Goal: Task Accomplishment & Management: Manage account settings

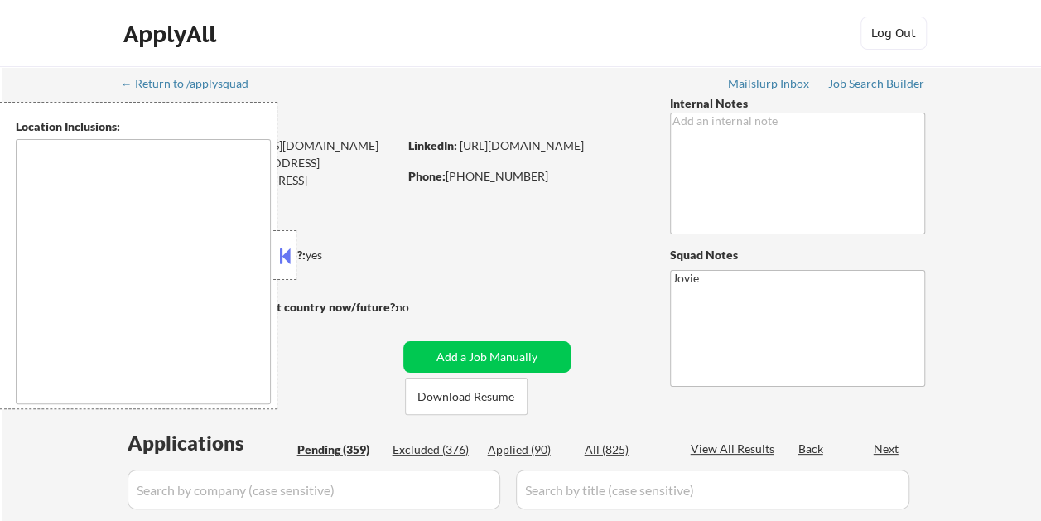
type textarea "remote"
click at [283, 255] on button at bounding box center [285, 256] width 18 height 25
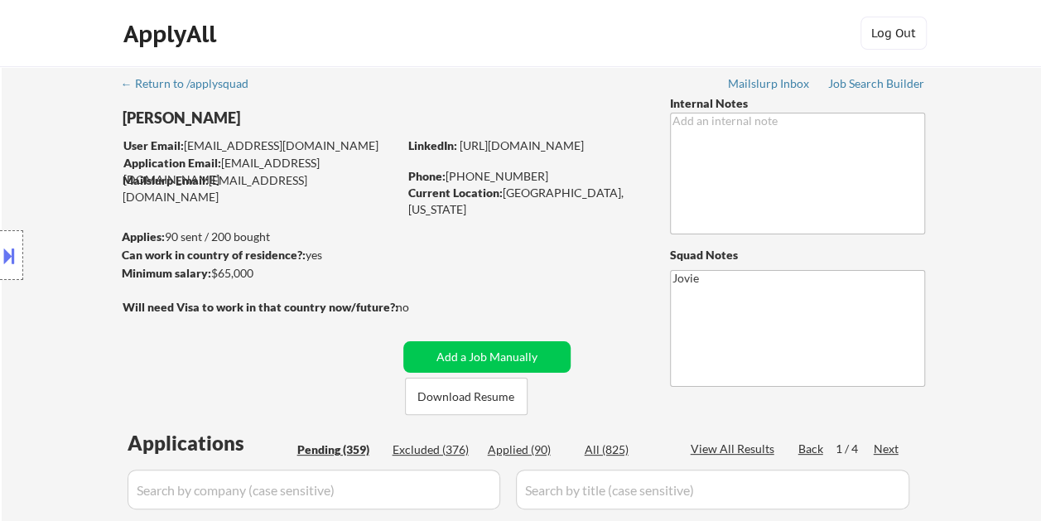
click at [497, 449] on div "Applied (90)" at bounding box center [529, 449] width 83 height 17
select select ""applied""
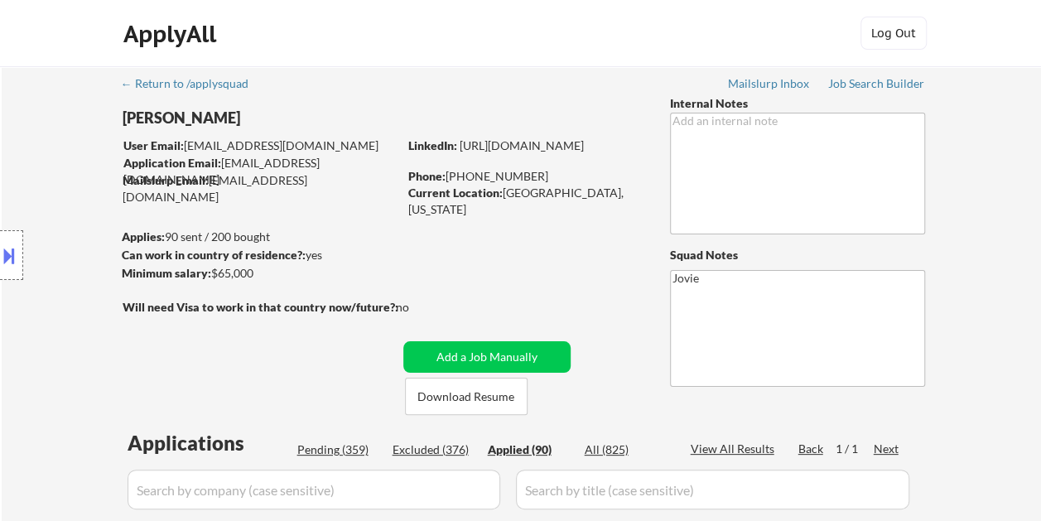
select select ""applied""
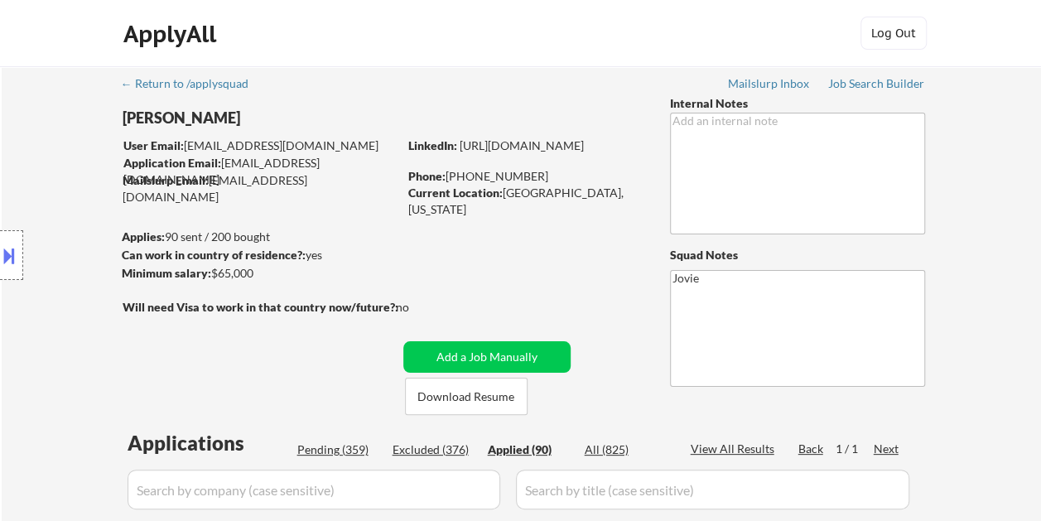
select select ""applied""
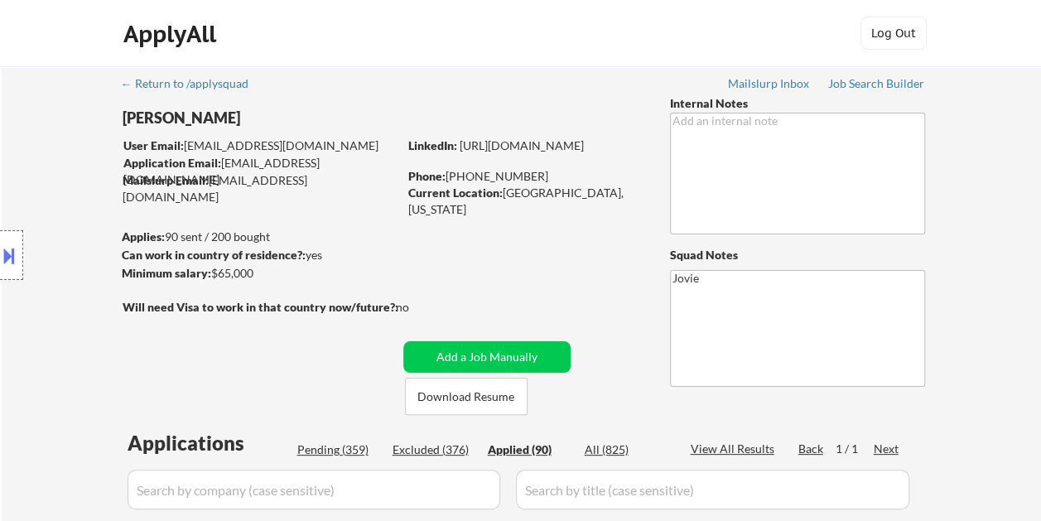
select select ""applied""
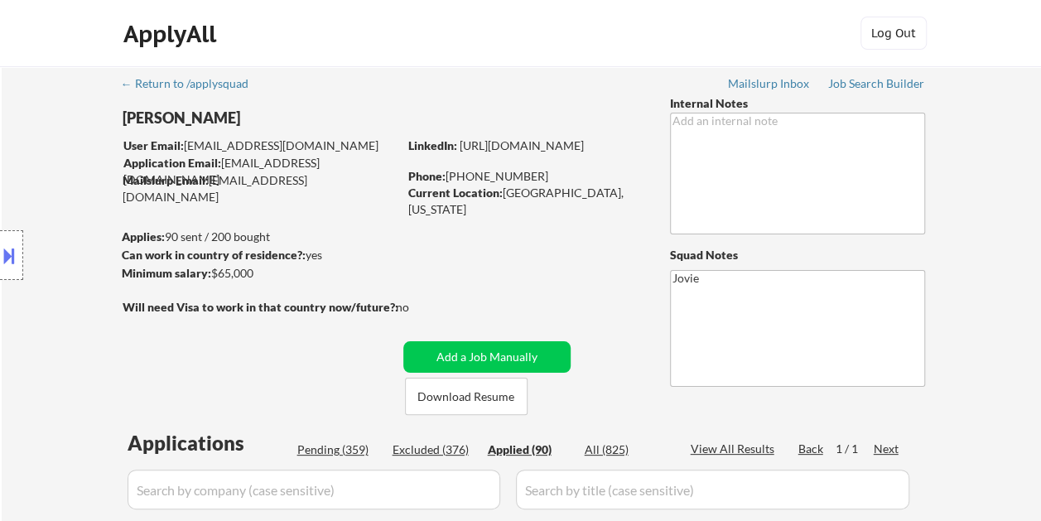
select select ""applied""
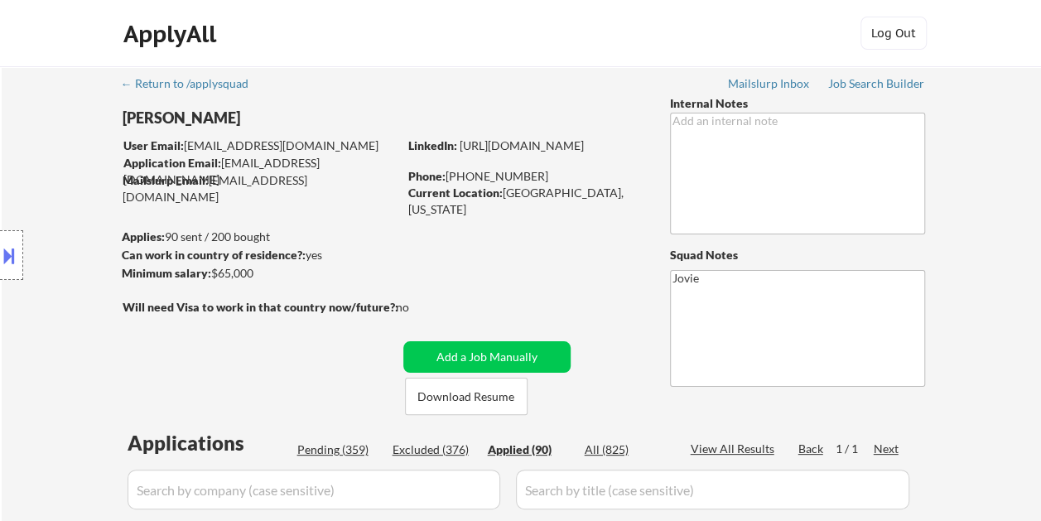
select select ""applied""
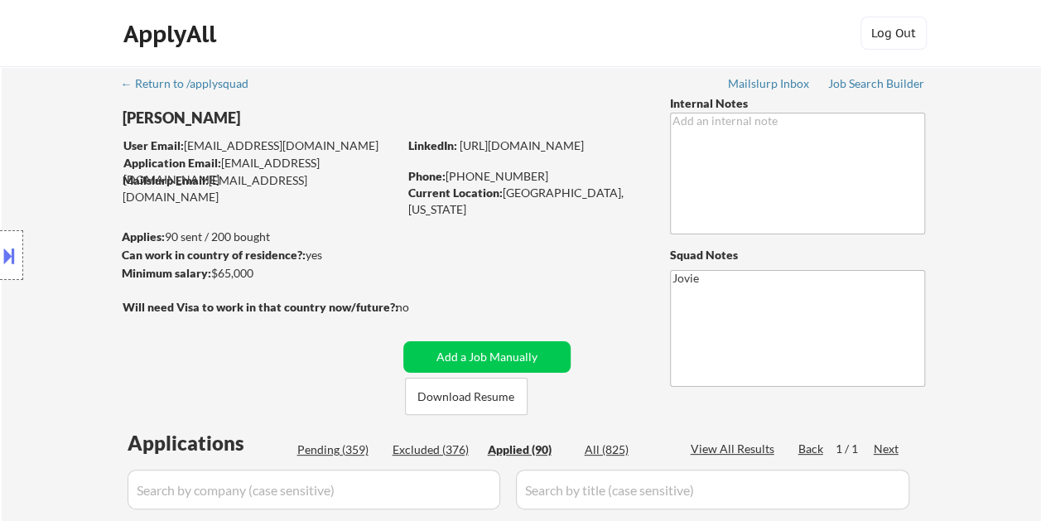
select select ""applied""
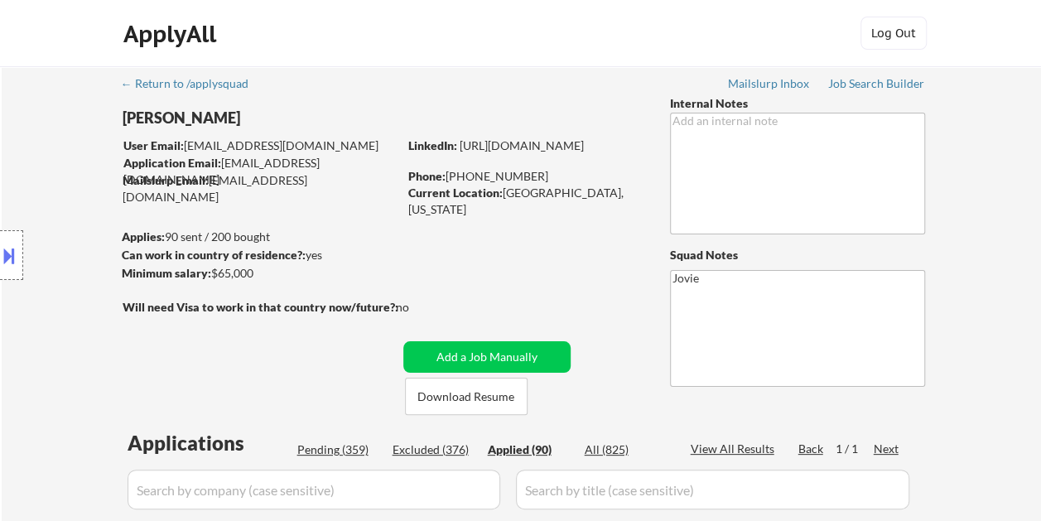
select select ""applied""
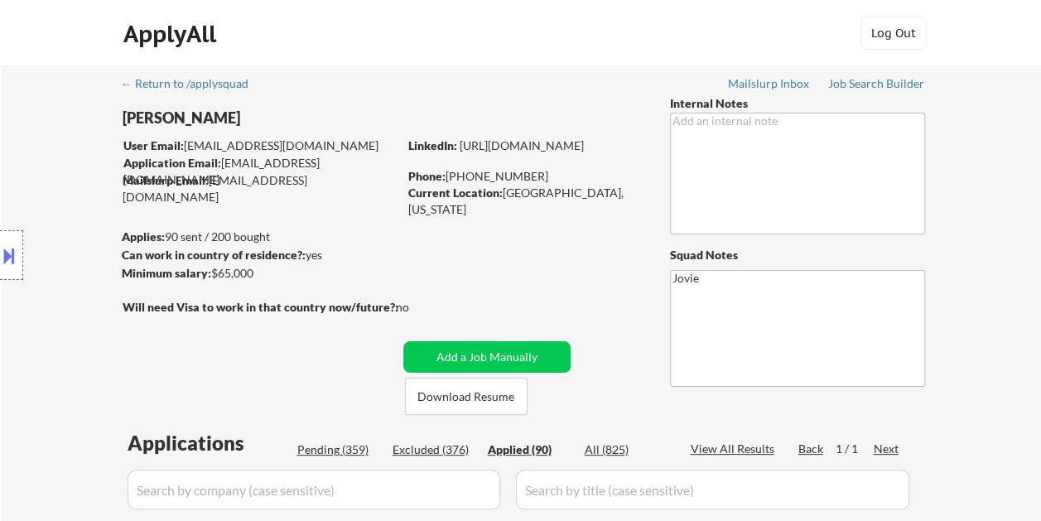
select select ""applied""
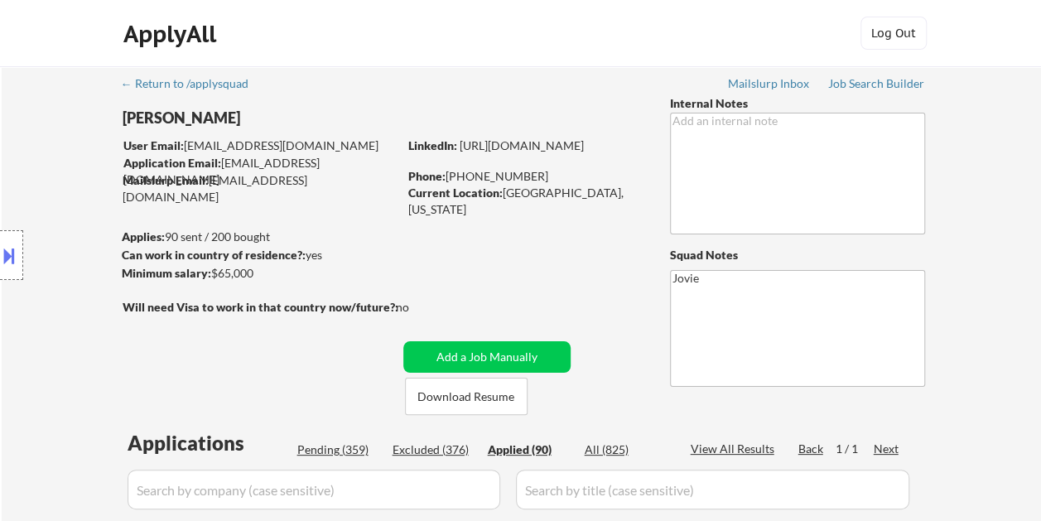
select select ""applied""
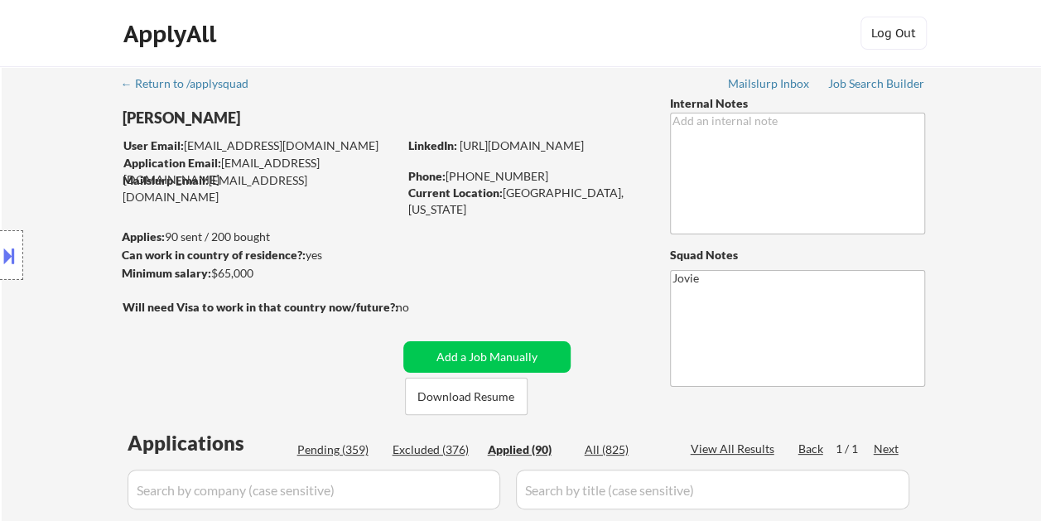
select select ""applied""
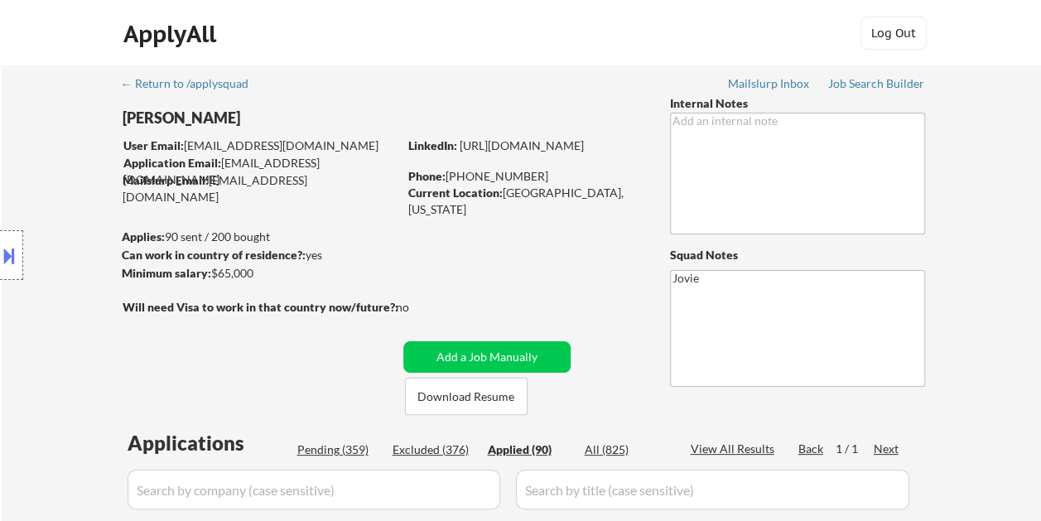
select select ""applied""
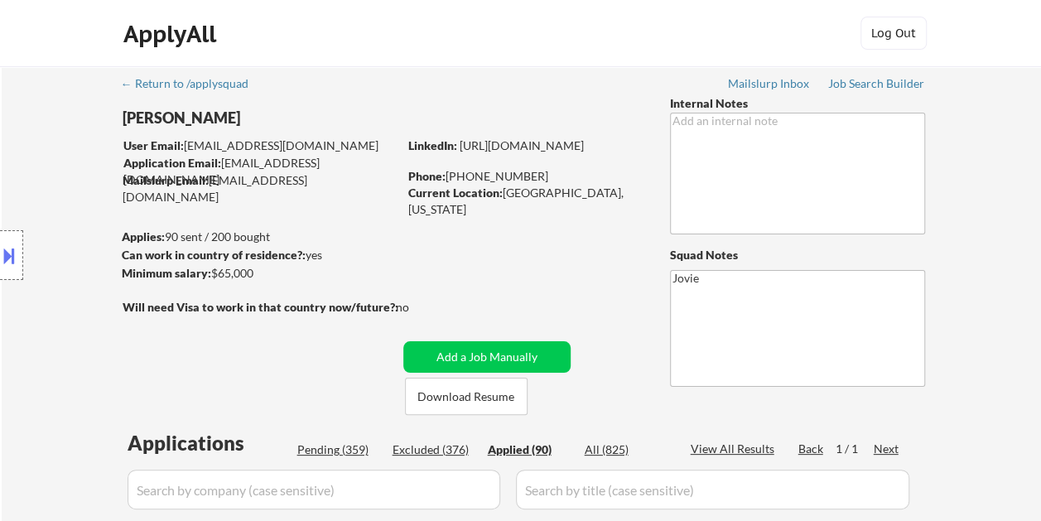
select select ""applied""
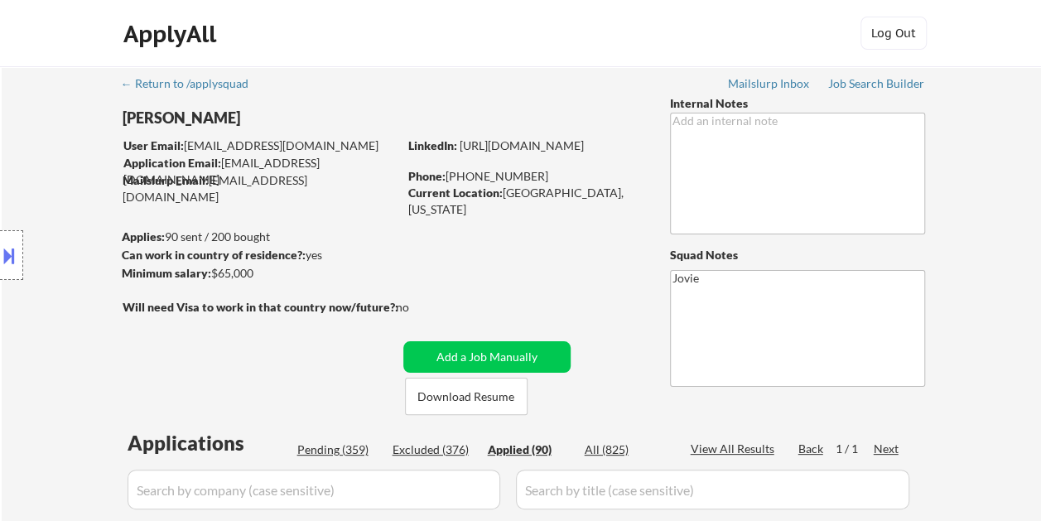
select select ""applied""
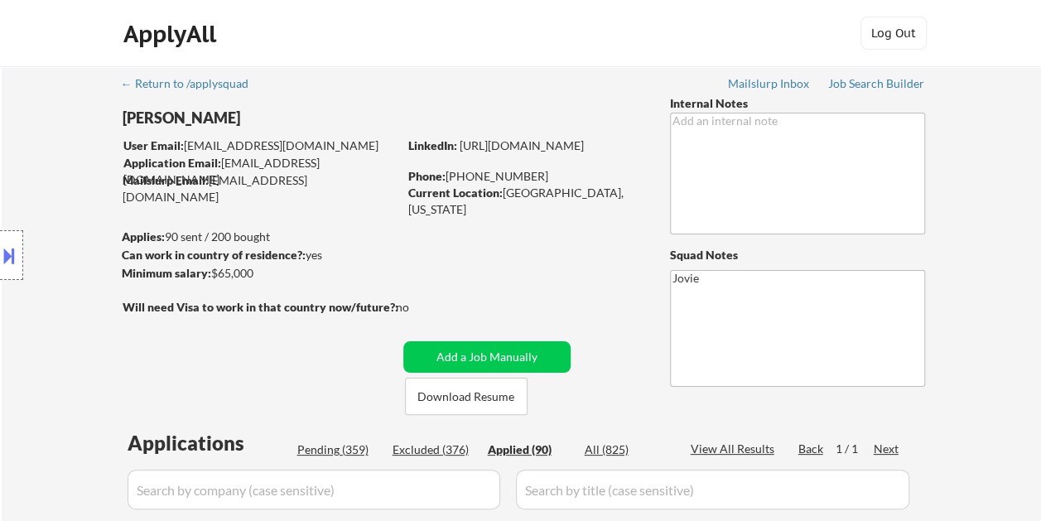
select select ""applied""
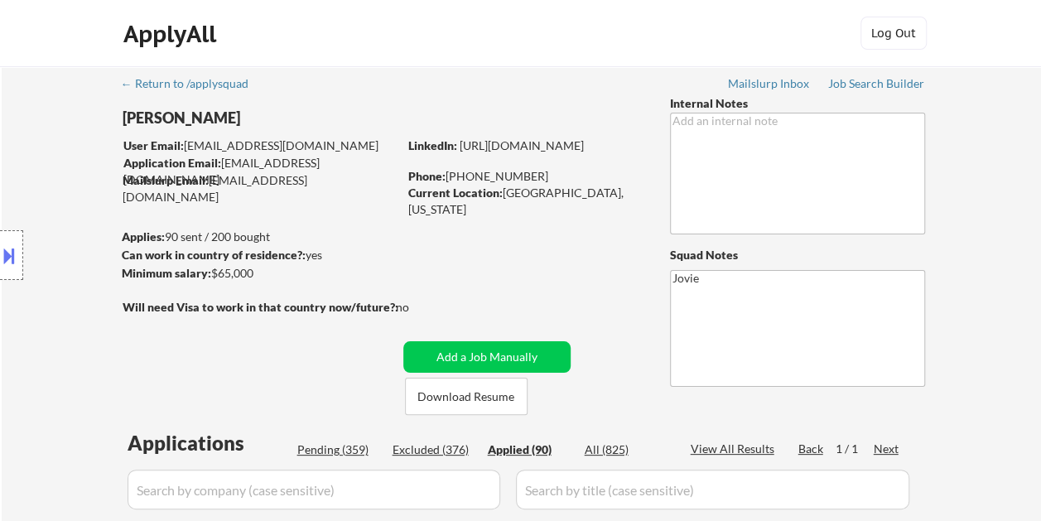
select select ""applied""
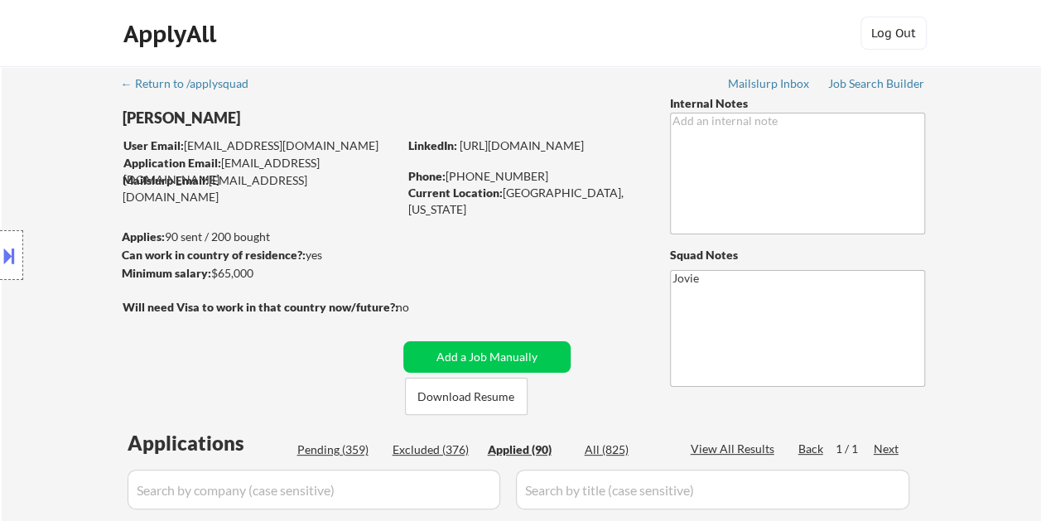
select select ""applied""
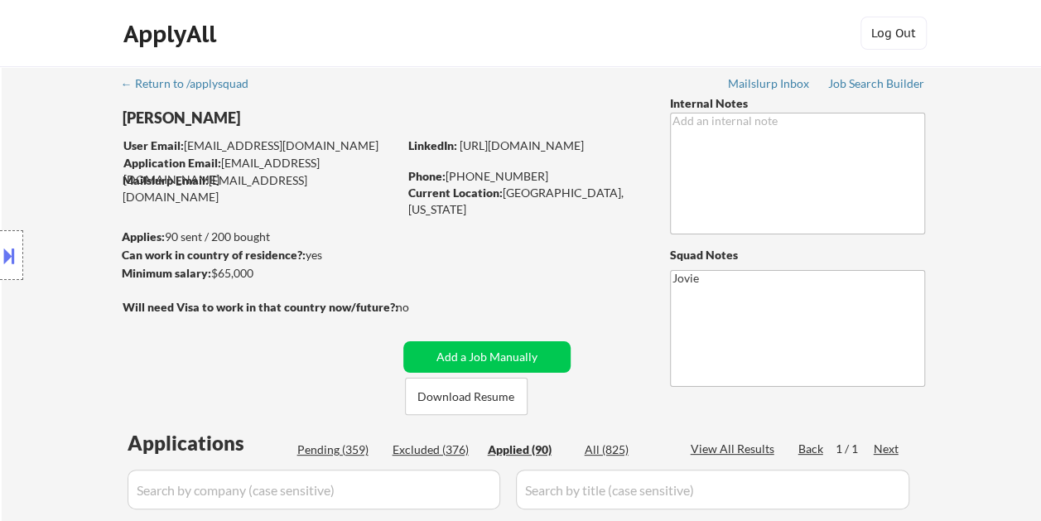
select select ""applied""
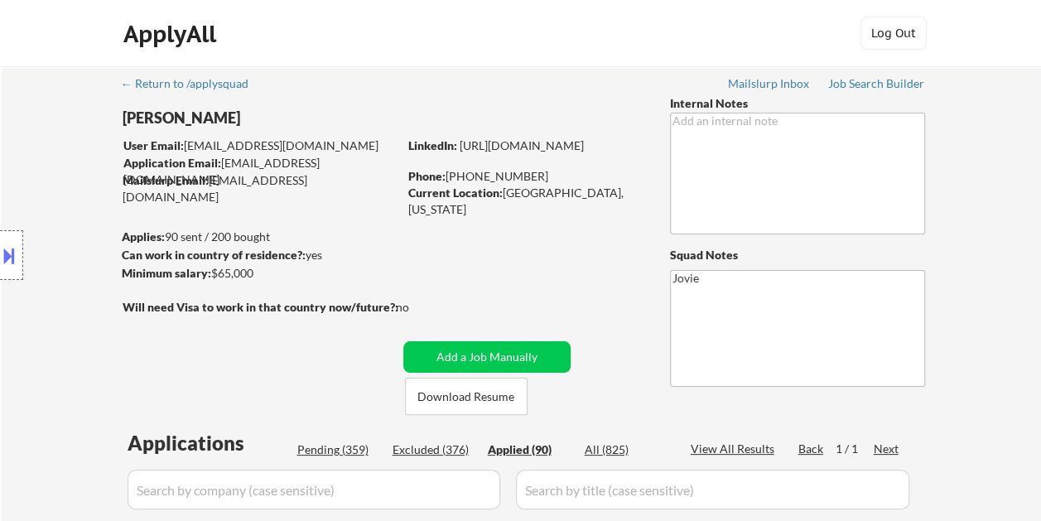
select select ""applied""
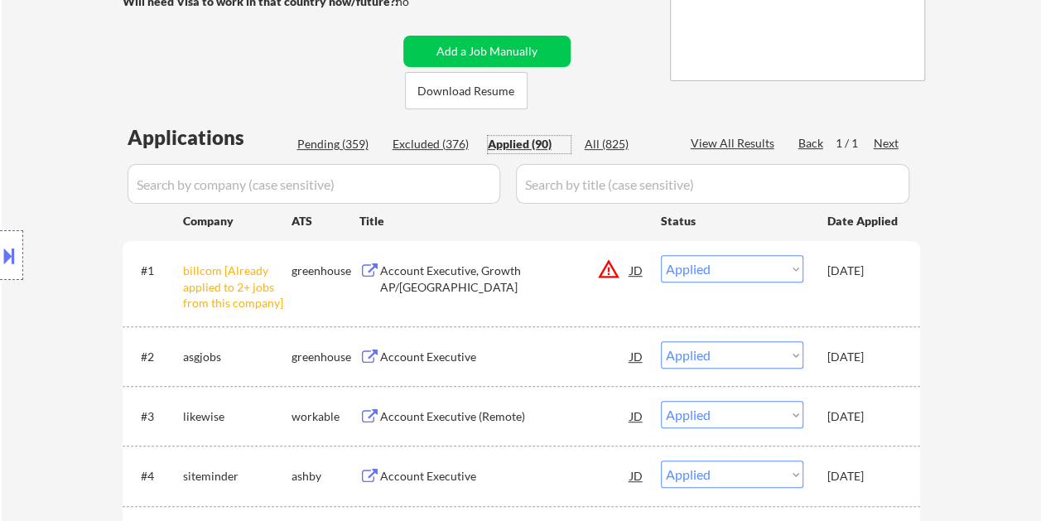
scroll to position [331, 0]
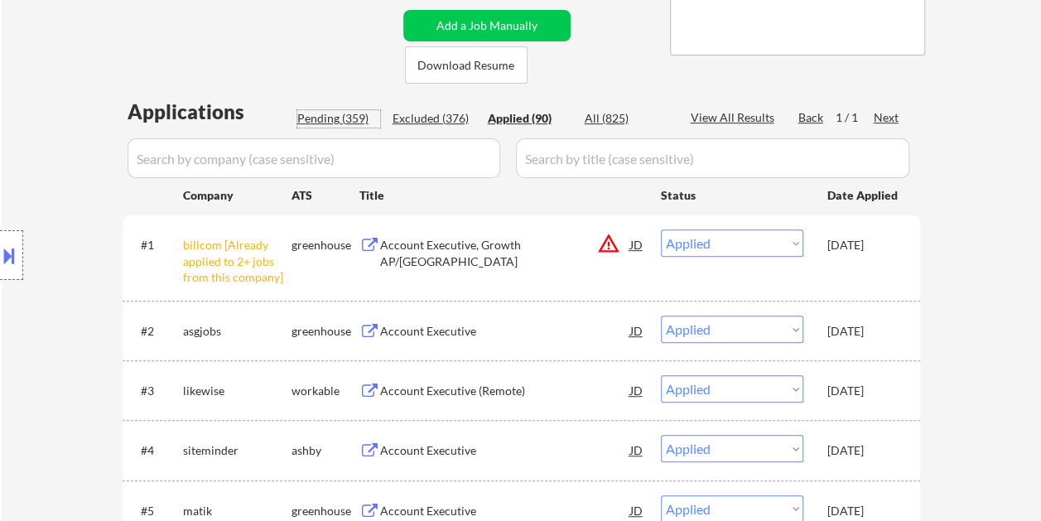
click at [321, 115] on div "Pending (359)" at bounding box center [338, 118] width 83 height 17
select select ""pending""
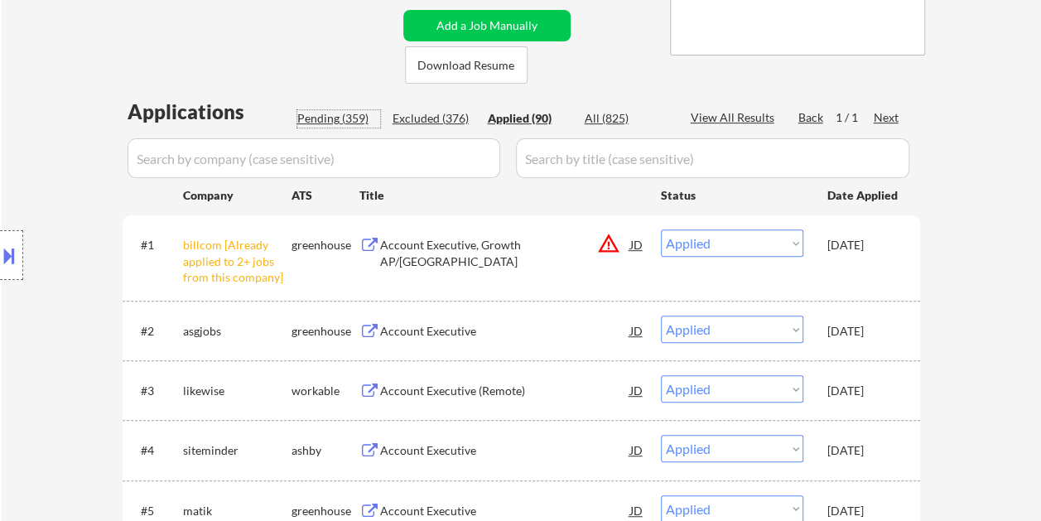
select select ""pending""
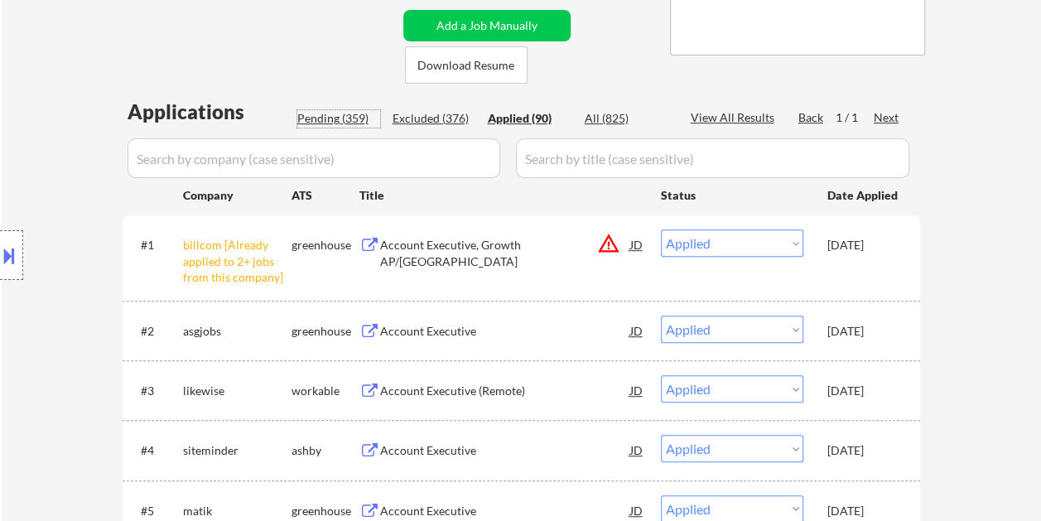
select select ""pending""
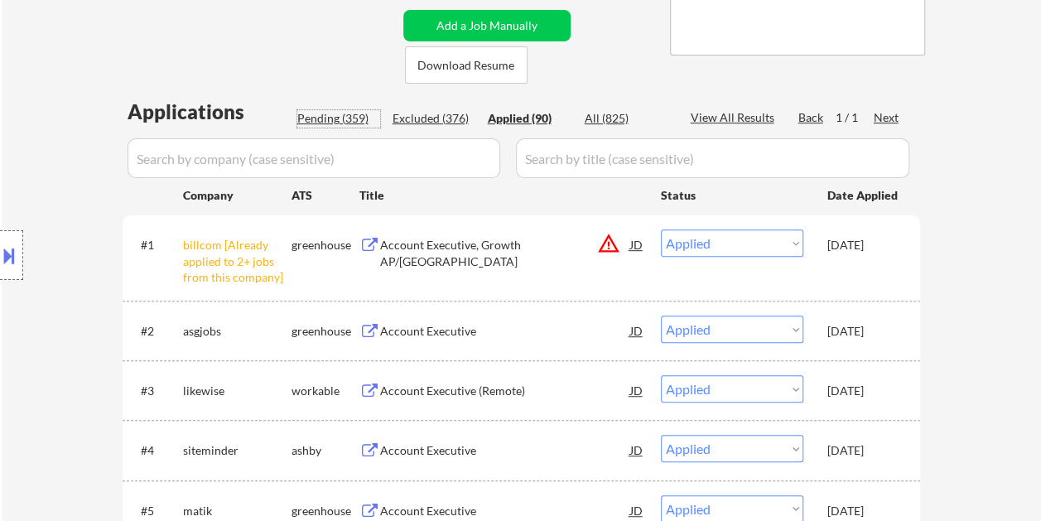
select select ""pending""
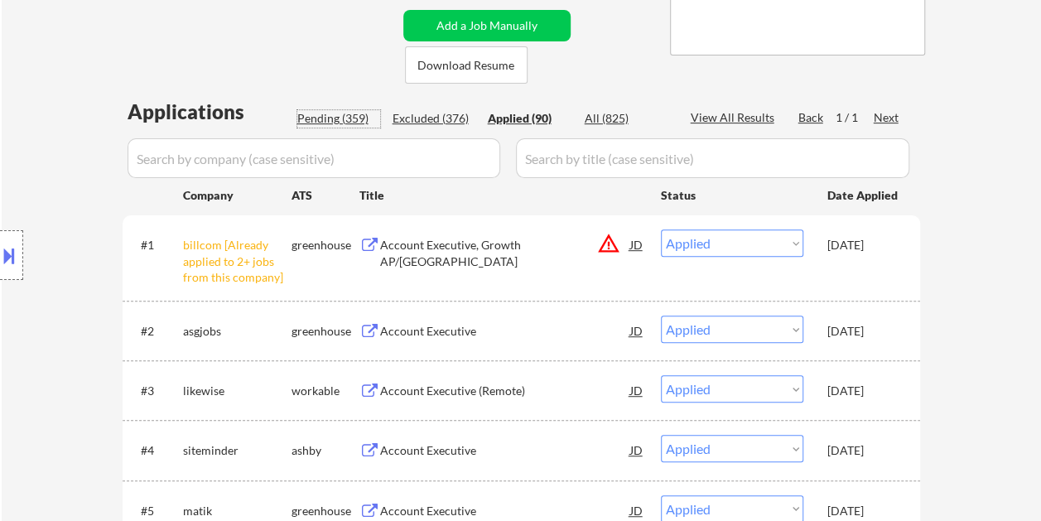
select select ""pending""
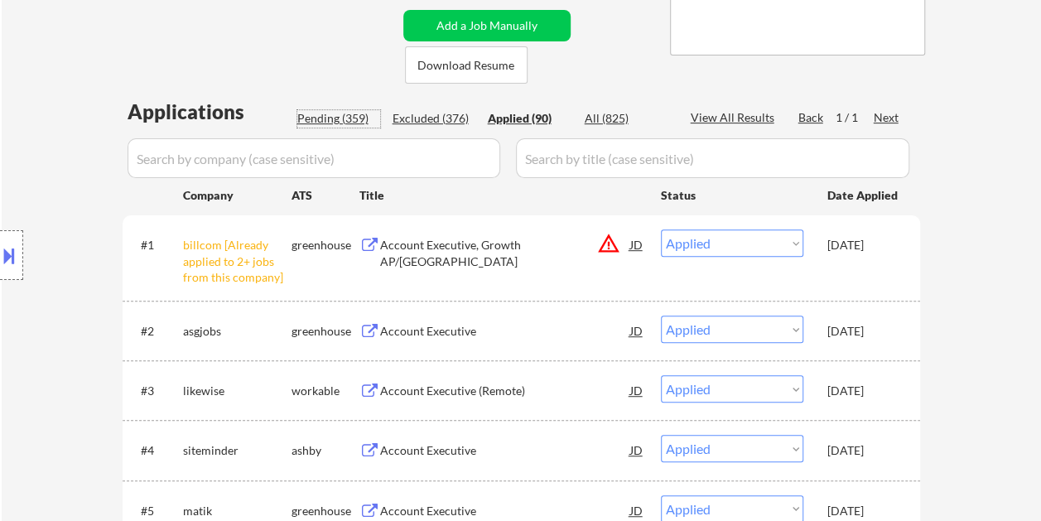
select select ""pending""
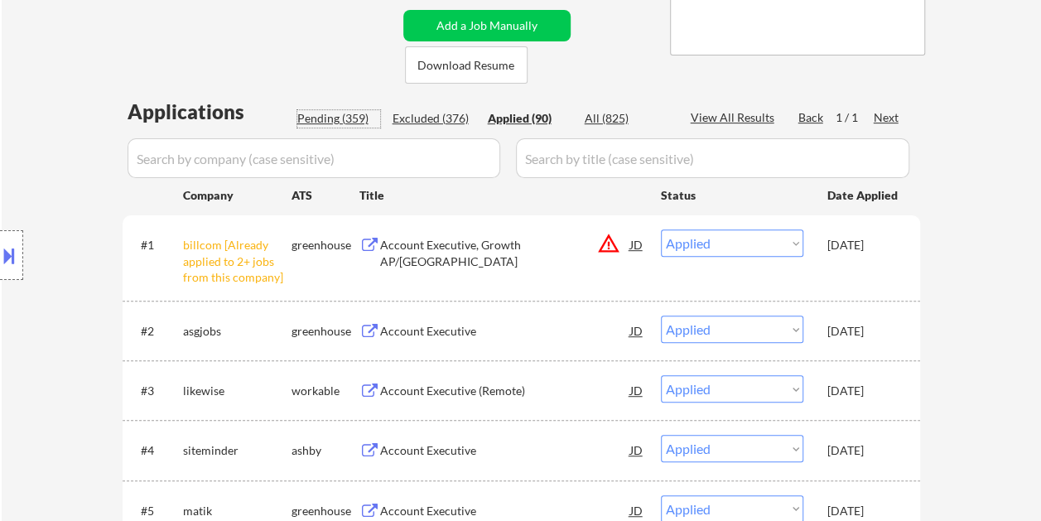
select select ""pending""
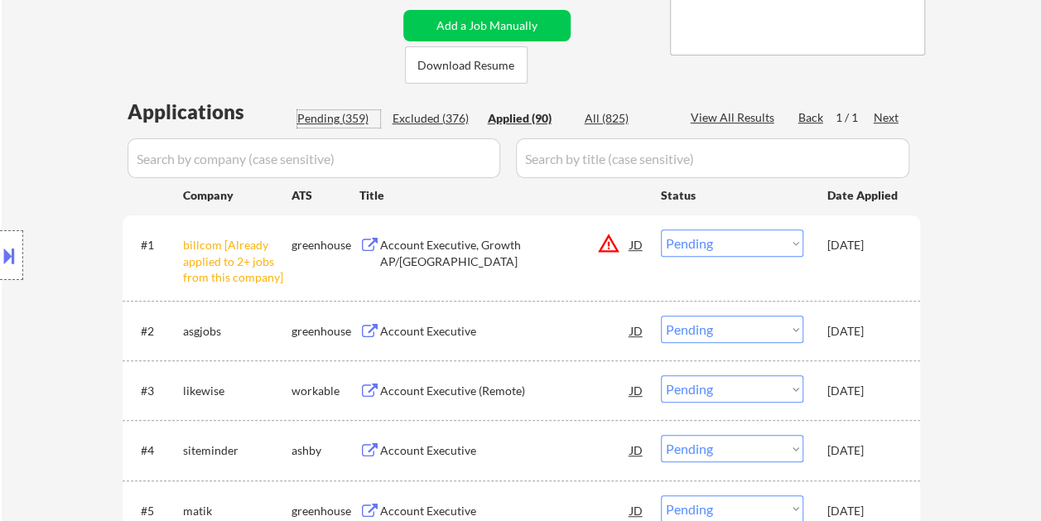
select select ""pending""
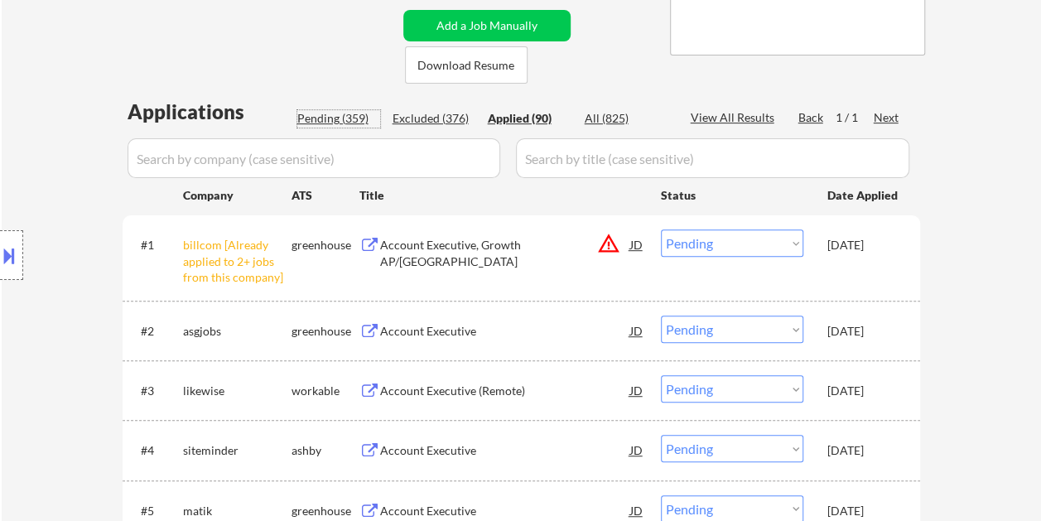
select select ""pending""
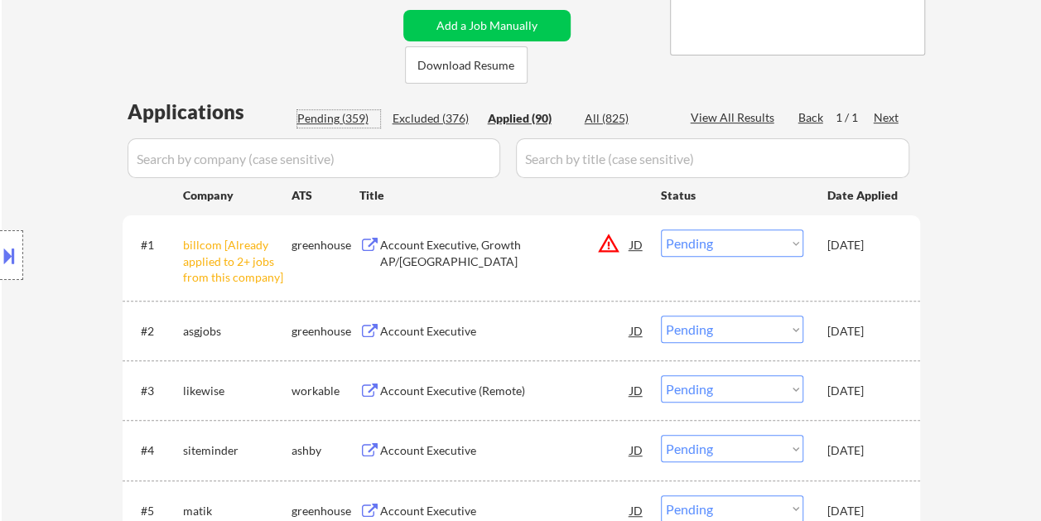
select select ""pending""
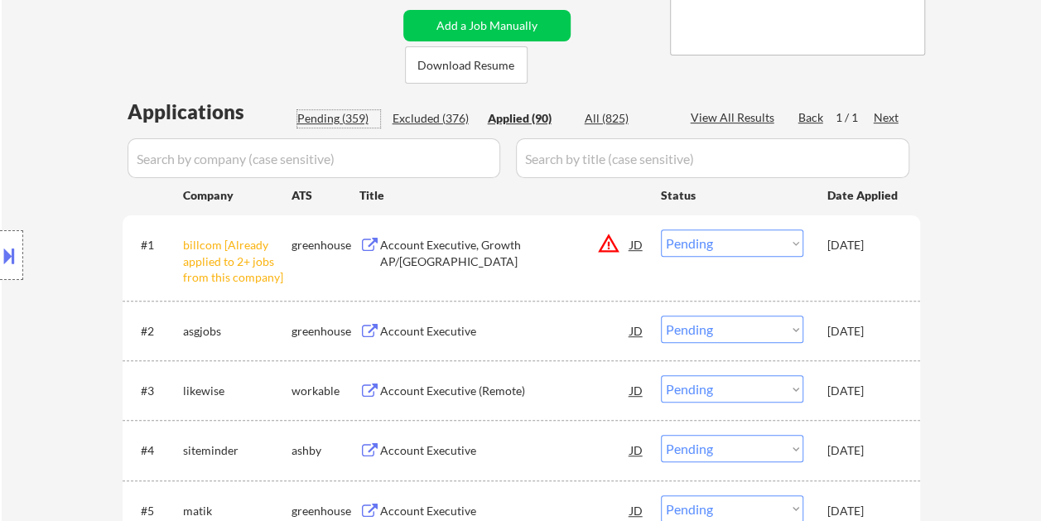
select select ""pending""
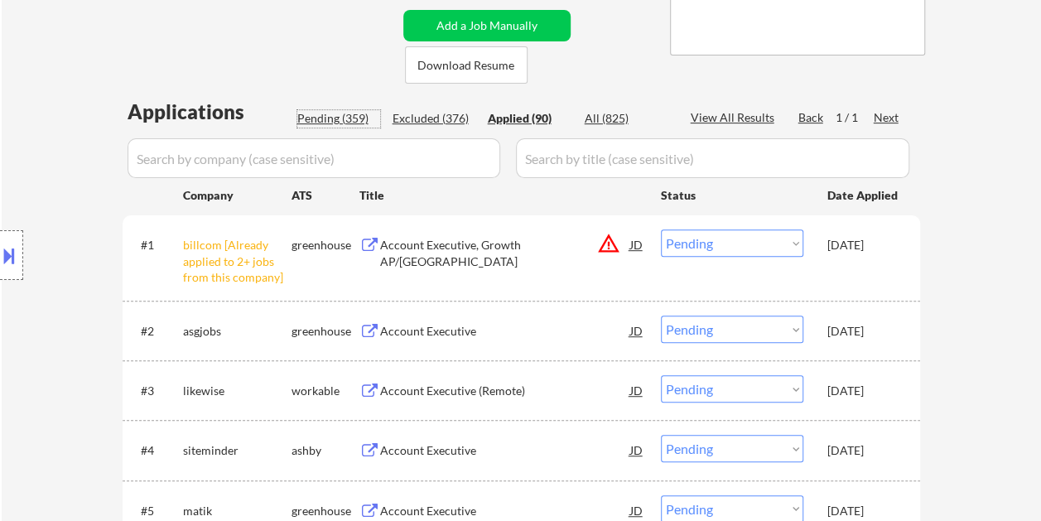
select select ""pending""
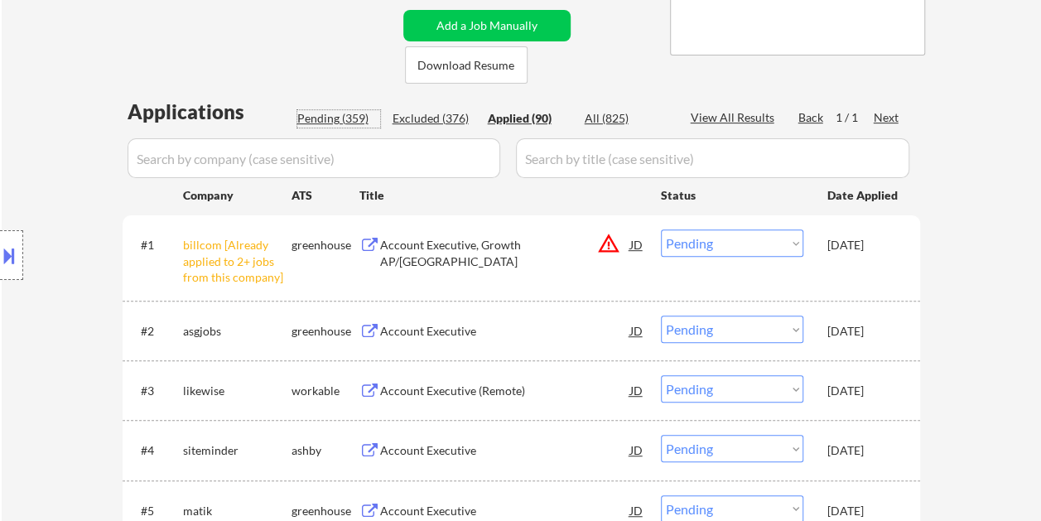
select select ""pending""
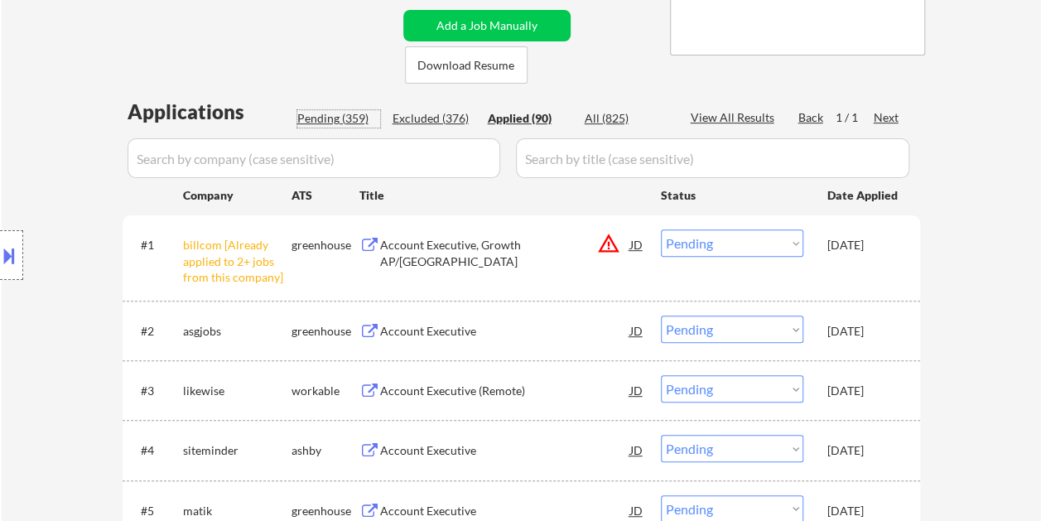
select select ""pending""
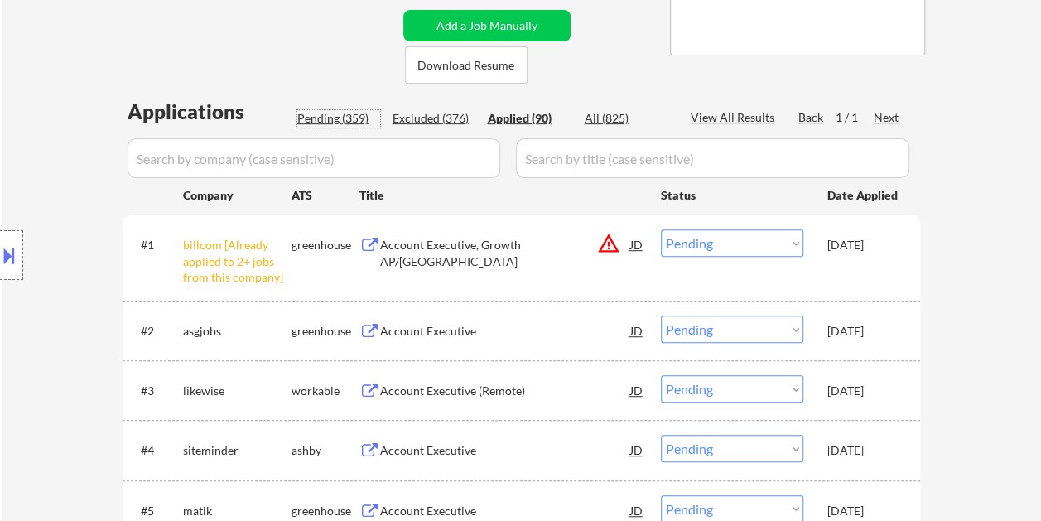
select select ""pending""
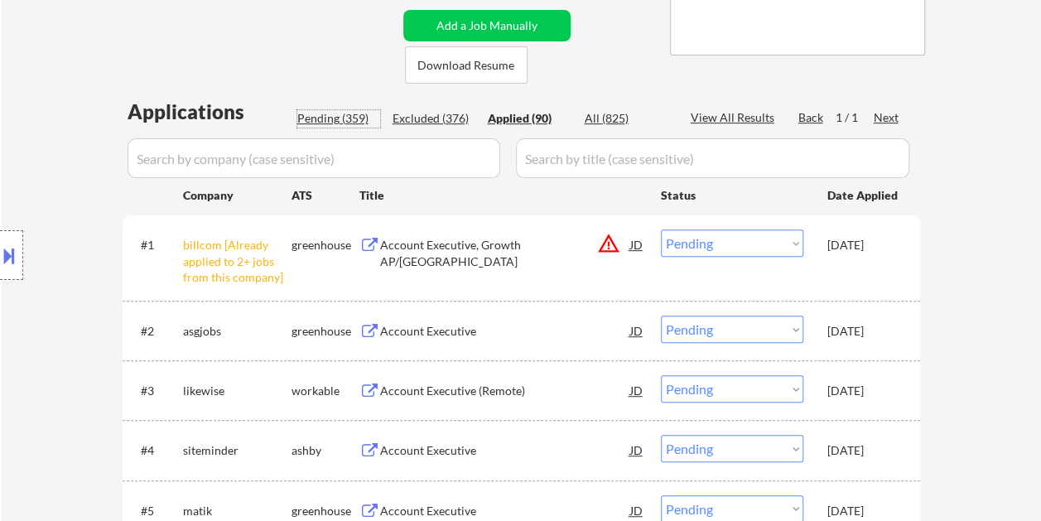
select select ""pending""
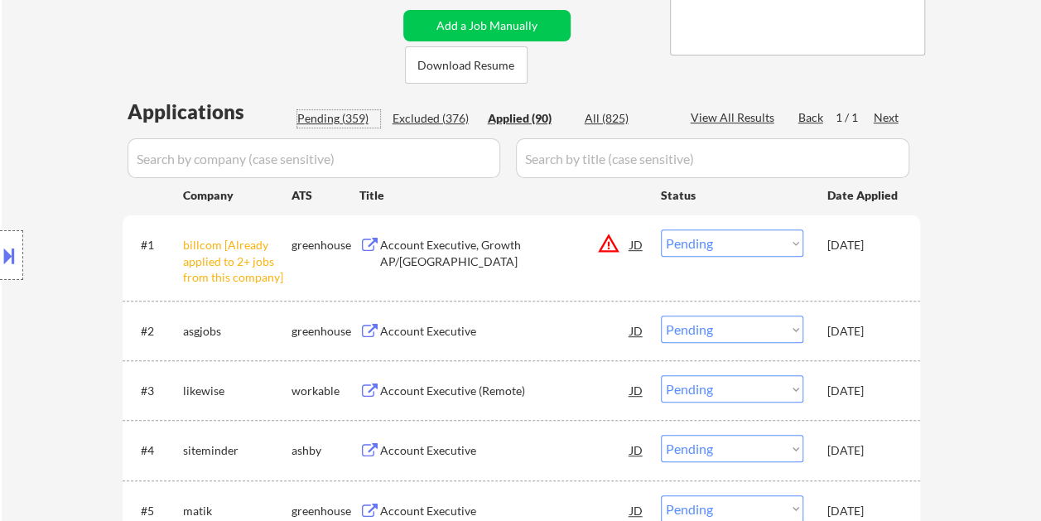
select select ""pending""
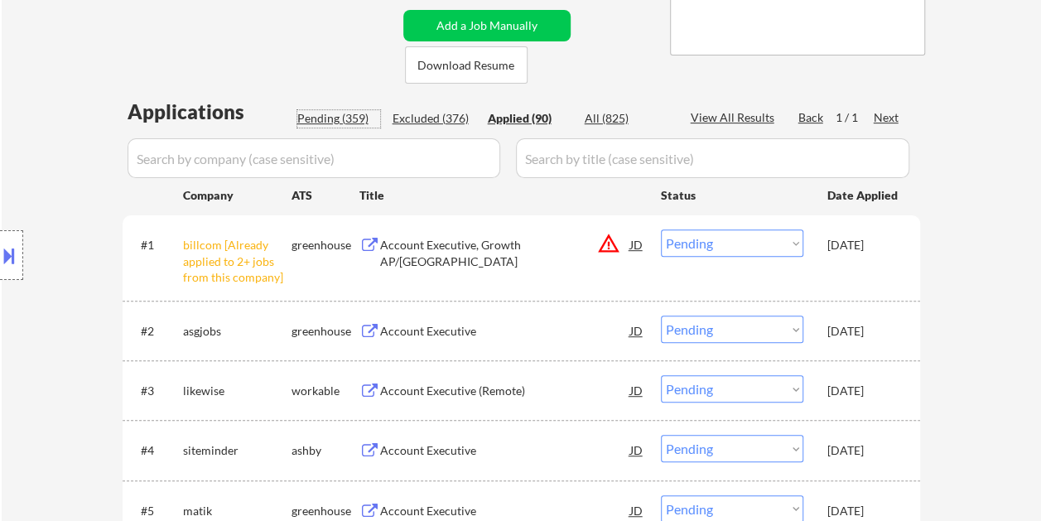
select select ""pending""
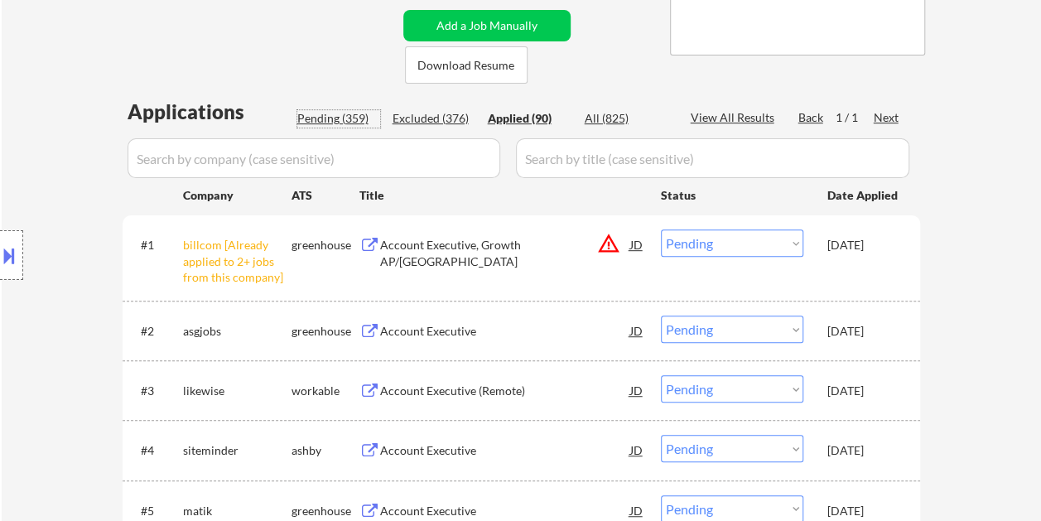
select select ""pending""
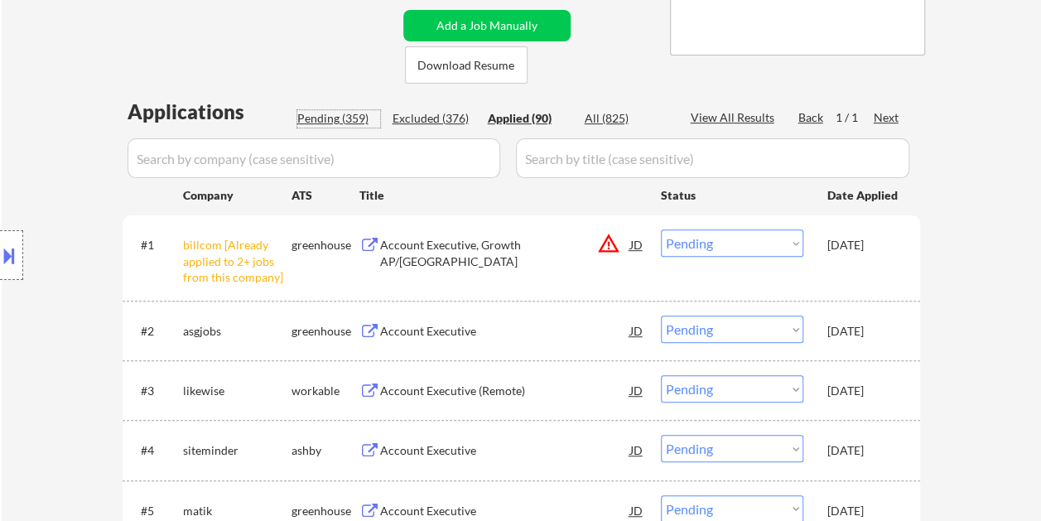
select select ""pending""
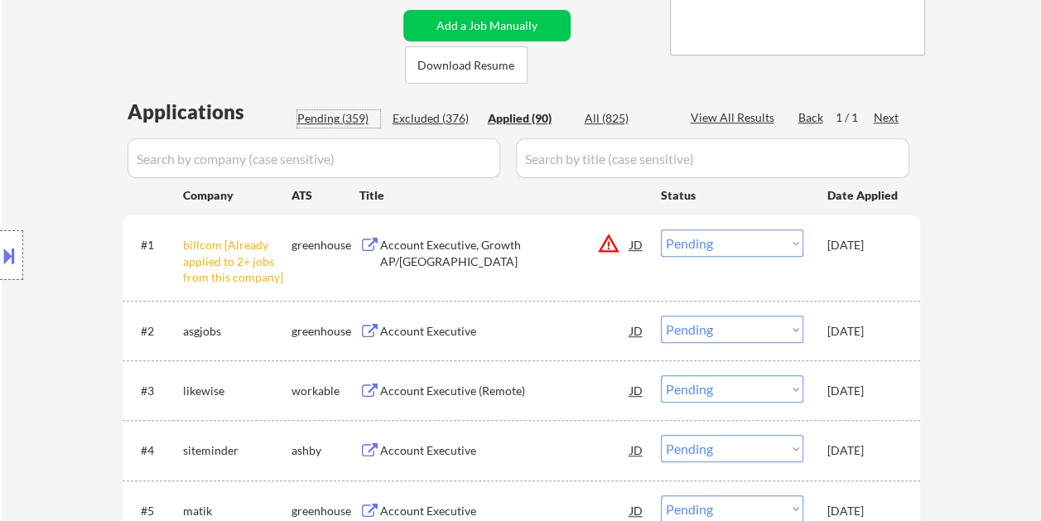
select select ""pending""
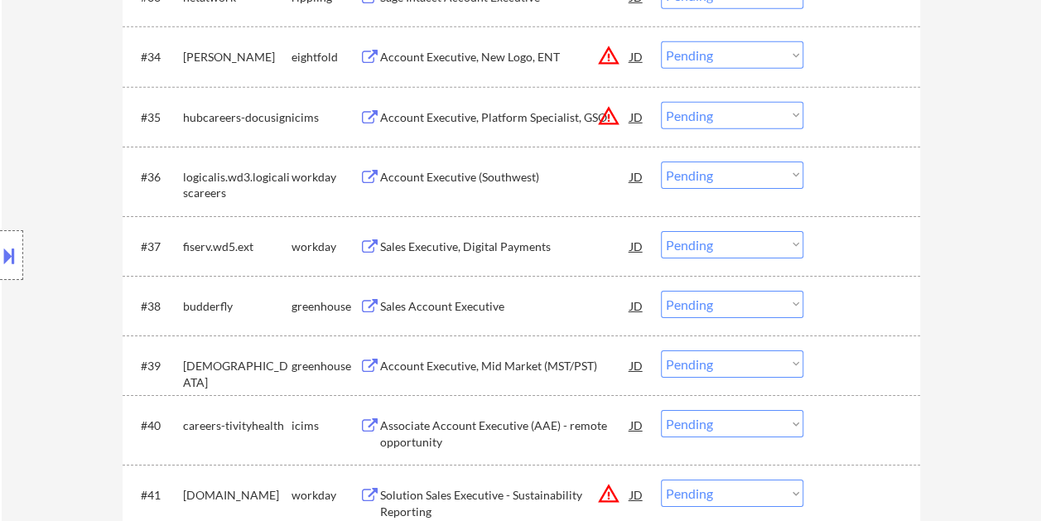
scroll to position [3015, 0]
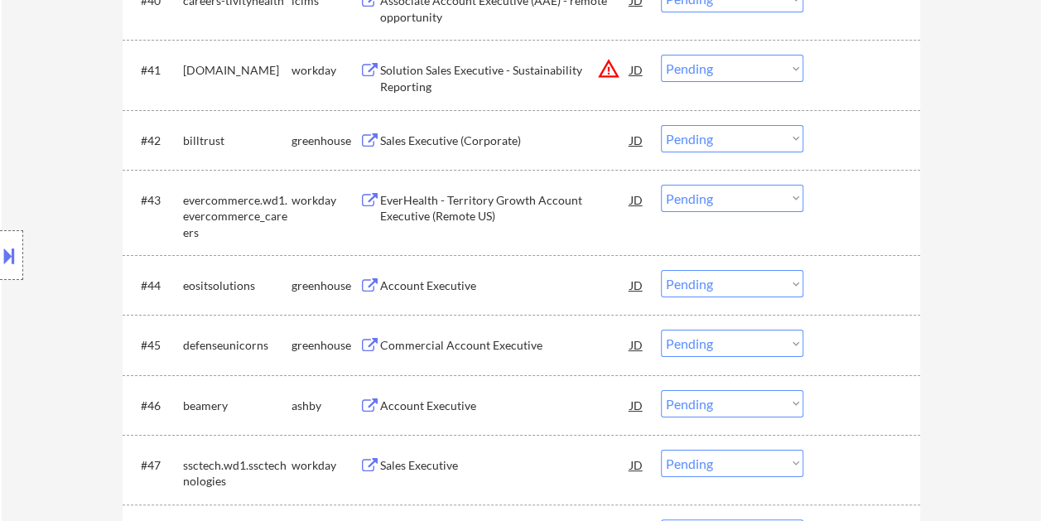
click at [860, 400] on div at bounding box center [863, 405] width 73 height 30
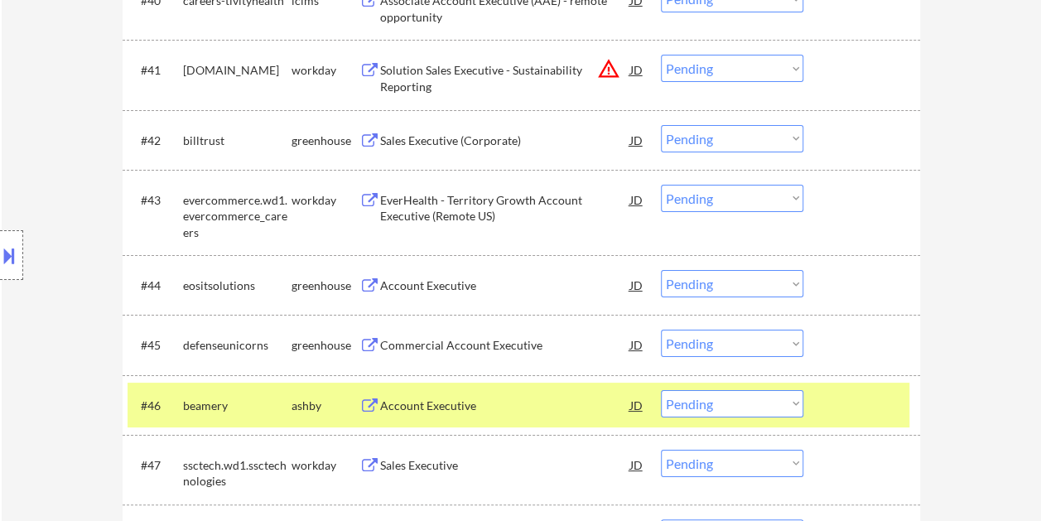
click at [430, 398] on div "Account Executive" at bounding box center [505, 406] width 250 height 17
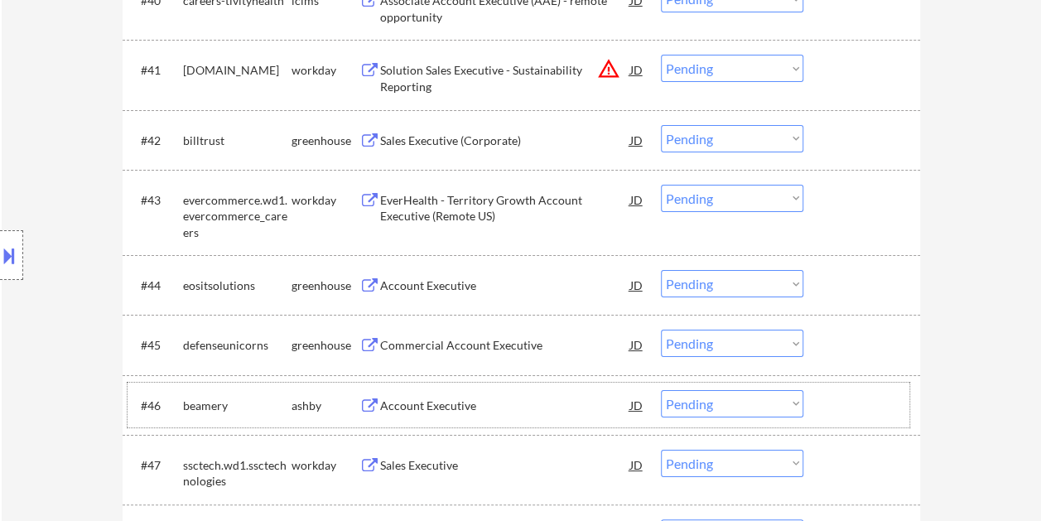
drag, startPoint x: 863, startPoint y: 400, endPoint x: 840, endPoint y: 403, distance: 23.3
click at [861, 400] on div at bounding box center [863, 405] width 73 height 30
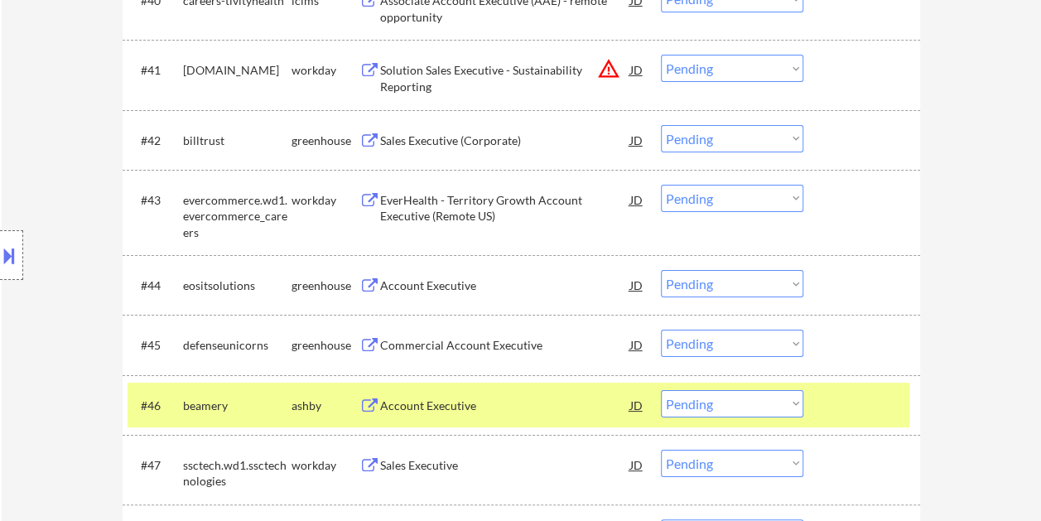
click at [795, 401] on select "Choose an option... Pending Applied Excluded (Questions) Excluded (Expired) Exc…" at bounding box center [732, 403] width 142 height 27
click at [661, 390] on select "Choose an option... Pending Applied Excluded (Questions) Excluded (Expired) Exc…" at bounding box center [732, 403] width 142 height 27
select select ""pending""
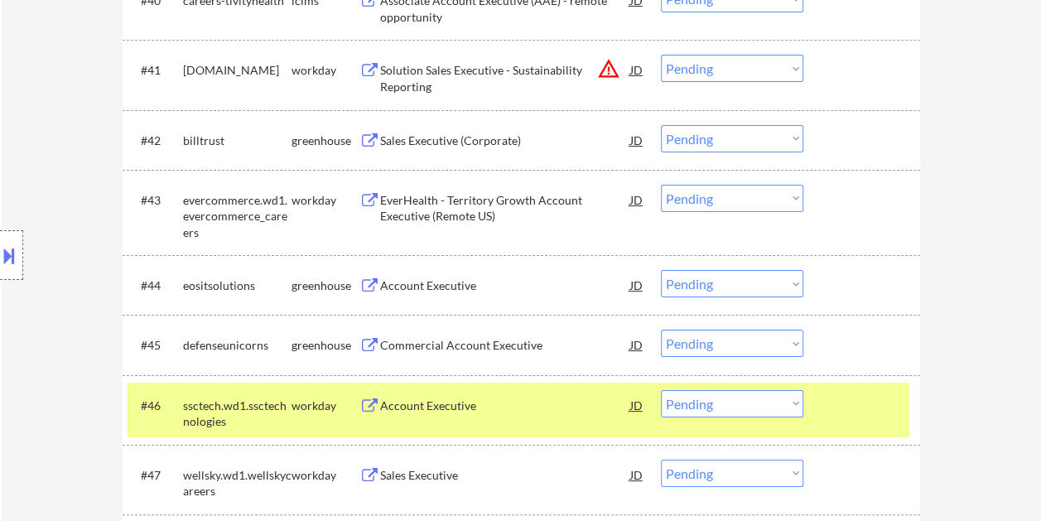
click at [844, 403] on div at bounding box center [863, 405] width 73 height 30
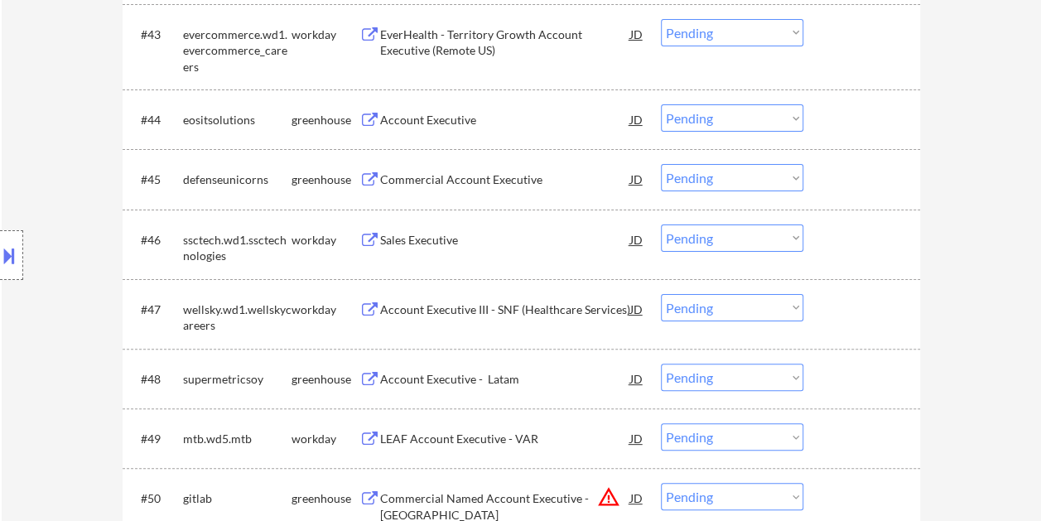
scroll to position [3181, 0]
drag, startPoint x: 845, startPoint y: 113, endPoint x: 803, endPoint y: 120, distance: 41.9
click at [846, 113] on div at bounding box center [863, 119] width 73 height 30
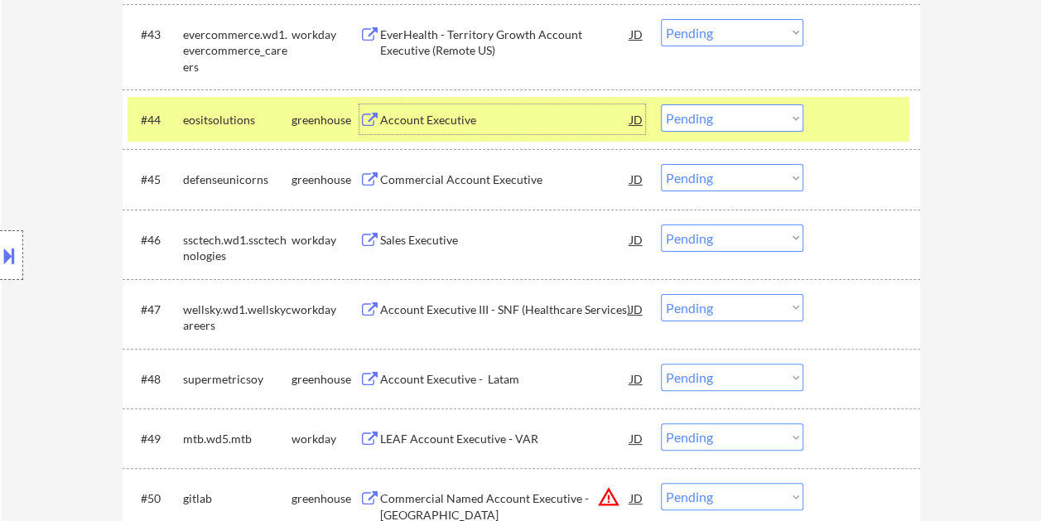
click at [482, 107] on div "Account Executive" at bounding box center [505, 119] width 250 height 30
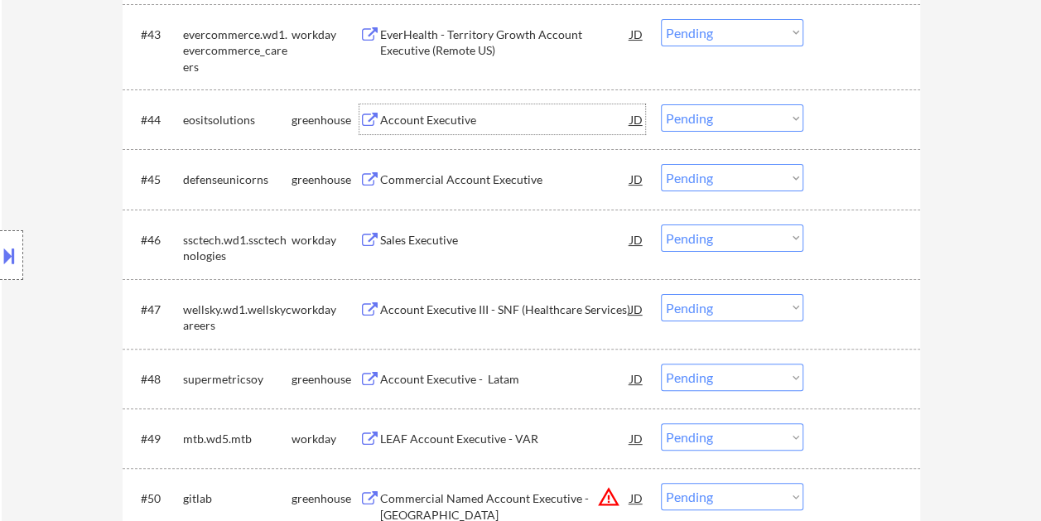
click at [858, 134] on div "#44 eositsolutions greenhouse Account Executive JD Choose an option... Pending …" at bounding box center [519, 119] width 782 height 45
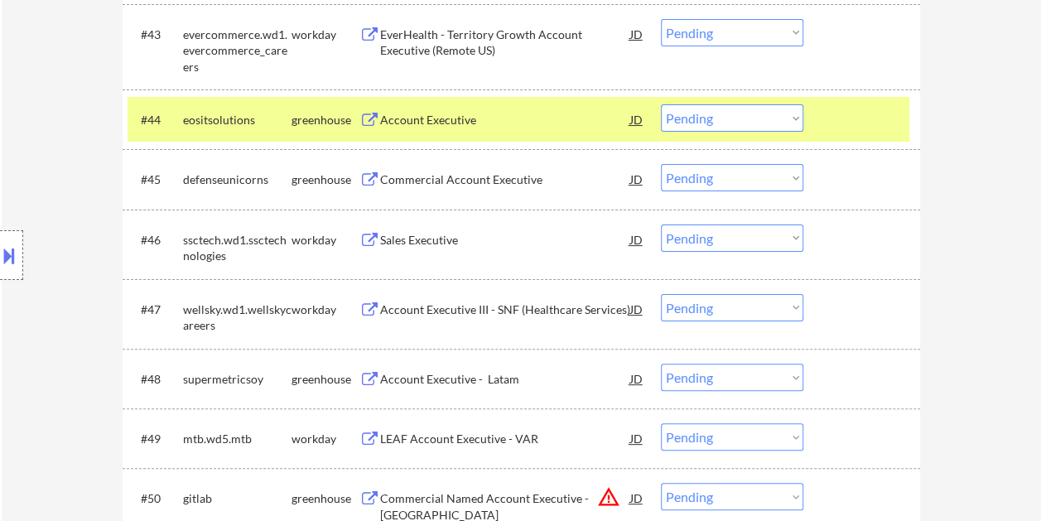
click at [785, 119] on select "Choose an option... Pending Applied Excluded (Questions) Excluded (Expired) Exc…" at bounding box center [732, 117] width 142 height 27
click at [661, 104] on select "Choose an option... Pending Applied Excluded (Questions) Excluded (Expired) Exc…" at bounding box center [732, 117] width 142 height 27
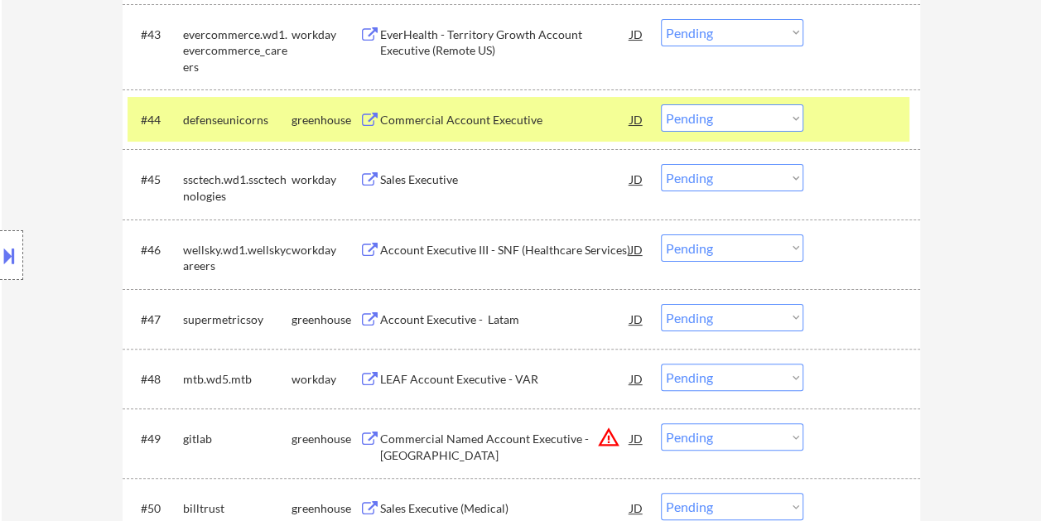
click at [846, 118] on div at bounding box center [863, 119] width 73 height 30
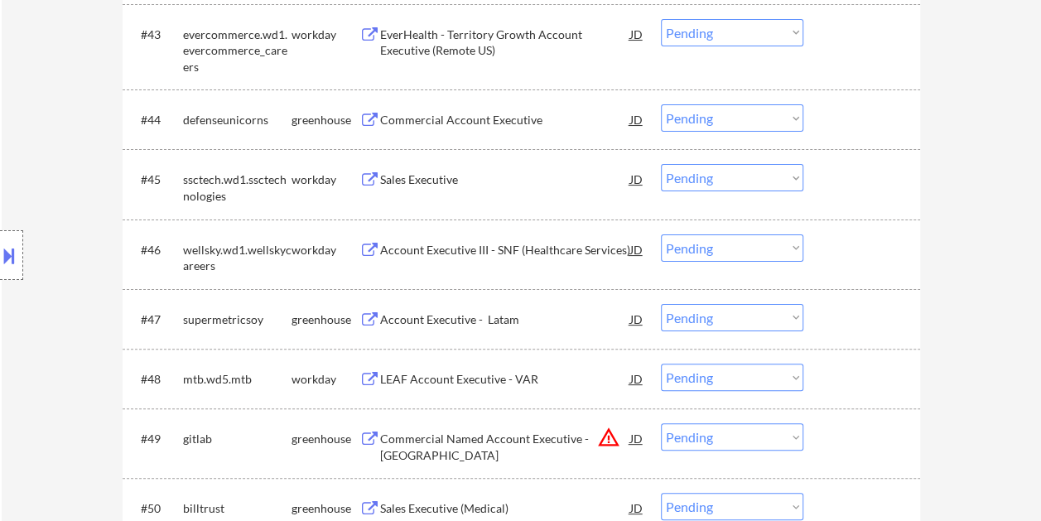
click at [846, 115] on div at bounding box center [863, 119] width 73 height 30
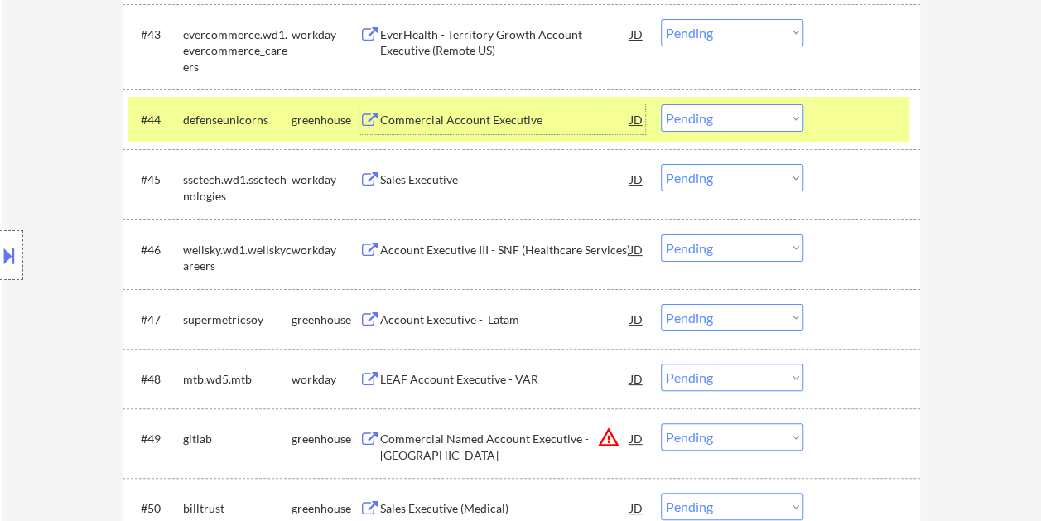
click at [539, 121] on div "Commercial Account Executive" at bounding box center [505, 120] width 250 height 17
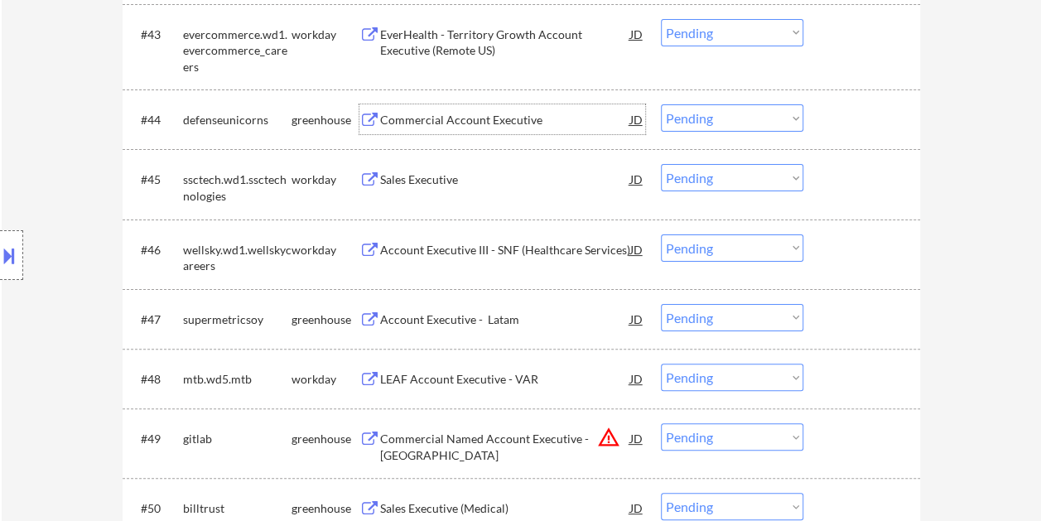
drag, startPoint x: 846, startPoint y: 115, endPoint x: 828, endPoint y: 118, distance: 17.6
click at [840, 115] on div at bounding box center [863, 119] width 73 height 30
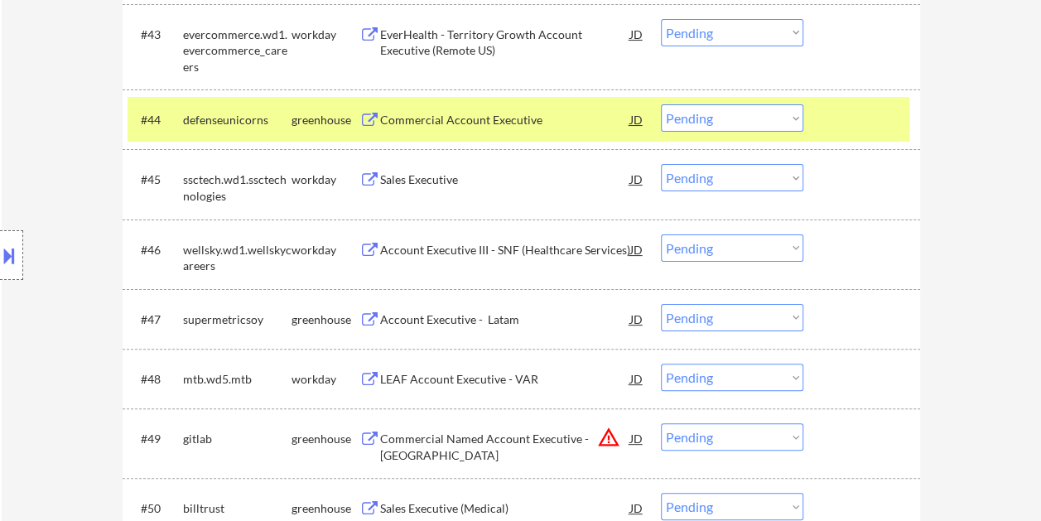
click at [784, 118] on select "Choose an option... Pending Applied Excluded (Questions) Excluded (Expired) Exc…" at bounding box center [732, 117] width 142 height 27
click at [661, 104] on select "Choose an option... Pending Applied Excluded (Questions) Excluded (Expired) Exc…" at bounding box center [732, 117] width 142 height 27
click at [877, 121] on div at bounding box center [863, 119] width 73 height 30
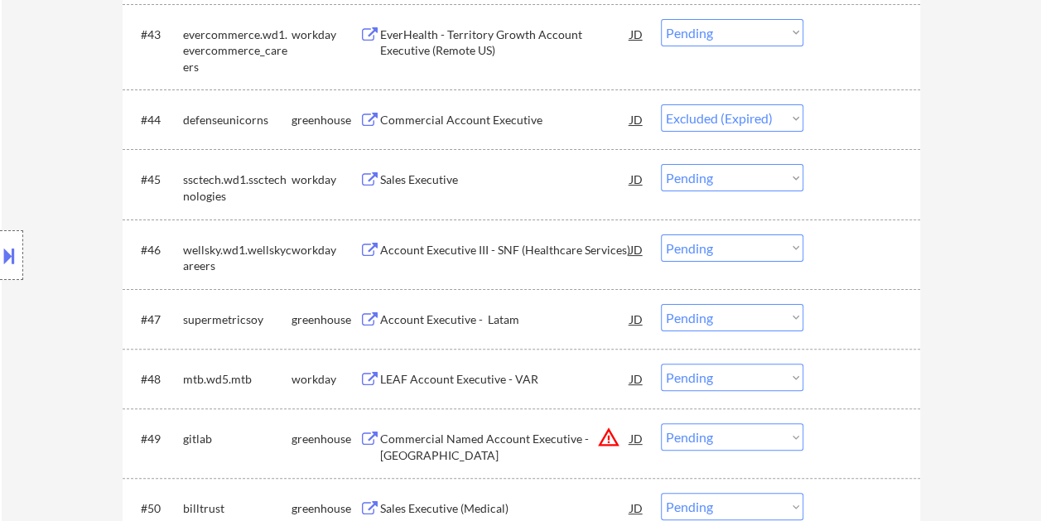
select select ""pending""
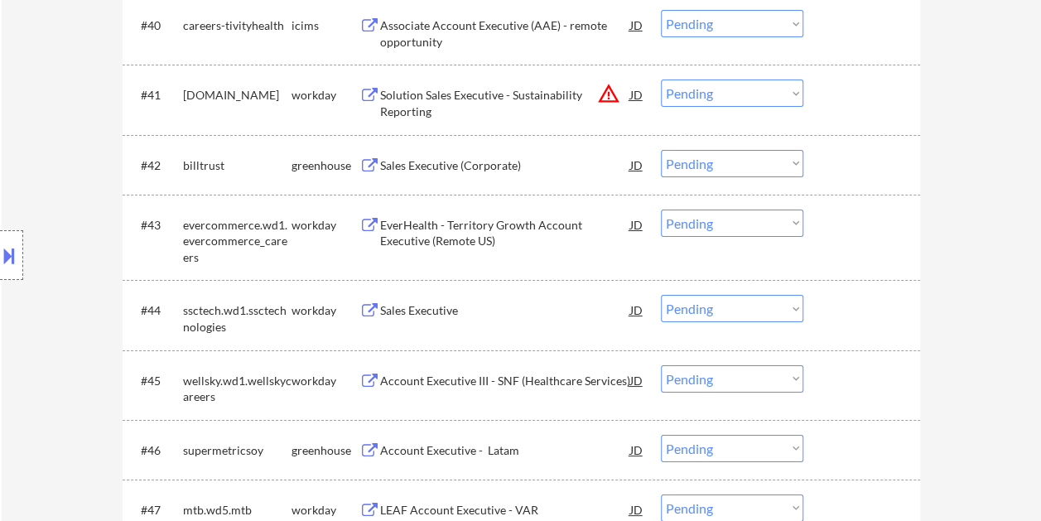
scroll to position [2932, 0]
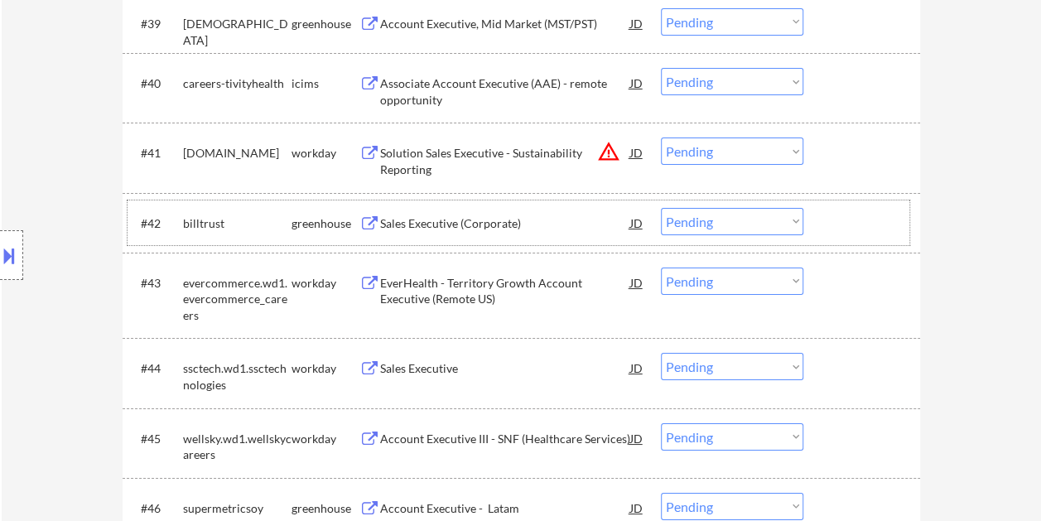
drag, startPoint x: 860, startPoint y: 211, endPoint x: 842, endPoint y: 214, distance: 18.4
click at [860, 210] on div at bounding box center [863, 223] width 73 height 30
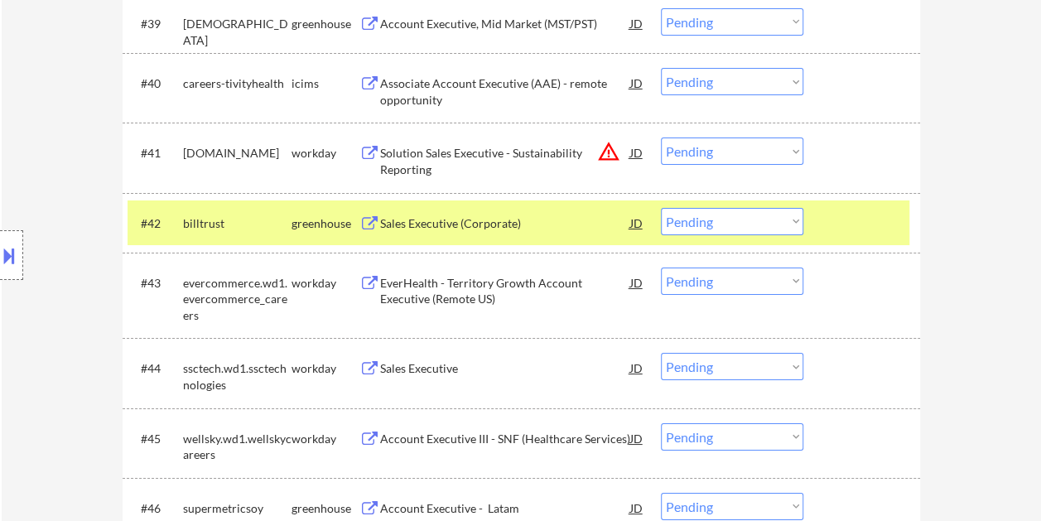
click at [533, 224] on div "Sales Executive (Corporate)" at bounding box center [505, 223] width 250 height 17
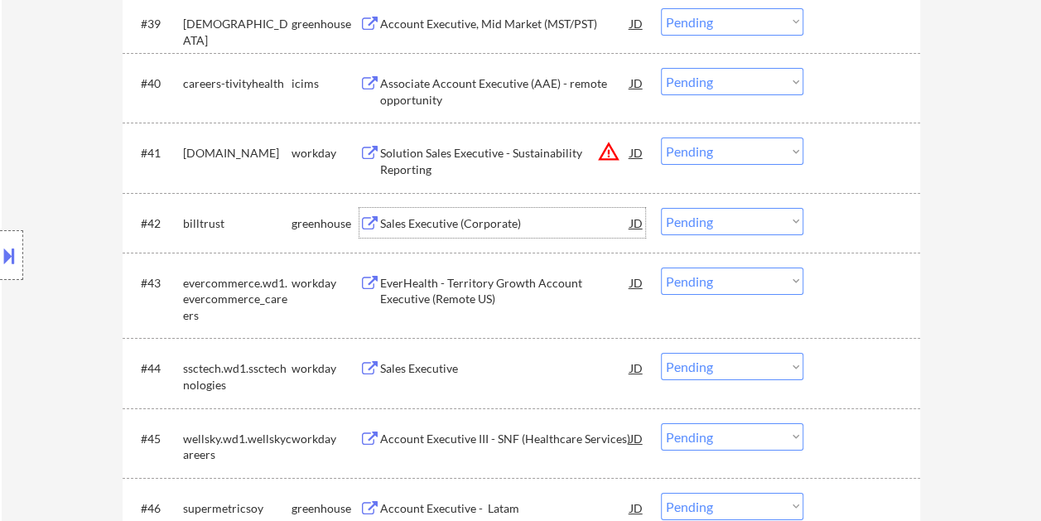
click at [832, 217] on div at bounding box center [863, 223] width 73 height 30
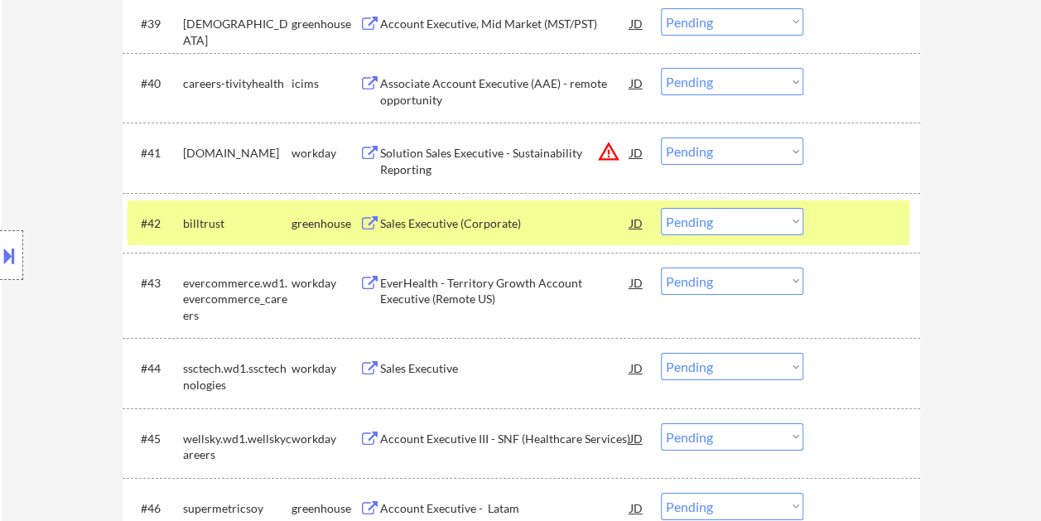
click at [786, 213] on select "Choose an option... Pending Applied Excluded (Questions) Excluded (Expired) Exc…" at bounding box center [732, 221] width 142 height 27
click at [661, 208] on select "Choose an option... Pending Applied Excluded (Questions) Excluded (Expired) Exc…" at bounding box center [732, 221] width 142 height 27
select select ""pending""
click at [820, 232] on div "#42 billtrust greenhouse Sales Executive (Corporate) JD Choose an option... Pen…" at bounding box center [519, 222] width 782 height 45
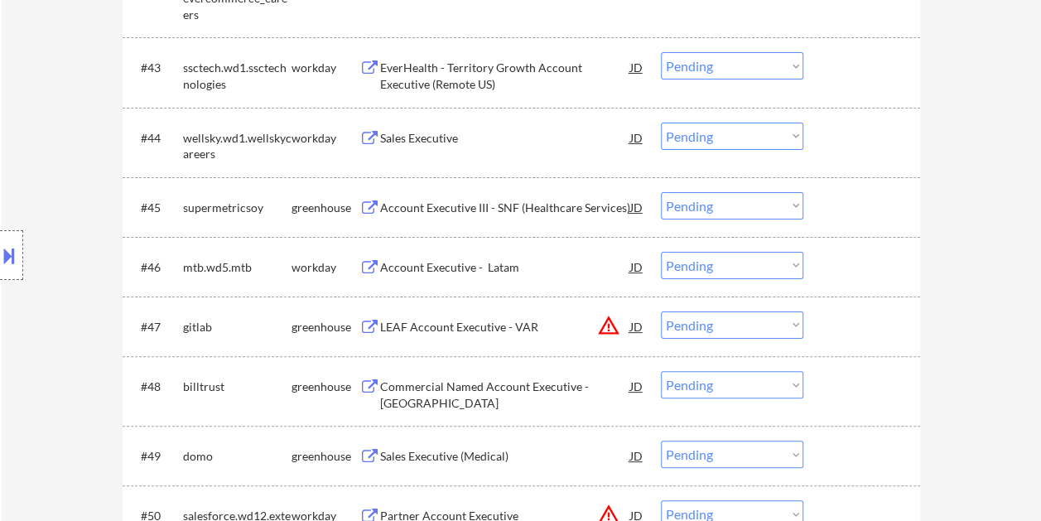
scroll to position [3181, 0]
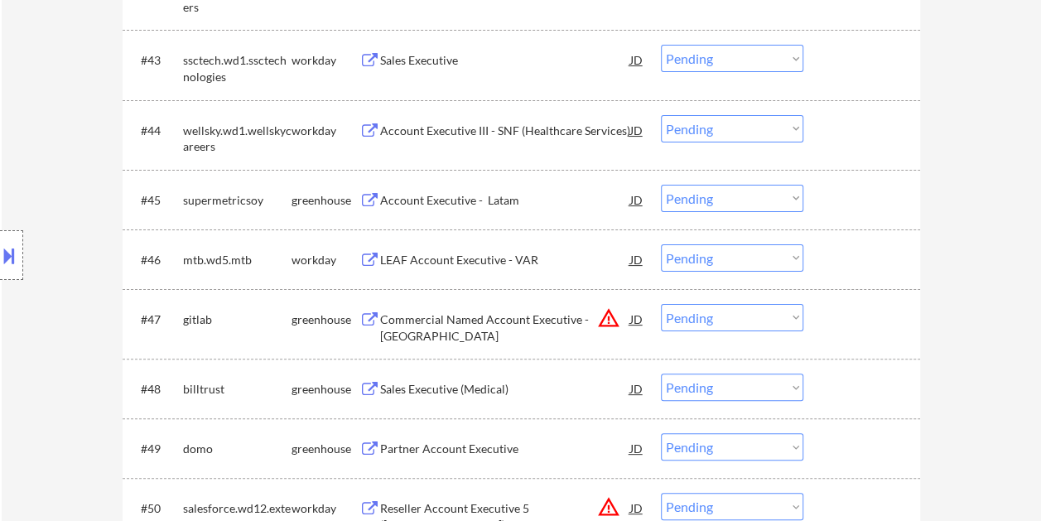
click at [880, 195] on div at bounding box center [863, 200] width 73 height 30
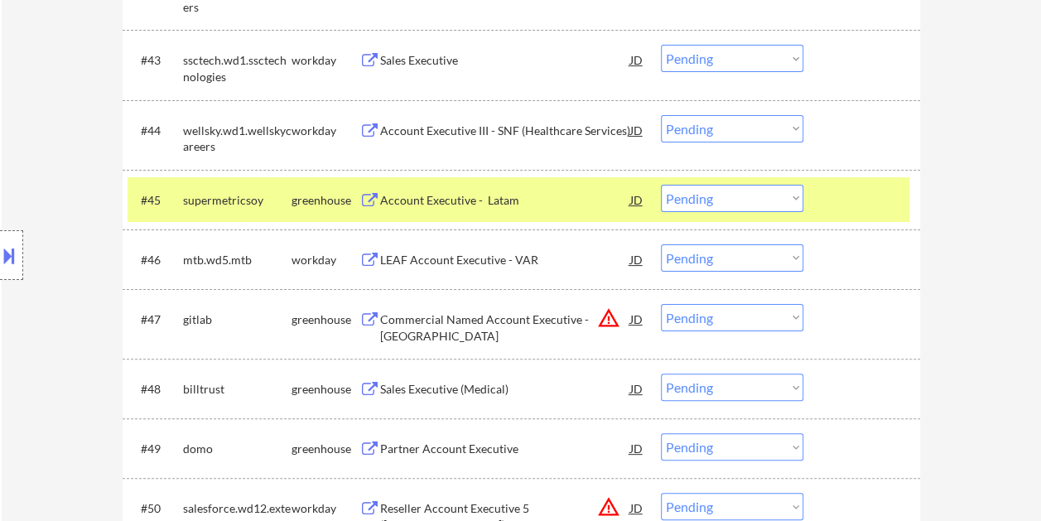
click at [513, 200] on div "Account Executive - Latam" at bounding box center [505, 200] width 250 height 17
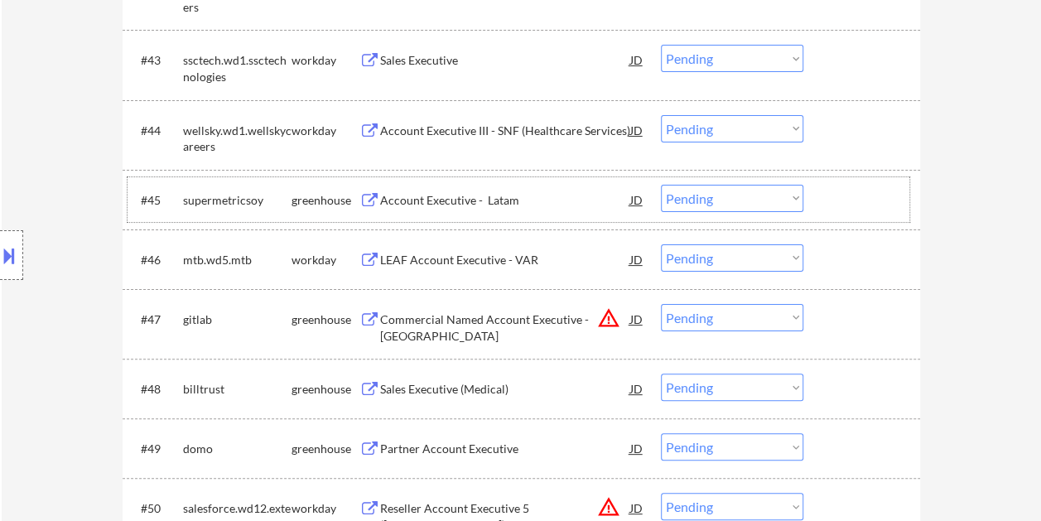
drag, startPoint x: 846, startPoint y: 188, endPoint x: 789, endPoint y: 192, distance: 57.3
click at [844, 189] on div at bounding box center [863, 200] width 73 height 30
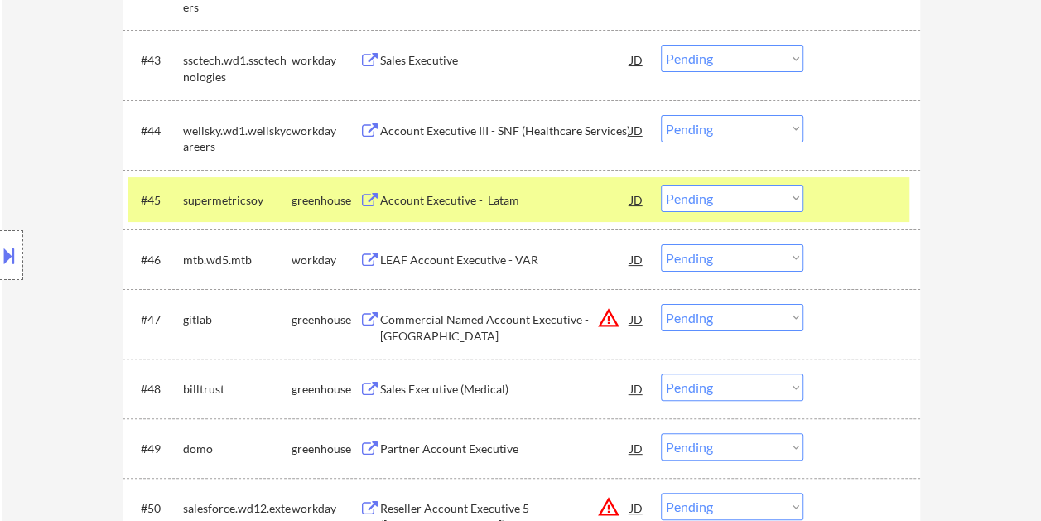
click at [787, 192] on select "Choose an option... Pending Applied Excluded (Questions) Excluded (Expired) Exc…" at bounding box center [732, 198] width 142 height 27
click at [661, 185] on select "Choose an option... Pending Applied Excluded (Questions) Excluded (Expired) Exc…" at bounding box center [732, 198] width 142 height 27
select select ""pending""
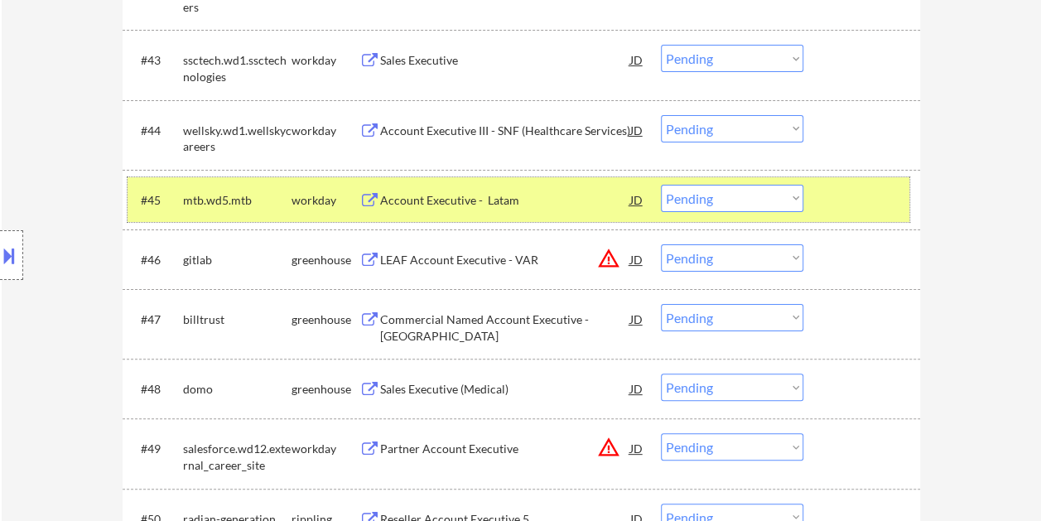
click at [874, 195] on div at bounding box center [863, 200] width 73 height 30
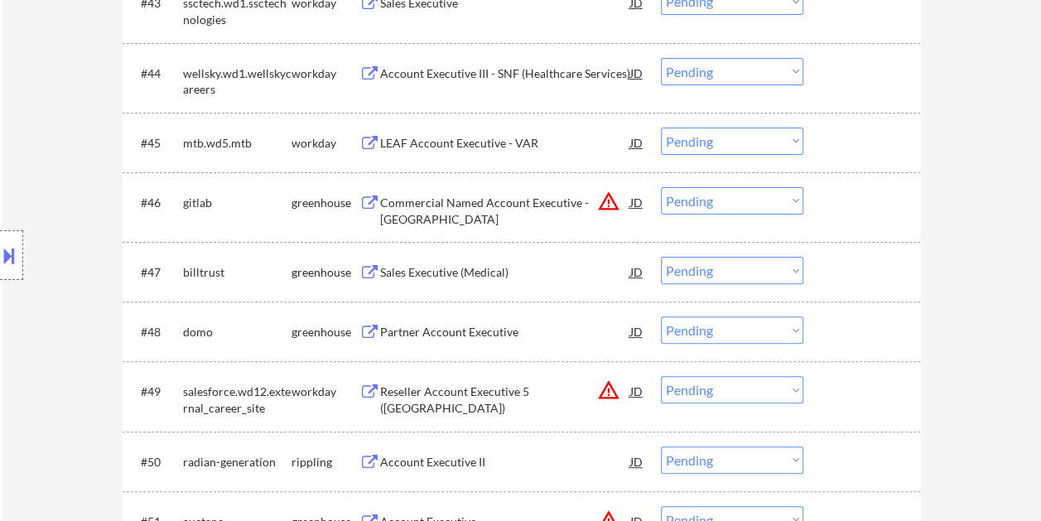
scroll to position [3263, 0]
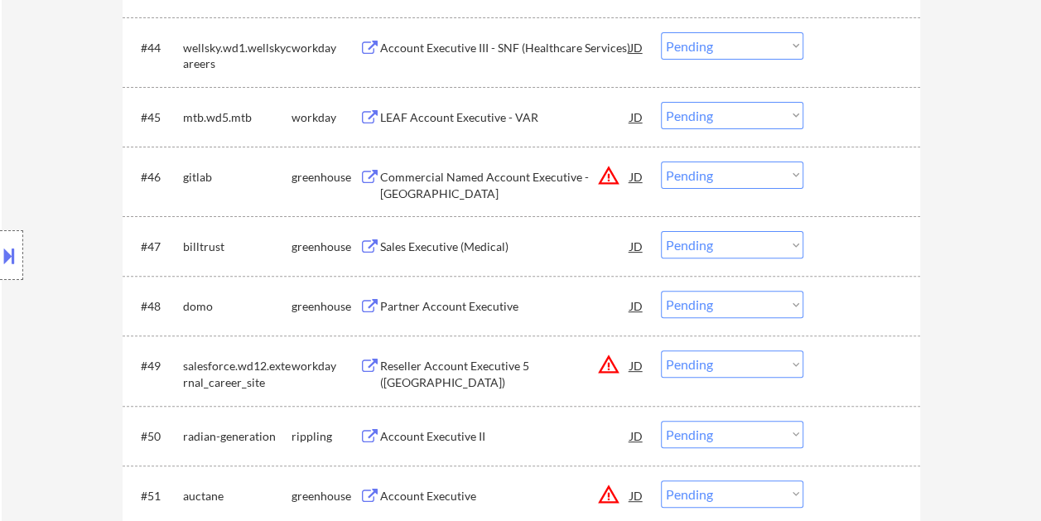
click at [859, 157] on div "#46 gitlab greenhouse Commercial Named Account Executive - East Coast JD warnin…" at bounding box center [519, 181] width 782 height 55
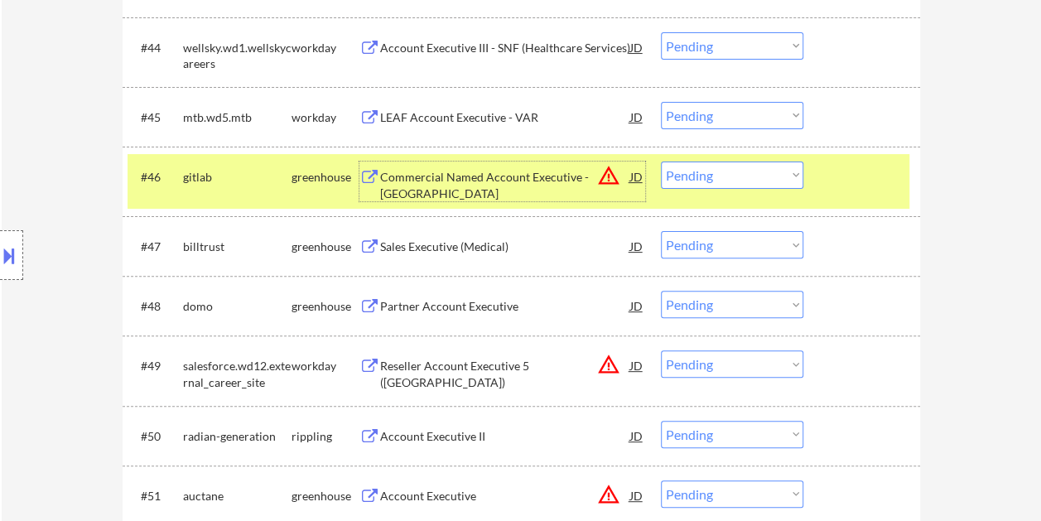
click at [485, 182] on div "Commercial Named Account Executive - [GEOGRAPHIC_DATA]" at bounding box center [505, 185] width 250 height 32
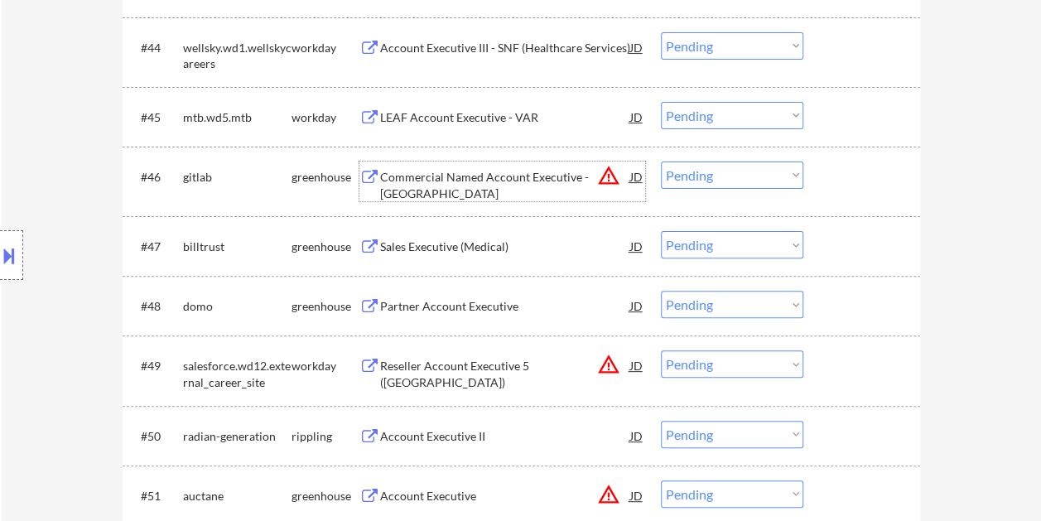
drag, startPoint x: 833, startPoint y: 183, endPoint x: 801, endPoint y: 176, distance: 33.0
click at [833, 182] on div at bounding box center [863, 177] width 73 height 30
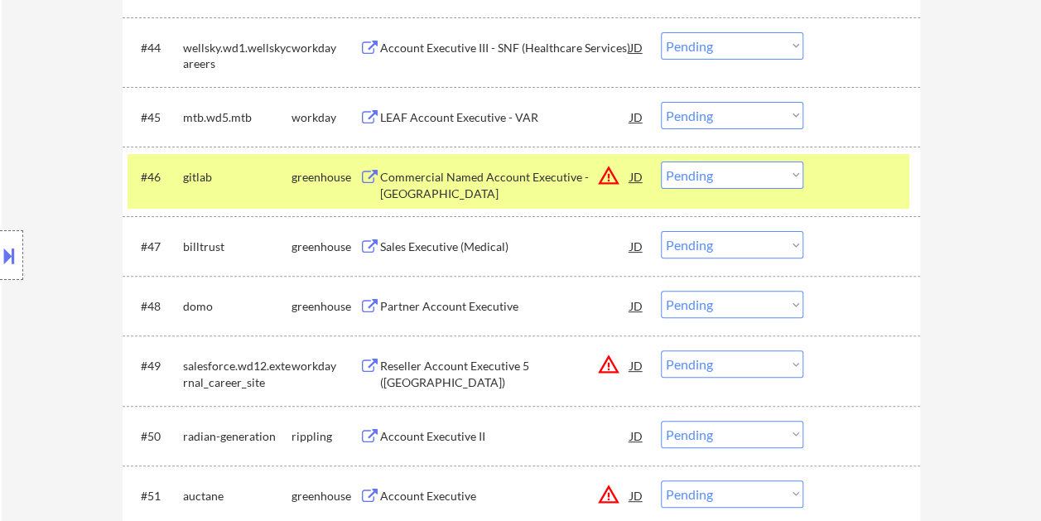
click at [764, 174] on select "Choose an option... Pending Applied Excluded (Questions) Excluded (Expired) Exc…" at bounding box center [732, 175] width 142 height 27
click at [661, 162] on select "Choose an option... Pending Applied Excluded (Questions) Excluded (Expired) Exc…" at bounding box center [732, 175] width 142 height 27
select select ""pending""
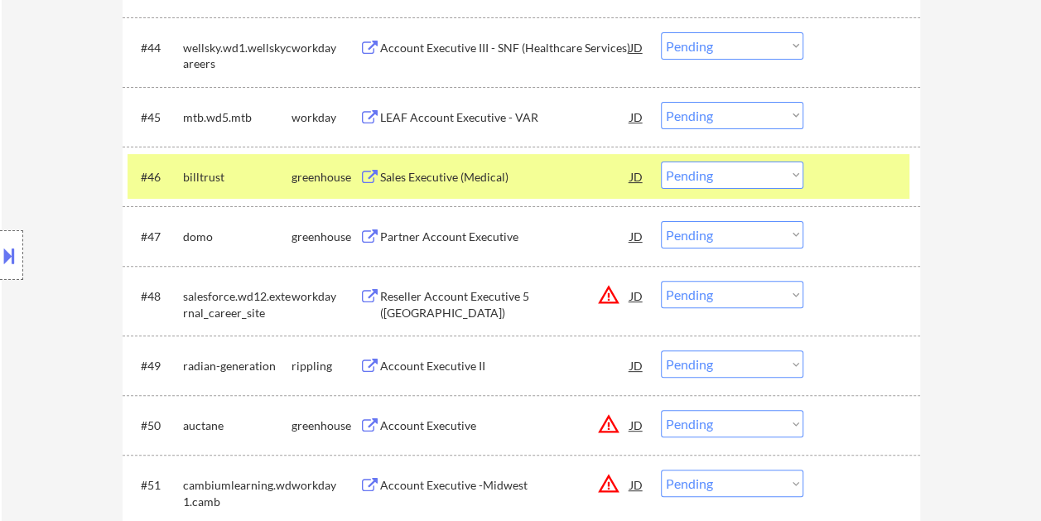
click at [863, 172] on div at bounding box center [863, 177] width 73 height 30
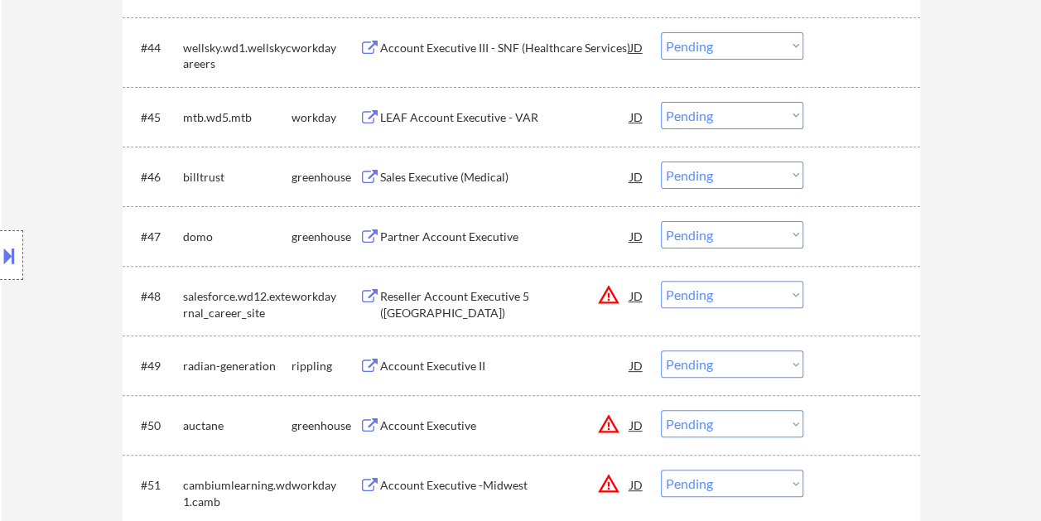
click at [860, 232] on div at bounding box center [863, 236] width 73 height 30
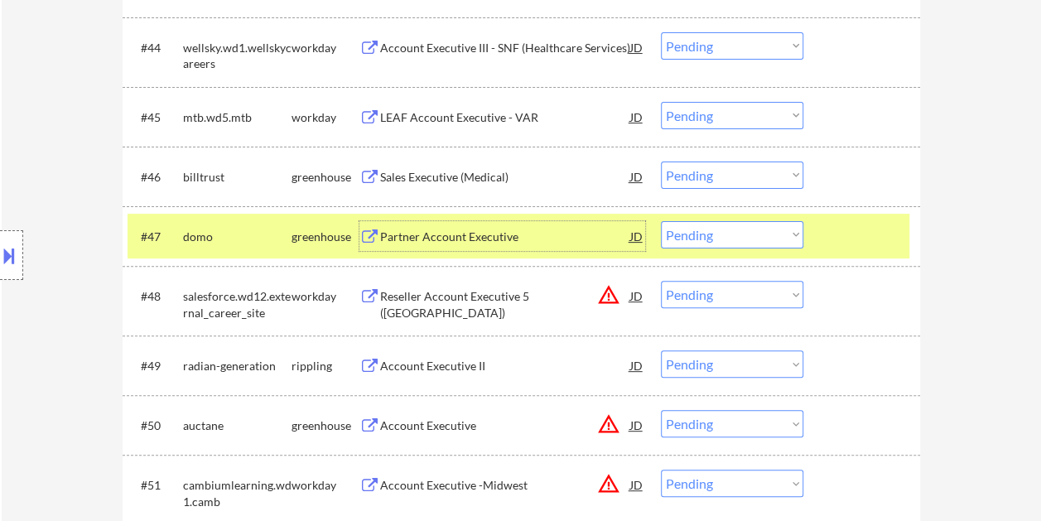
click at [591, 227] on div "Partner Account Executive" at bounding box center [505, 236] width 250 height 30
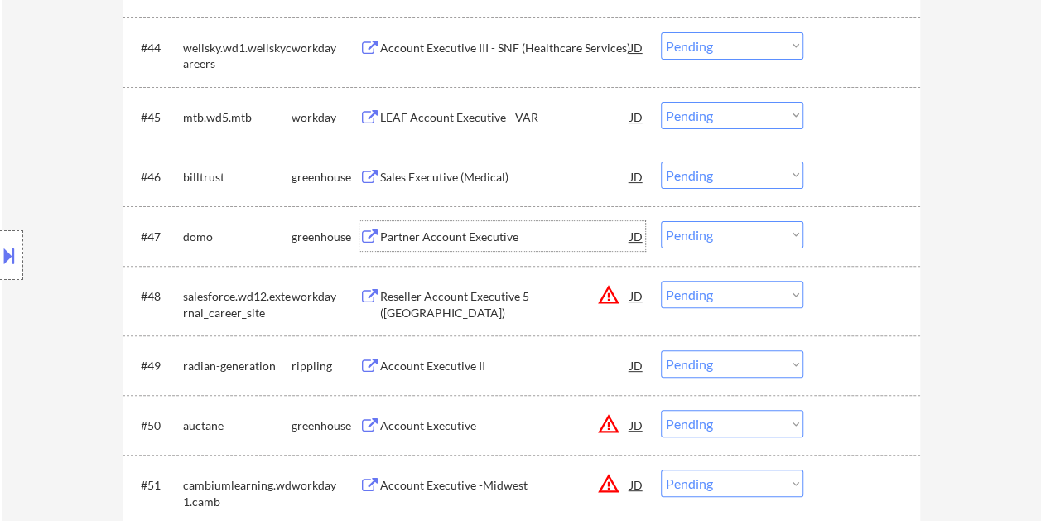
drag, startPoint x: 848, startPoint y: 242, endPoint x: 838, endPoint y: 239, distance: 10.5
click at [848, 242] on div at bounding box center [863, 236] width 73 height 30
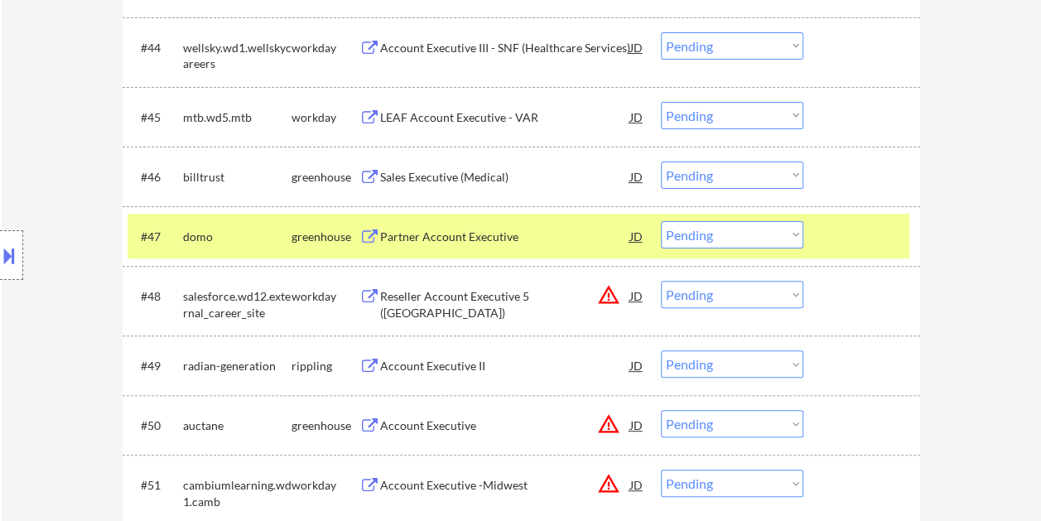
click at [781, 228] on select "Choose an option... Pending Applied Excluded (Questions) Excluded (Expired) Exc…" at bounding box center [732, 234] width 142 height 27
click at [661, 221] on select "Choose an option... Pending Applied Excluded (Questions) Excluded (Expired) Exc…" at bounding box center [732, 234] width 142 height 27
select select ""pending""
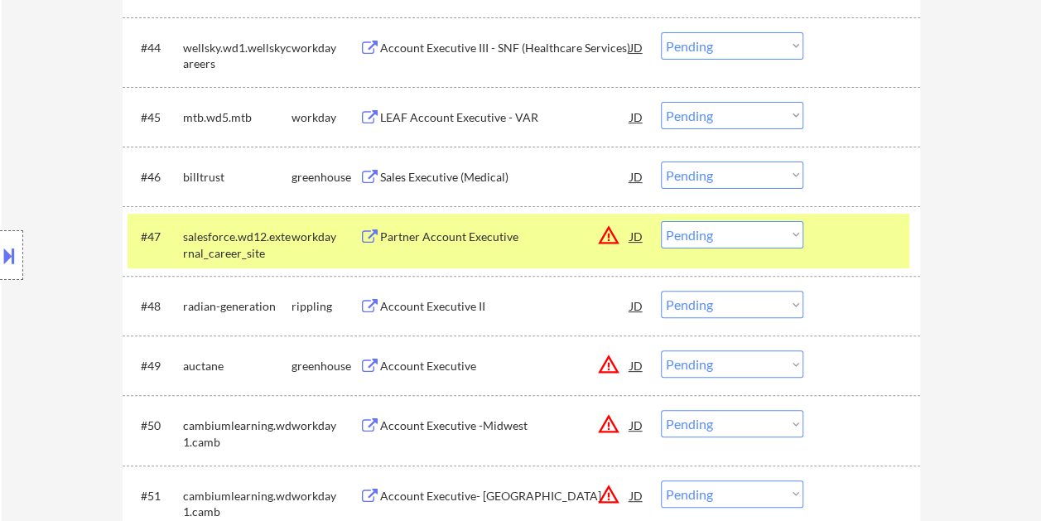
click at [890, 240] on div at bounding box center [863, 236] width 73 height 30
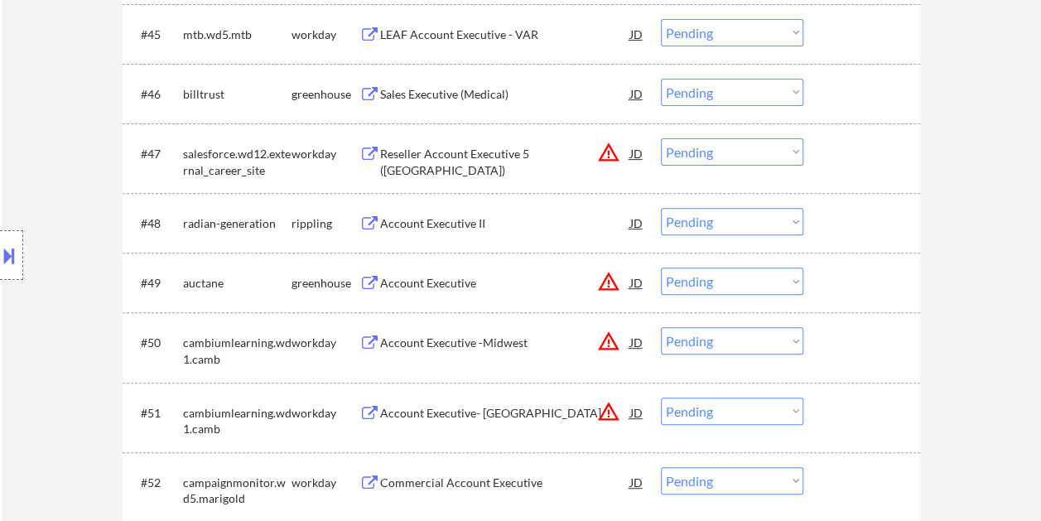
scroll to position [3346, 0]
click at [828, 93] on div at bounding box center [863, 94] width 73 height 30
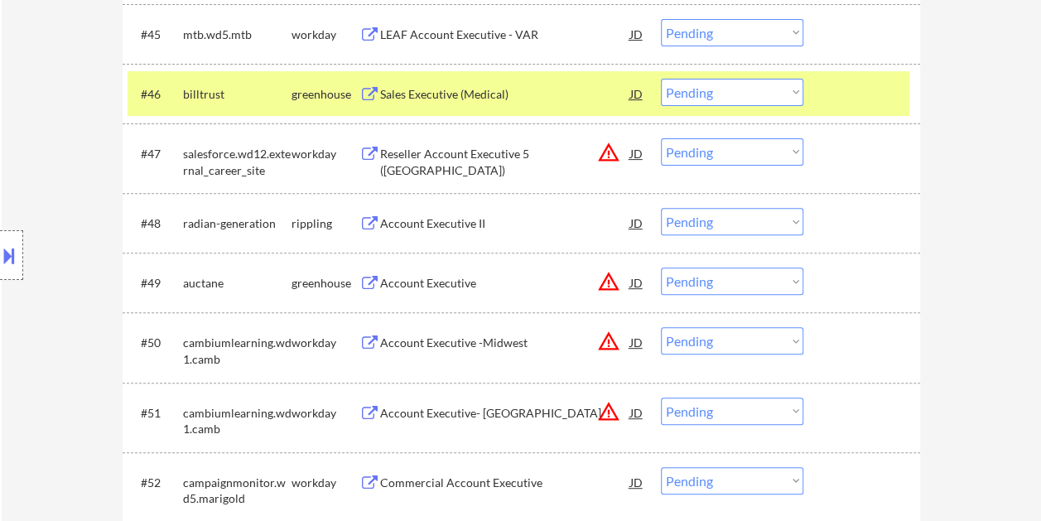
click at [515, 74] on div "#46 billtrust greenhouse Sales Executive (Medical) JD warning_amber Choose an o…" at bounding box center [519, 93] width 782 height 45
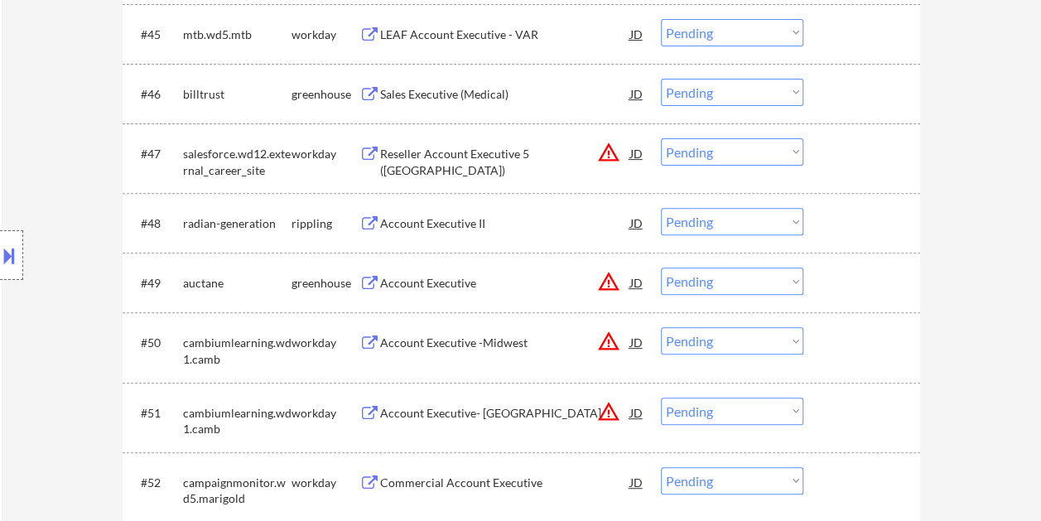
click at [845, 95] on div at bounding box center [863, 94] width 73 height 30
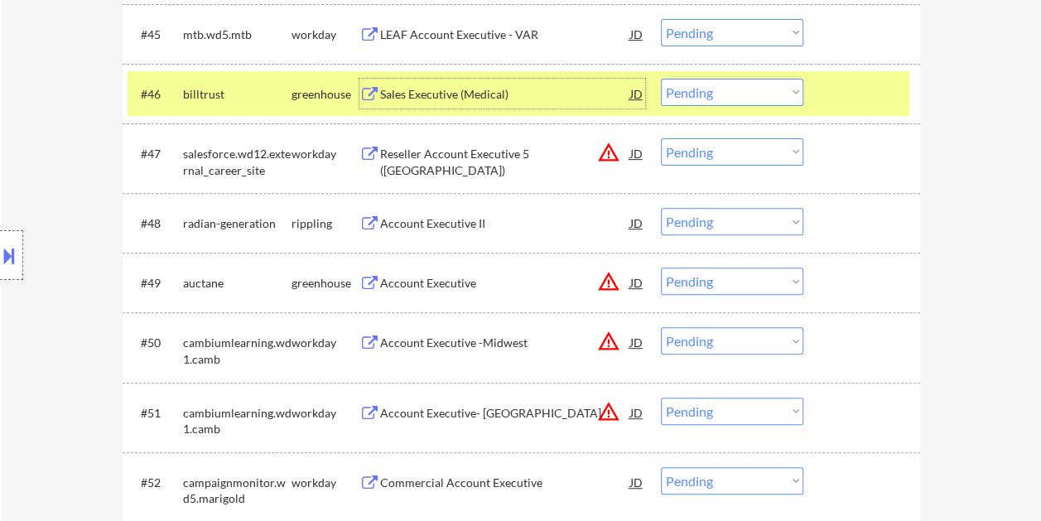
click at [538, 91] on div "Sales Executive (Medical)" at bounding box center [505, 94] width 250 height 17
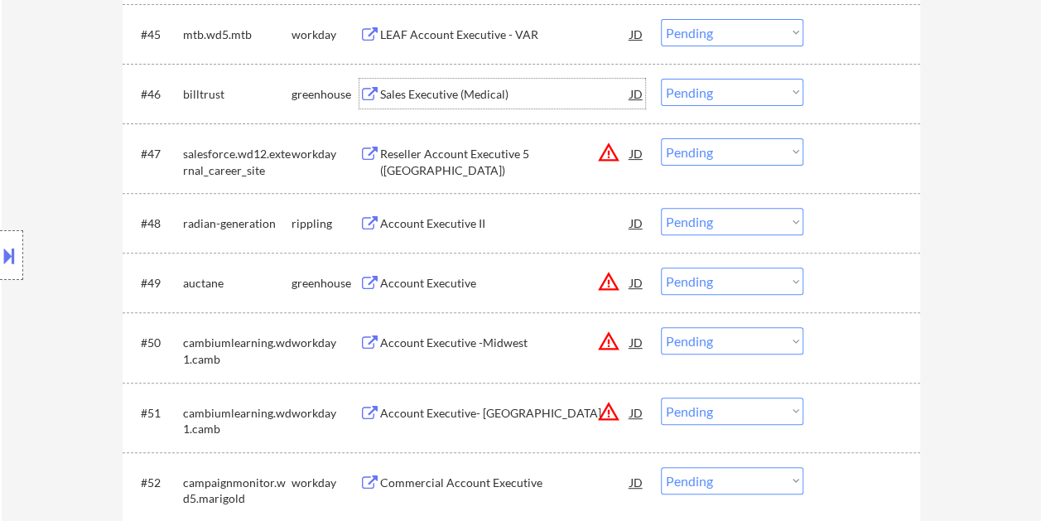
drag, startPoint x: 827, startPoint y: 86, endPoint x: 808, endPoint y: 88, distance: 18.3
click at [823, 86] on div "#46 billtrust greenhouse Sales Executive (Medical) JD warning_amber Choose an o…" at bounding box center [519, 93] width 782 height 45
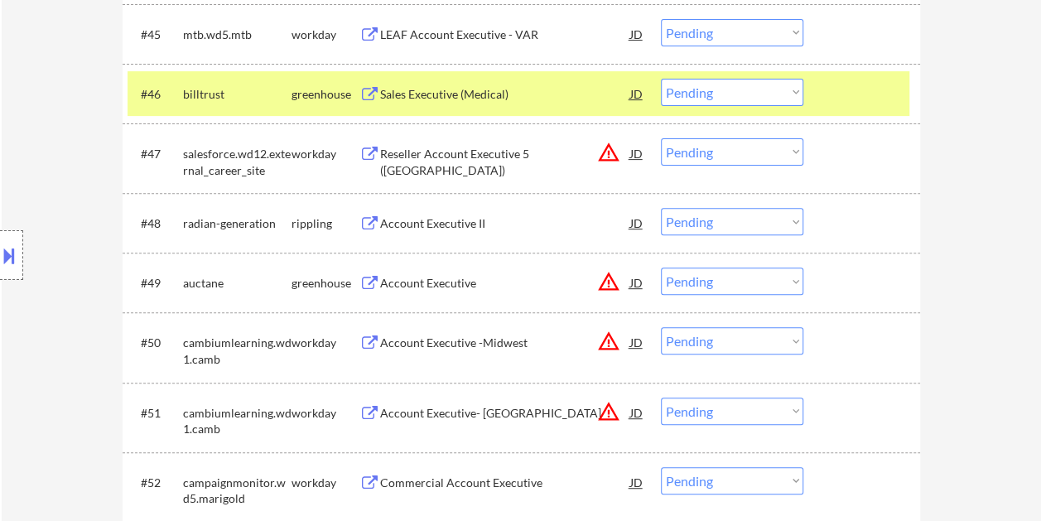
click at [785, 96] on select "Choose an option... Pending Applied Excluded (Questions) Excluded (Expired) Exc…" at bounding box center [732, 92] width 142 height 27
click at [661, 79] on select "Choose an option... Pending Applied Excluded (Questions) Excluded (Expired) Exc…" at bounding box center [732, 92] width 142 height 27
select select ""pending""
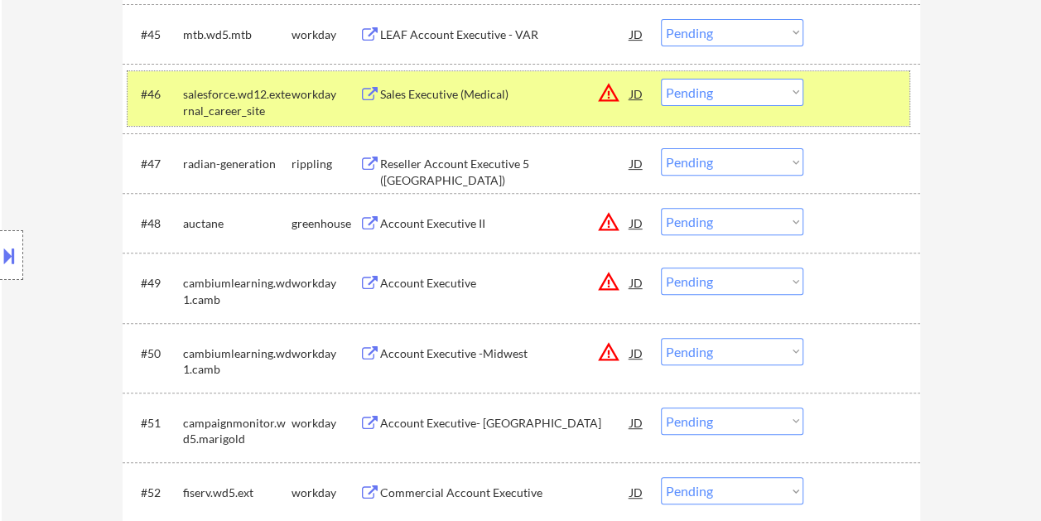
click at [849, 89] on div at bounding box center [863, 94] width 73 height 30
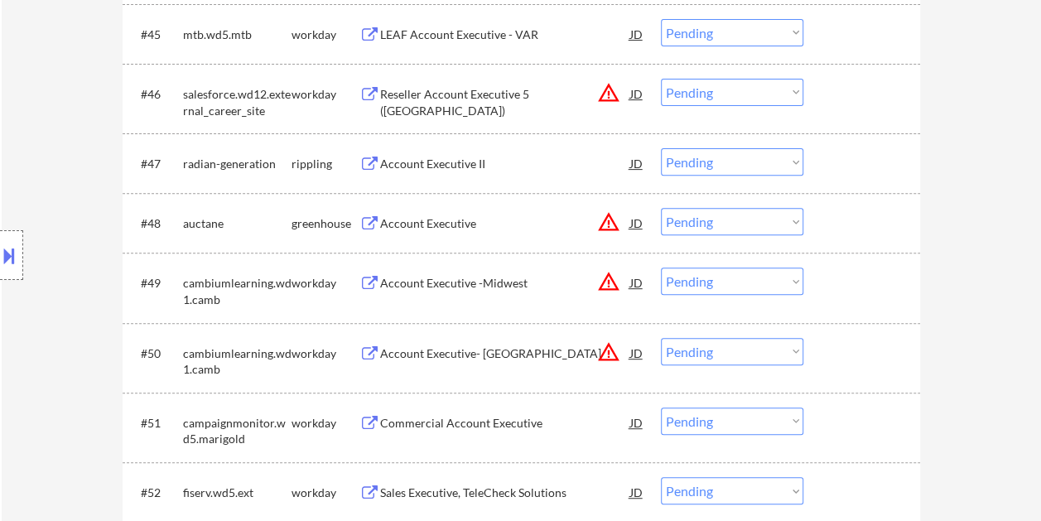
scroll to position [3429, 0]
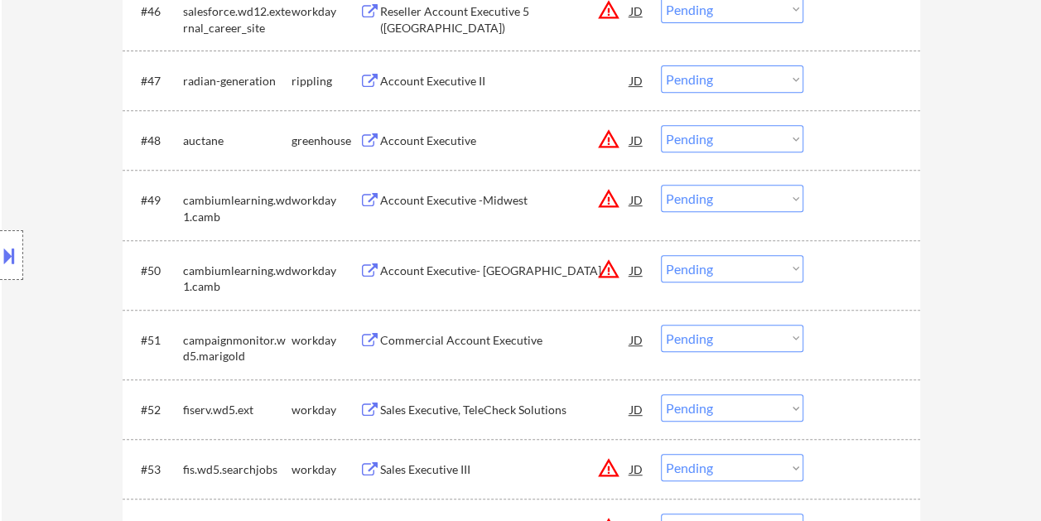
drag, startPoint x: 842, startPoint y: 132, endPoint x: 666, endPoint y: 142, distance: 175.9
click at [841, 133] on div at bounding box center [863, 140] width 73 height 30
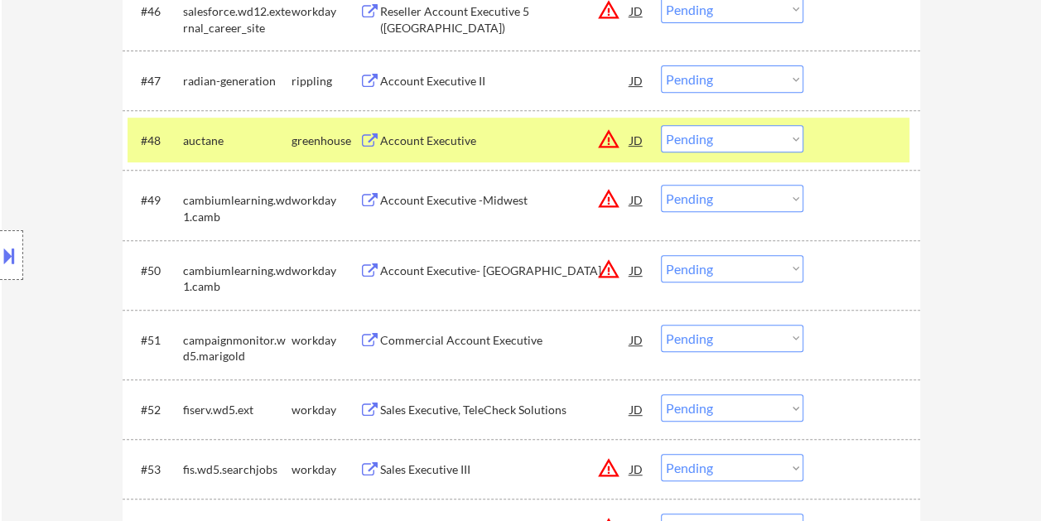
click at [538, 140] on div "Account Executive" at bounding box center [505, 141] width 250 height 17
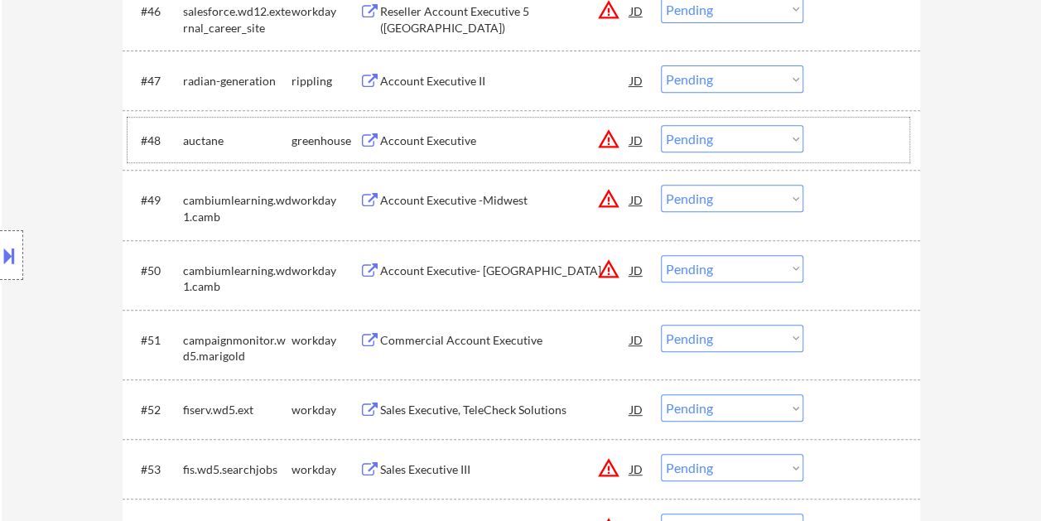
click at [821, 137] on div "#48 auctane greenhouse Account Executive JD warning_amber Choose an option... P…" at bounding box center [519, 140] width 782 height 45
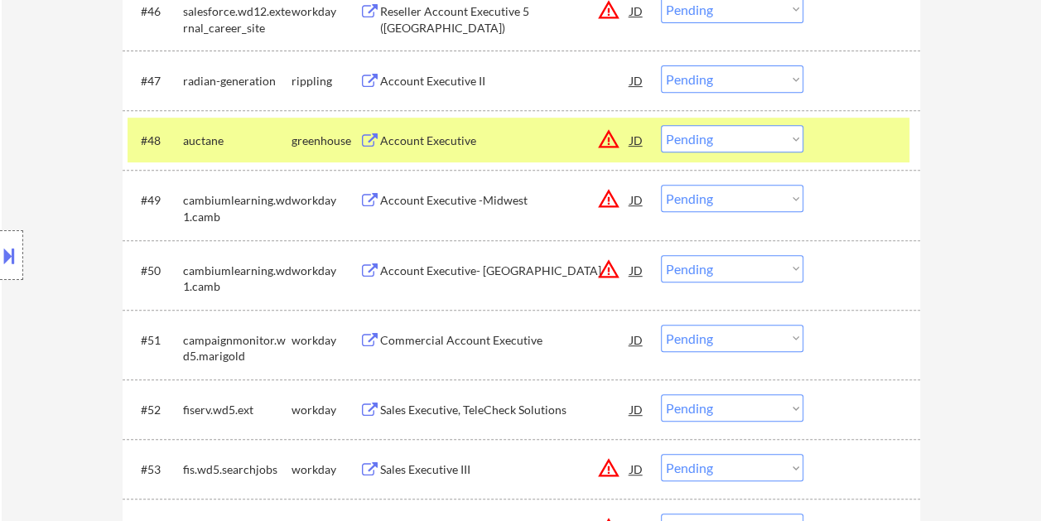
click at [798, 140] on select "Choose an option... Pending Applied Excluded (Questions) Excluded (Expired) Exc…" at bounding box center [732, 138] width 142 height 27
click at [661, 125] on select "Choose an option... Pending Applied Excluded (Questions) Excluded (Expired) Exc…" at bounding box center [732, 138] width 142 height 27
select select ""pending""
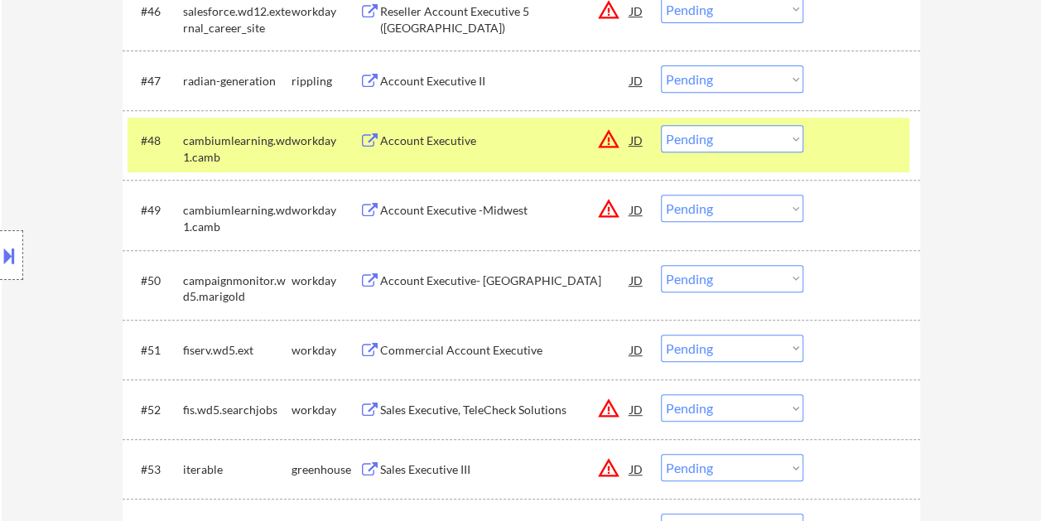
click at [832, 154] on div "#48 cambiumlearning.wd1.camb workday Account Executive JD warning_amber Choose …" at bounding box center [519, 145] width 782 height 55
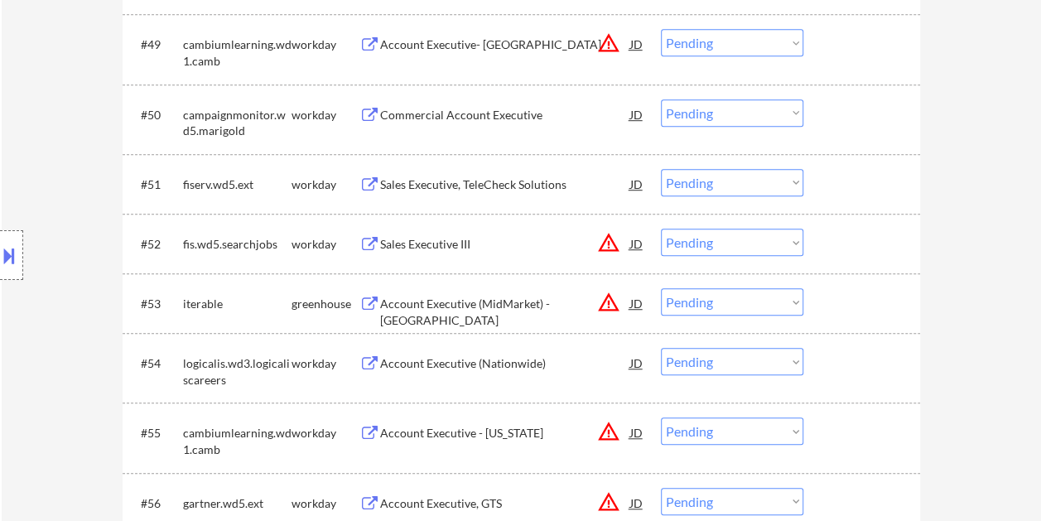
scroll to position [3678, 0]
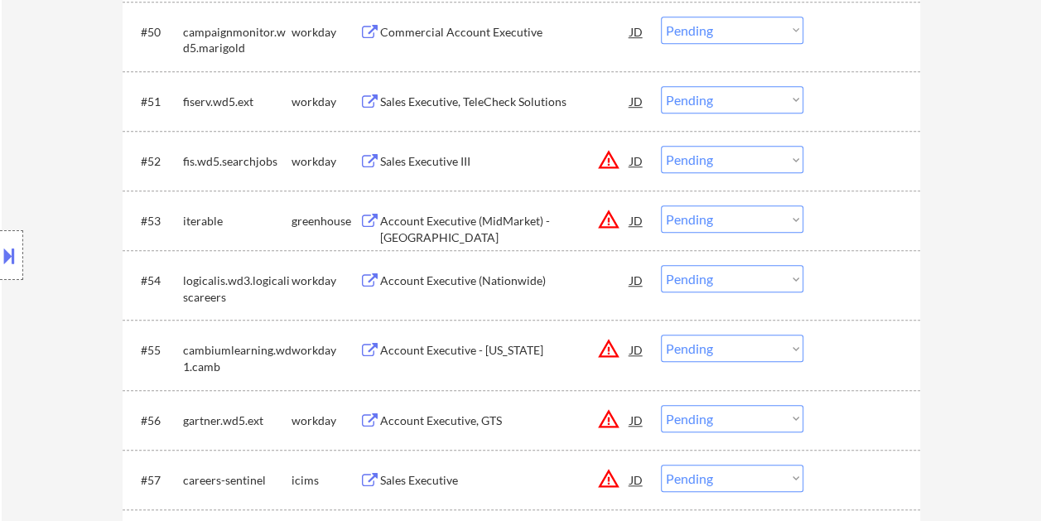
drag, startPoint x: 838, startPoint y: 233, endPoint x: 737, endPoint y: 224, distance: 101.5
click at [838, 233] on div at bounding box center [863, 220] width 73 height 30
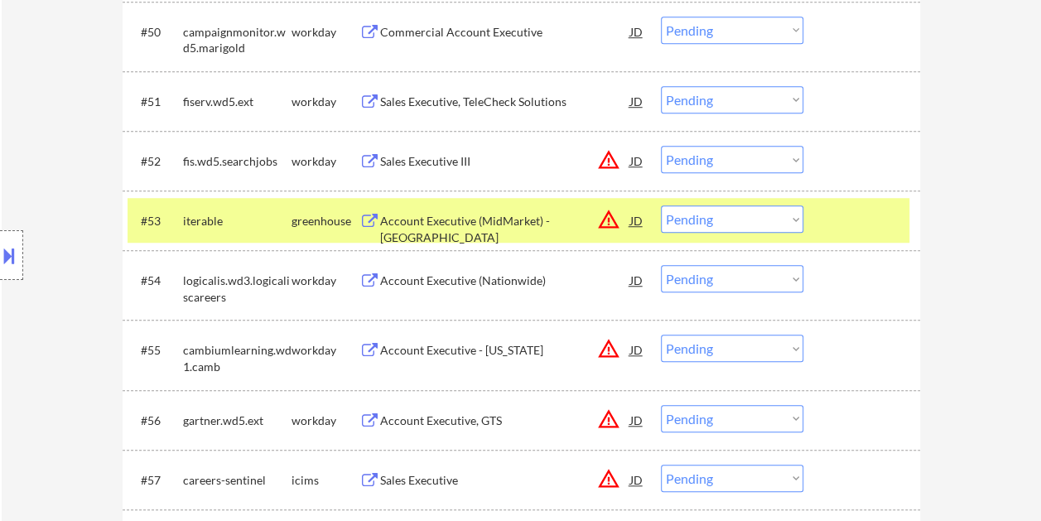
click at [469, 204] on div "#53 iterable greenhouse Account Executive (MidMarket) - [GEOGRAPHIC_DATA] JD wa…" at bounding box center [519, 220] width 782 height 45
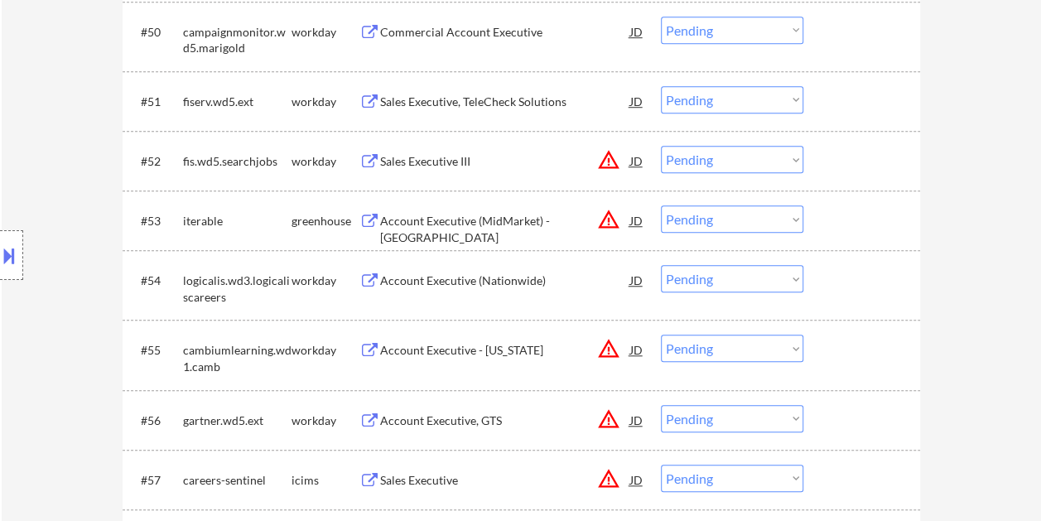
drag, startPoint x: 838, startPoint y: 224, endPoint x: 817, endPoint y: 224, distance: 21.6
click at [838, 224] on div at bounding box center [863, 220] width 73 height 30
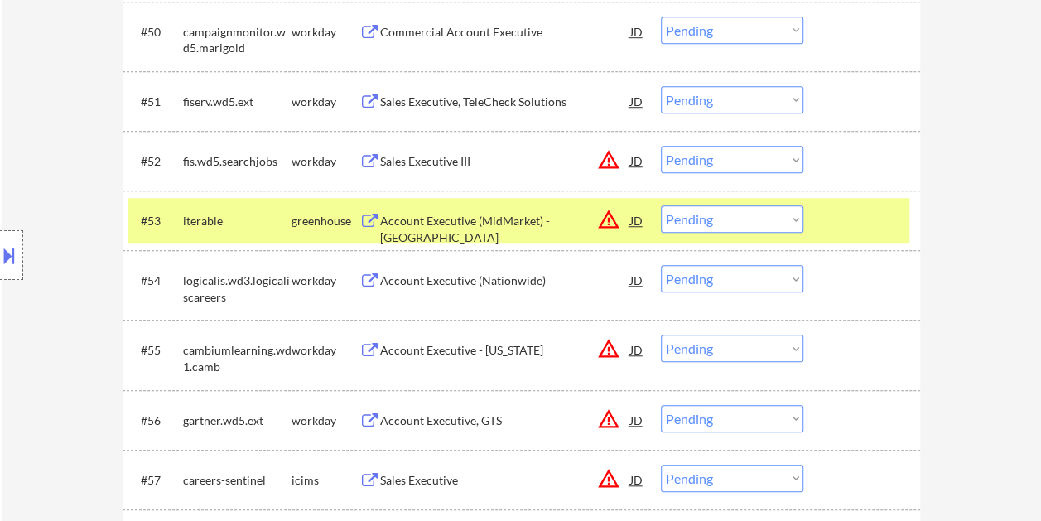
click at [558, 214] on div "Account Executive (MidMarket) - [GEOGRAPHIC_DATA]" at bounding box center [505, 229] width 250 height 32
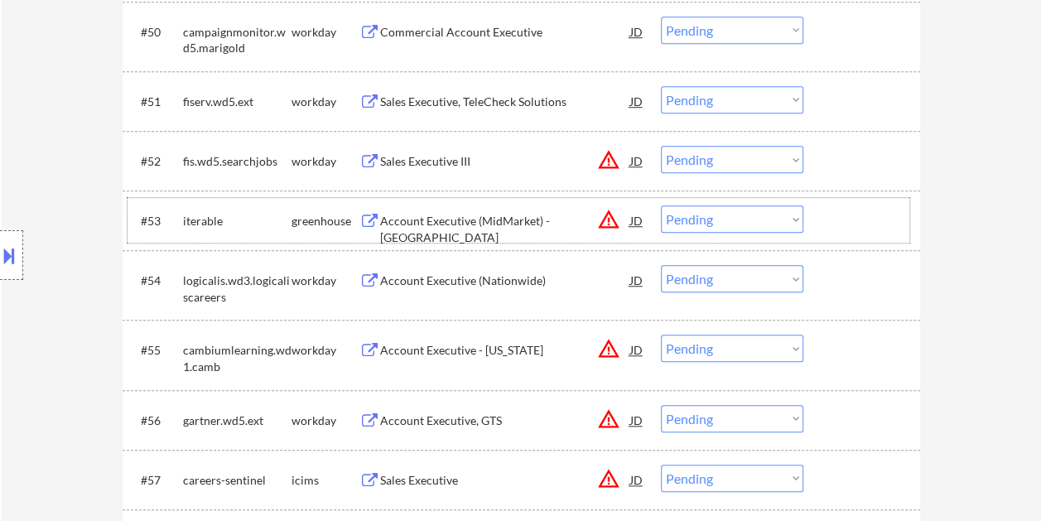
drag, startPoint x: 838, startPoint y: 211, endPoint x: 591, endPoint y: 211, distance: 247.7
click at [834, 212] on div at bounding box center [863, 220] width 73 height 30
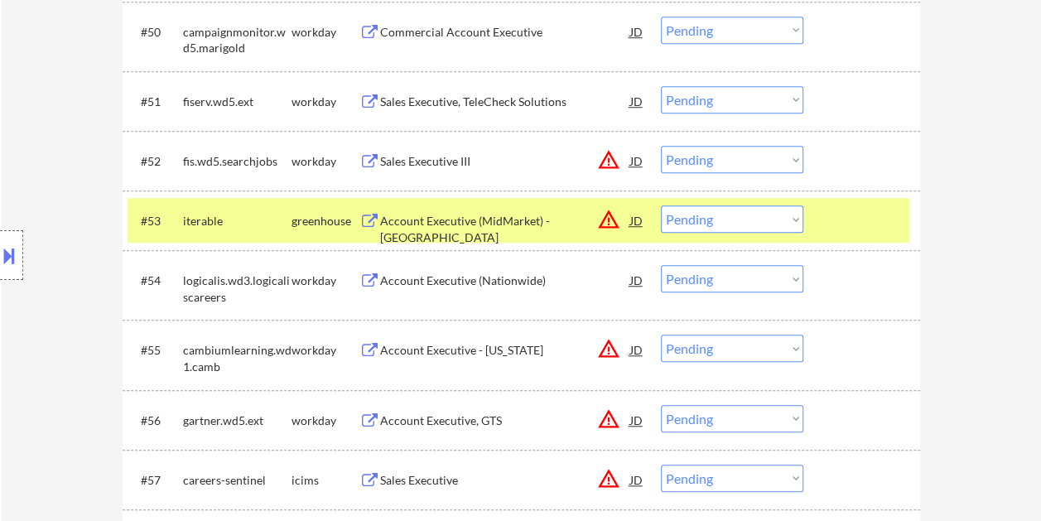
click at [414, 213] on div "Account Executive (MidMarket) - [GEOGRAPHIC_DATA]" at bounding box center [505, 229] width 250 height 32
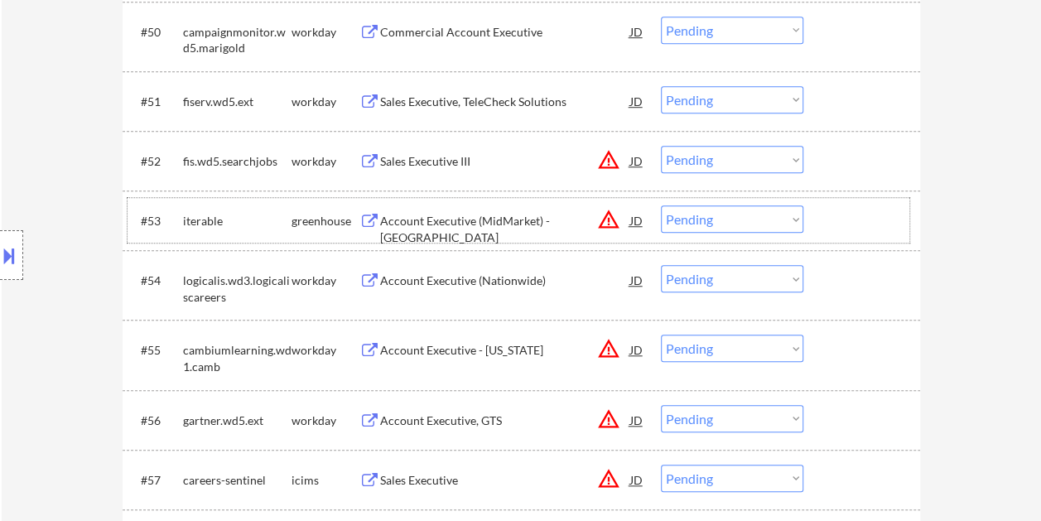
drag, startPoint x: 855, startPoint y: 224, endPoint x: 711, endPoint y: 214, distance: 144.5
click at [854, 224] on div at bounding box center [863, 220] width 73 height 30
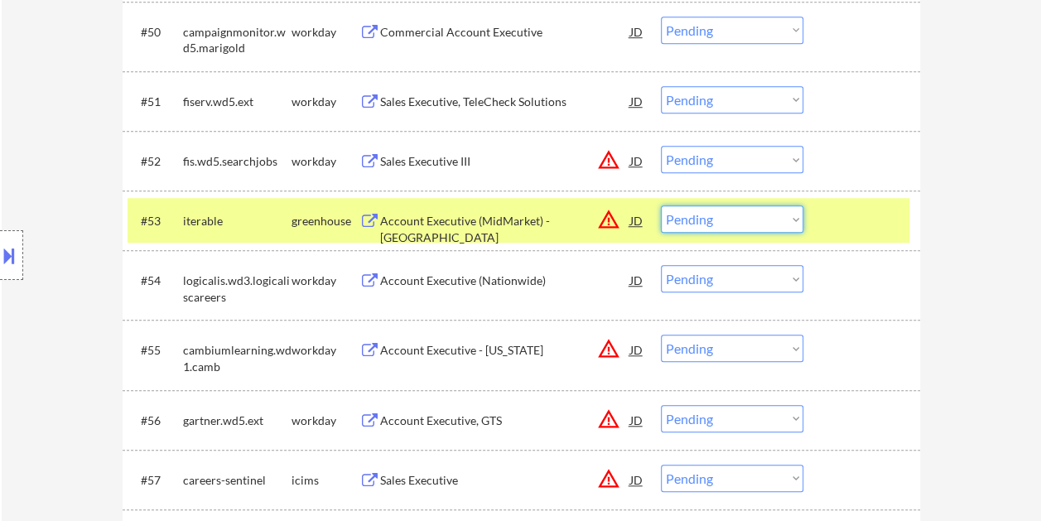
click at [747, 217] on select "Choose an option... Pending Applied Excluded (Questions) Excluded (Expired) Exc…" at bounding box center [732, 218] width 142 height 27
click at [661, 205] on select "Choose an option... Pending Applied Excluded (Questions) Excluded (Expired) Exc…" at bounding box center [732, 218] width 142 height 27
select select ""pending""
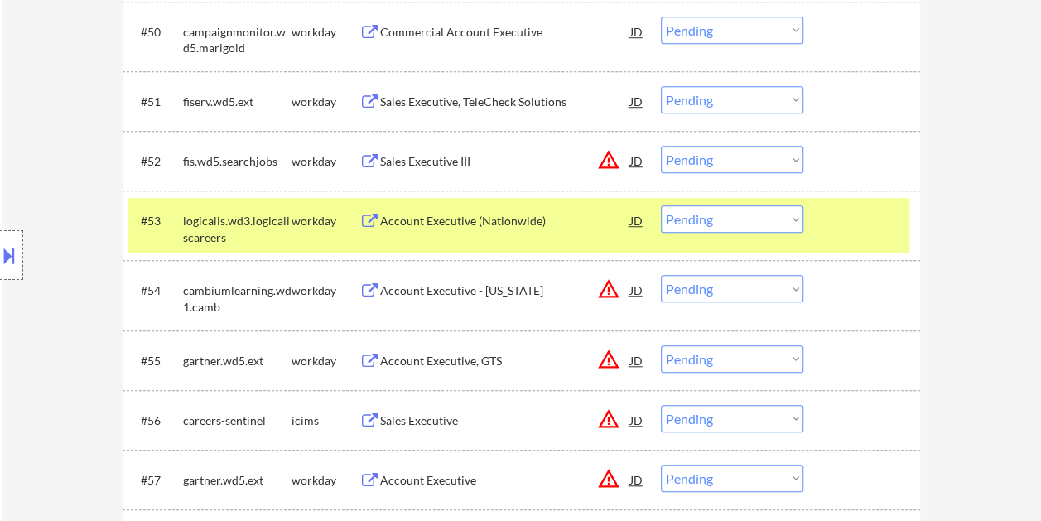
click at [872, 211] on div at bounding box center [863, 220] width 73 height 30
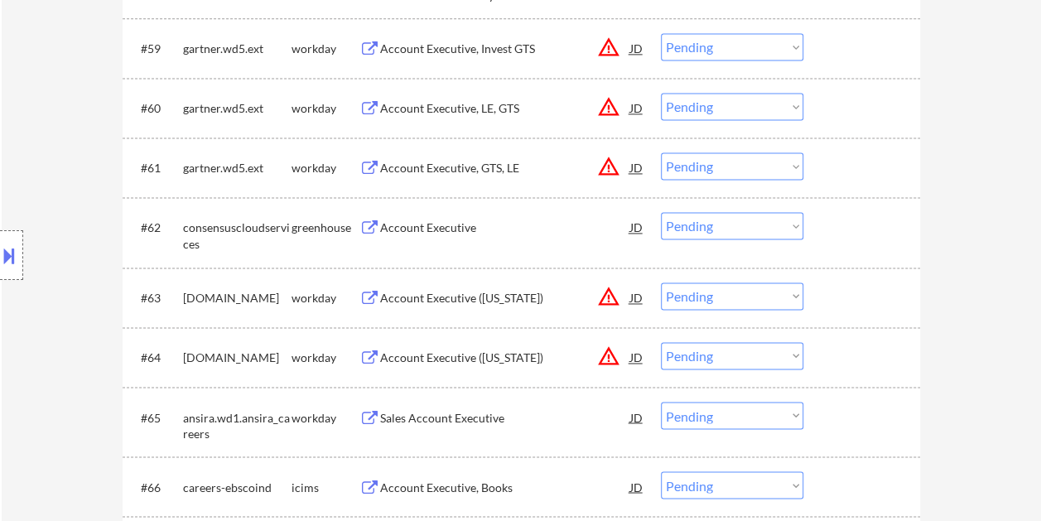
scroll to position [4257, 0]
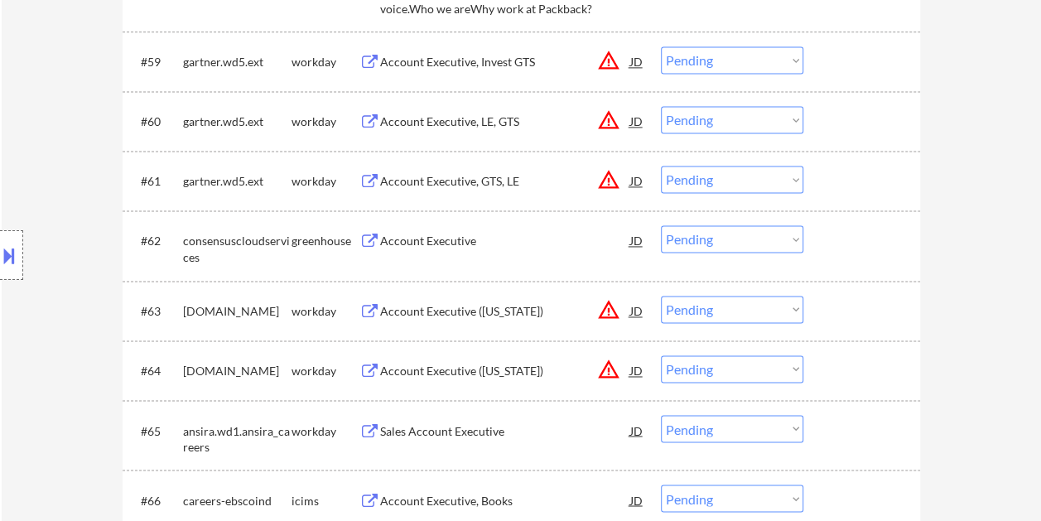
click at [826, 232] on div "#62 consensuscloudservices greenhouse Account Executive JD warning_amber Choose…" at bounding box center [519, 245] width 782 height 55
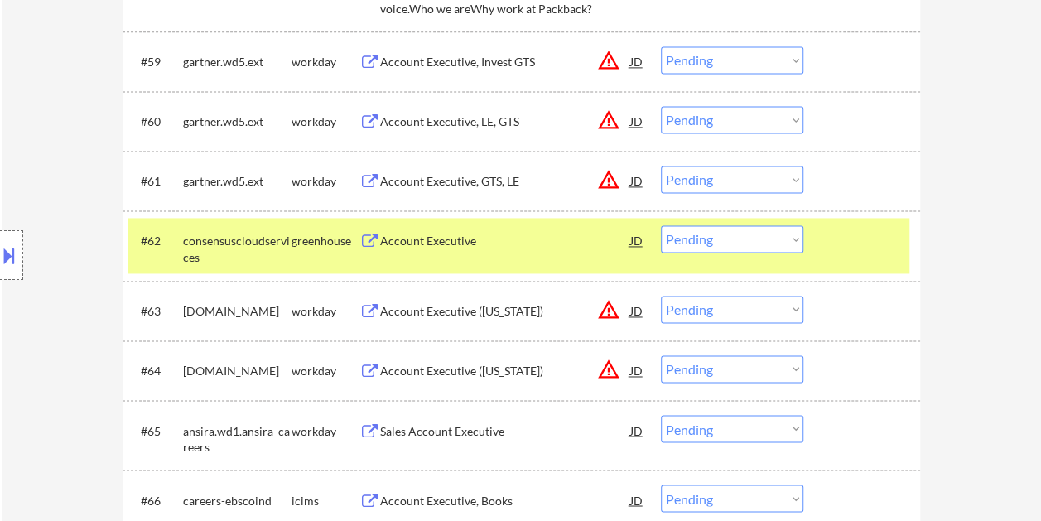
click at [526, 258] on div "#62 consensuscloudservices greenhouse Account Executive JD warning_amber Choose…" at bounding box center [519, 245] width 782 height 55
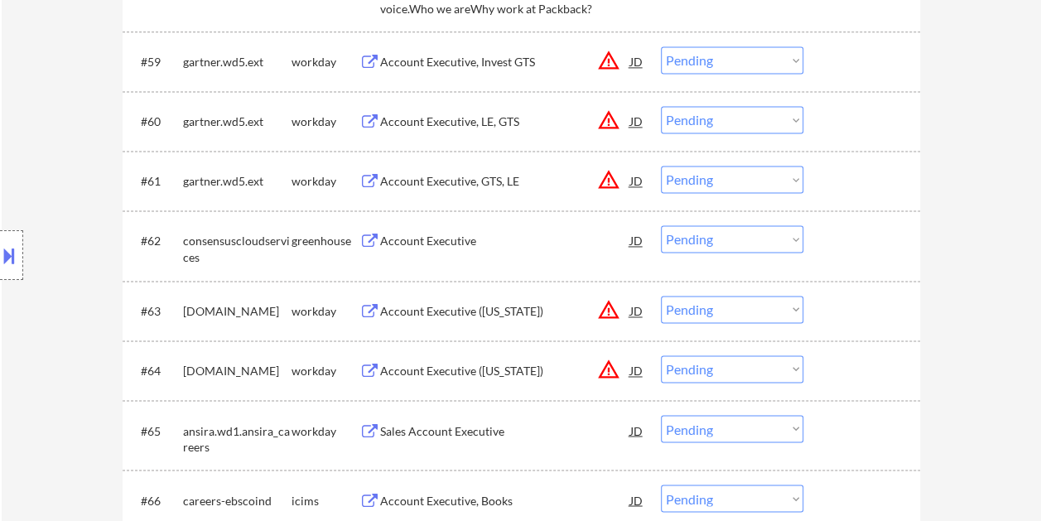
click at [843, 237] on div at bounding box center [863, 240] width 73 height 30
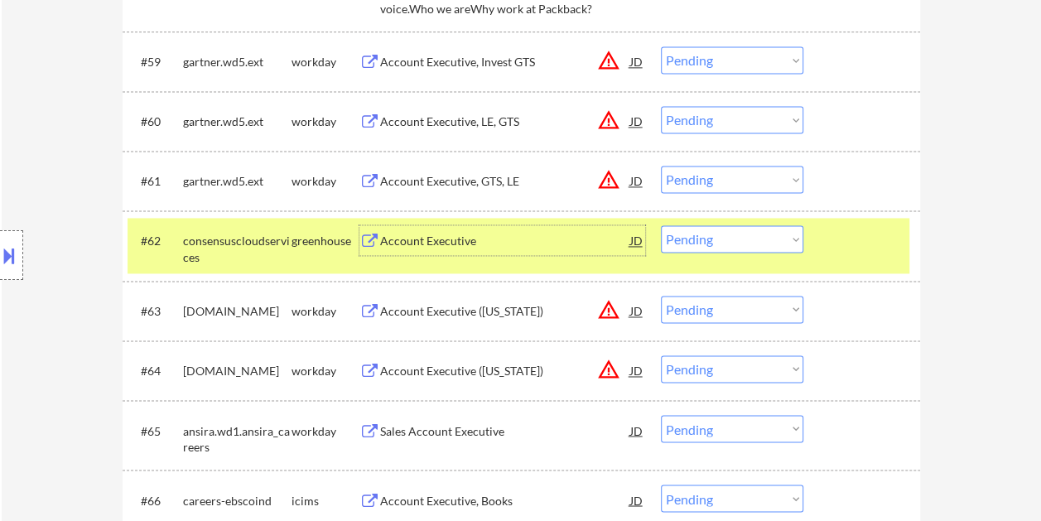
click at [538, 245] on div "Account Executive" at bounding box center [505, 241] width 250 height 17
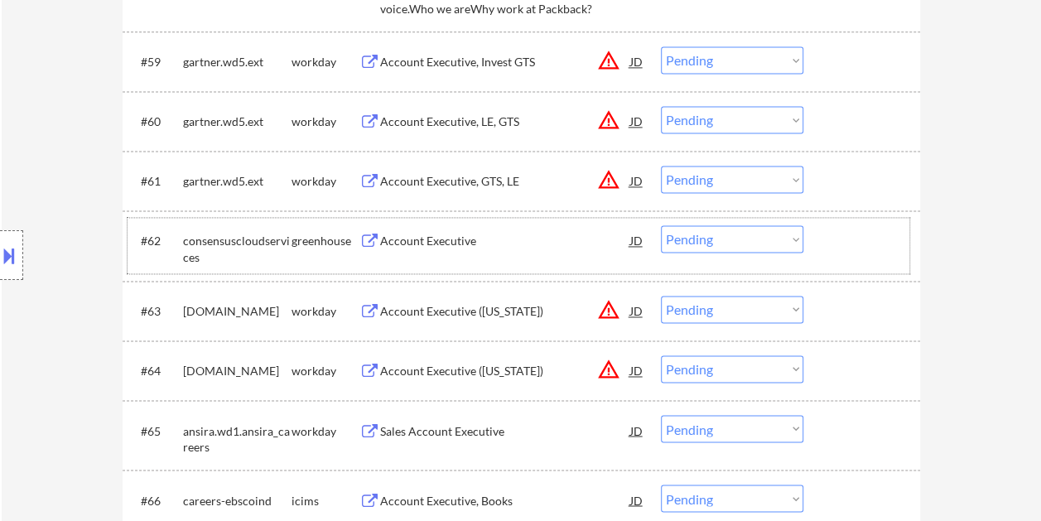
click at [830, 246] on div at bounding box center [863, 240] width 73 height 30
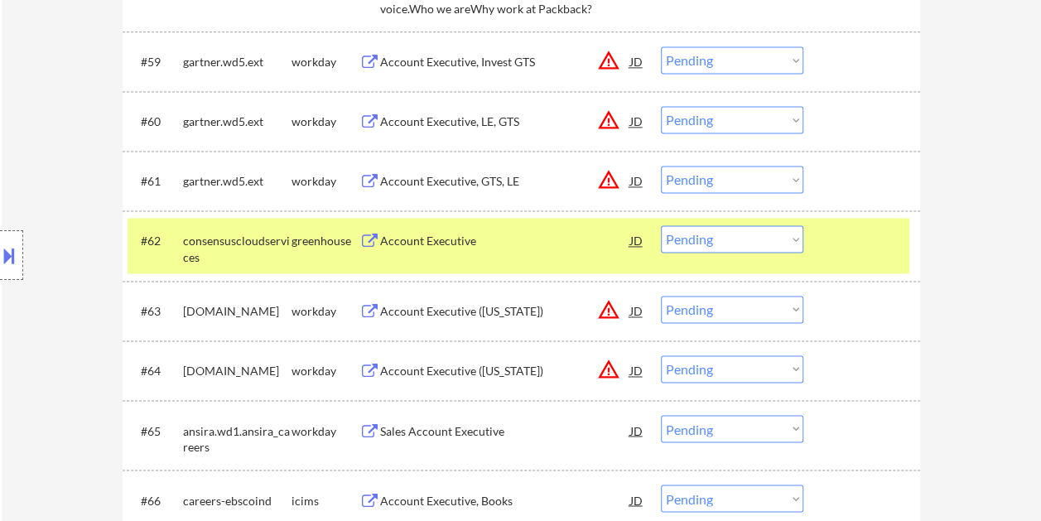
click at [774, 230] on select "Choose an option... Pending Applied Excluded (Questions) Excluded (Expired) Exc…" at bounding box center [732, 238] width 142 height 27
click at [661, 225] on select "Choose an option... Pending Applied Excluded (Questions) Excluded (Expired) Exc…" at bounding box center [732, 238] width 142 height 27
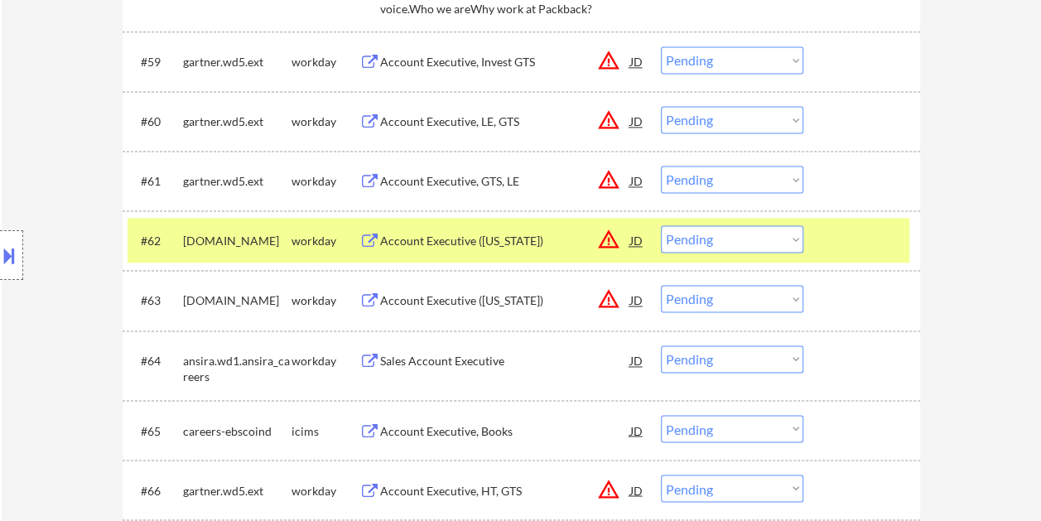
click at [842, 239] on div at bounding box center [863, 240] width 73 height 30
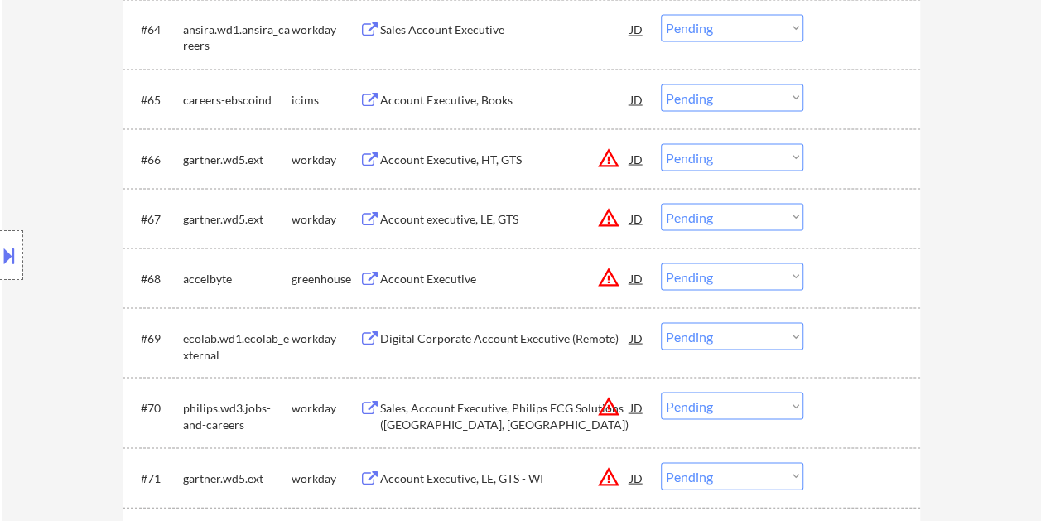
scroll to position [4671, 0]
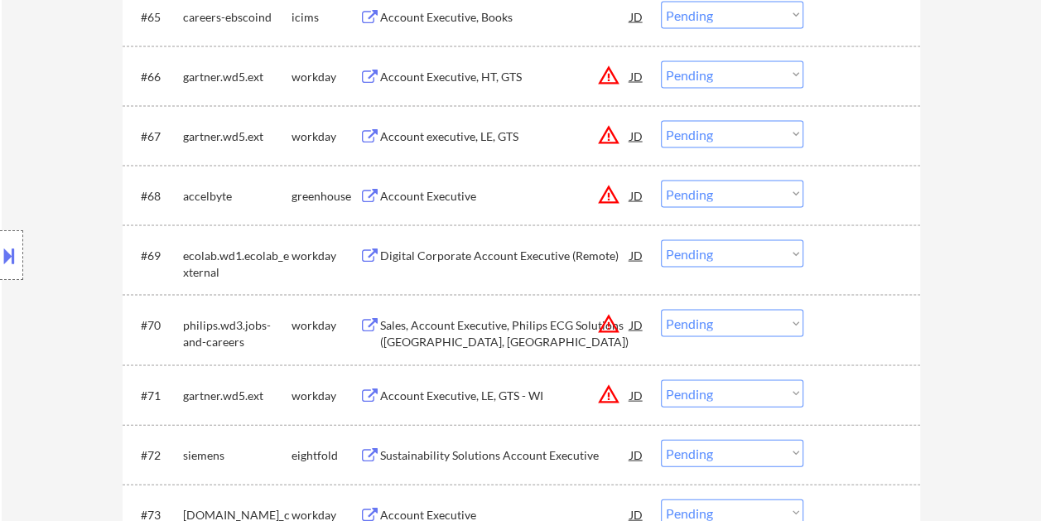
drag, startPoint x: 848, startPoint y: 189, endPoint x: 686, endPoint y: 195, distance: 162.4
click at [846, 189] on div at bounding box center [863, 195] width 73 height 30
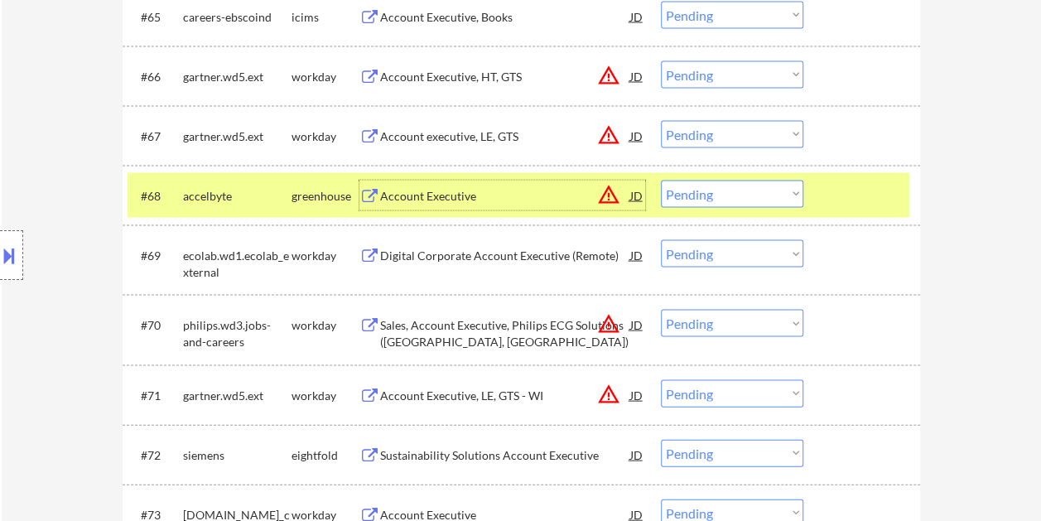
click at [574, 189] on div "Account Executive" at bounding box center [505, 195] width 250 height 17
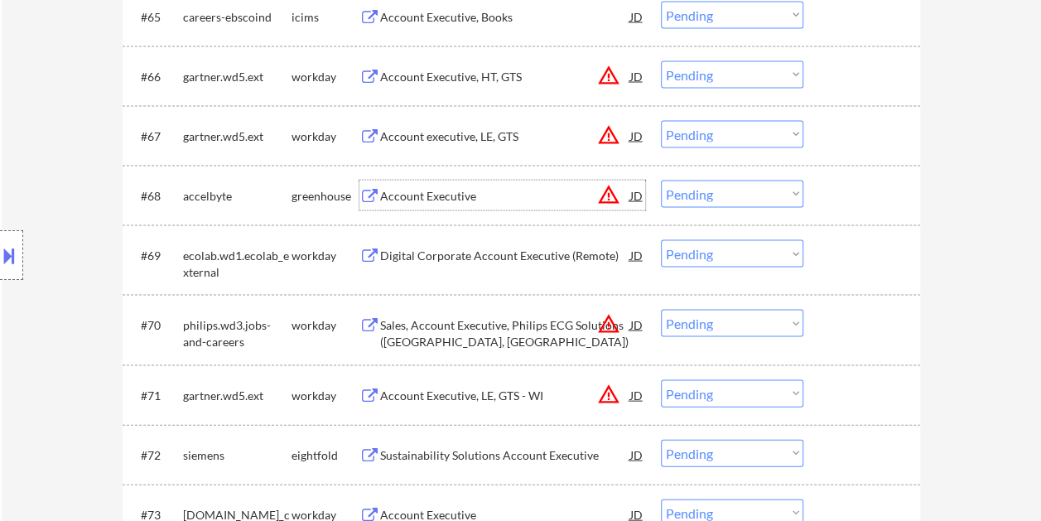
drag, startPoint x: 835, startPoint y: 209, endPoint x: 802, endPoint y: 195, distance: 35.7
click at [835, 209] on div "#68 accelbyte greenhouse Account Executive JD warning_amber Choose an option...…" at bounding box center [519, 194] width 782 height 45
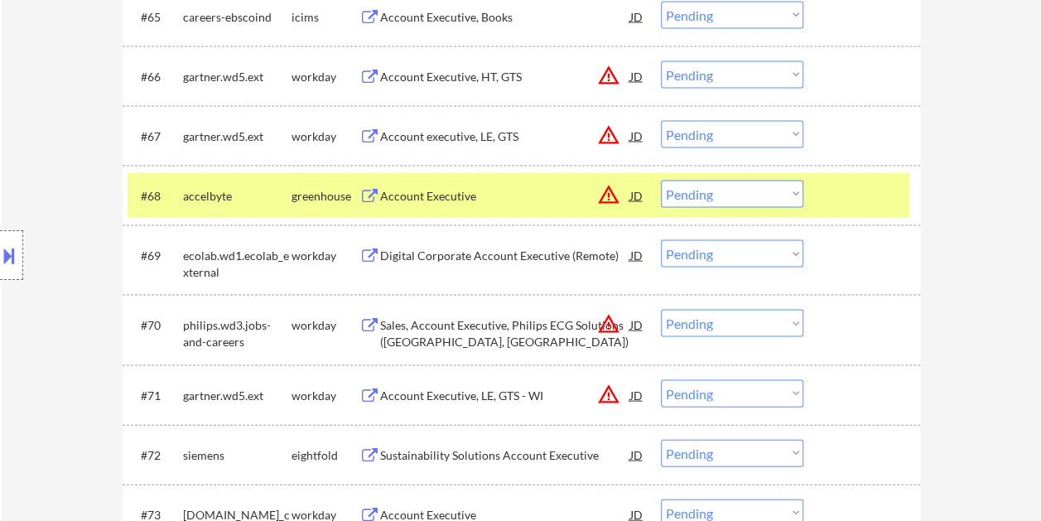
click at [790, 192] on select "Choose an option... Pending Applied Excluded (Questions) Excluded (Expired) Exc…" at bounding box center [732, 193] width 142 height 27
click at [661, 180] on select "Choose an option... Pending Applied Excluded (Questions) Excluded (Expired) Exc…" at bounding box center [732, 193] width 142 height 27
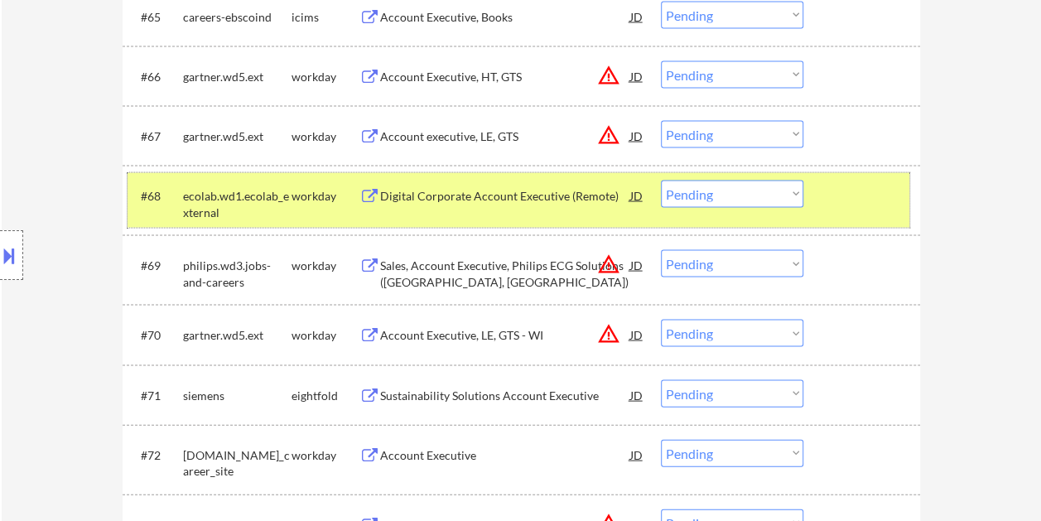
drag, startPoint x: 817, startPoint y: 174, endPoint x: 815, endPoint y: 192, distance: 18.3
click at [815, 188] on div "#68 ecolab.wd1.ecolab_external workday Digital Corporate Account Executive (Rem…" at bounding box center [519, 199] width 782 height 55
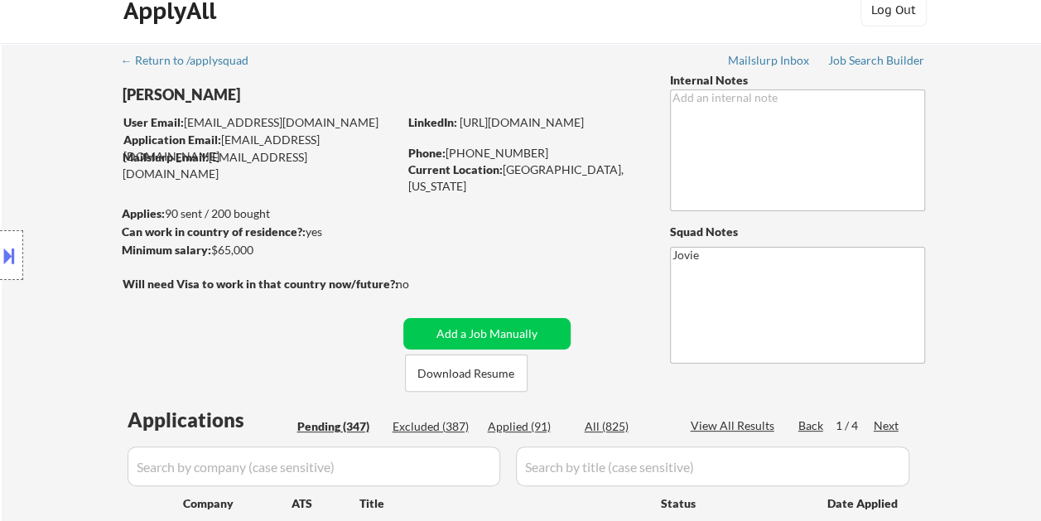
scroll to position [0, 0]
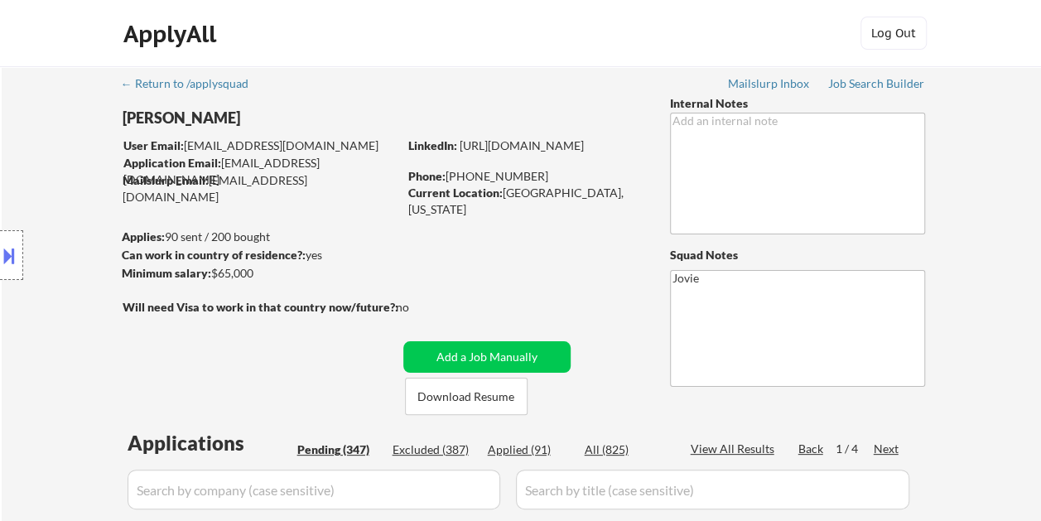
click at [881, 449] on div "Next" at bounding box center [887, 449] width 27 height 17
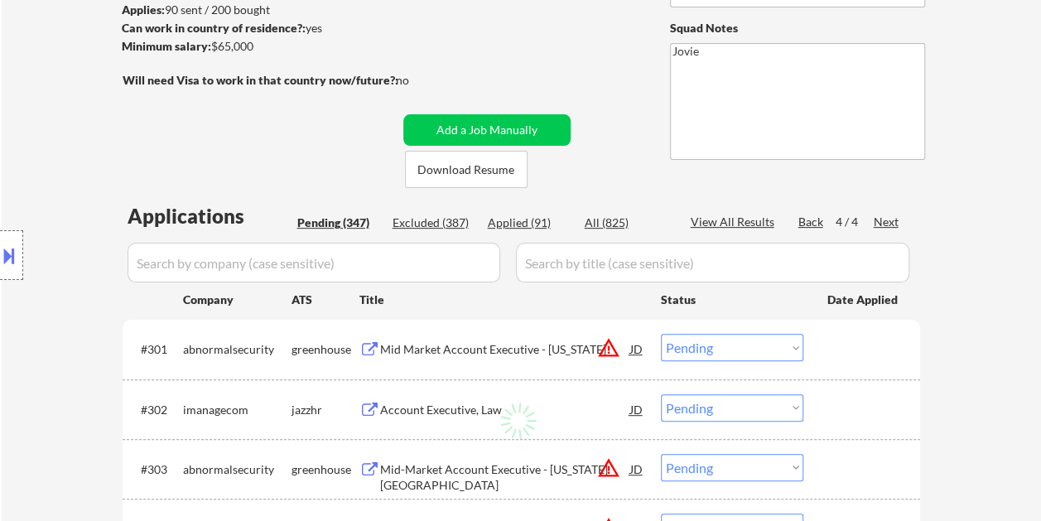
scroll to position [331, 0]
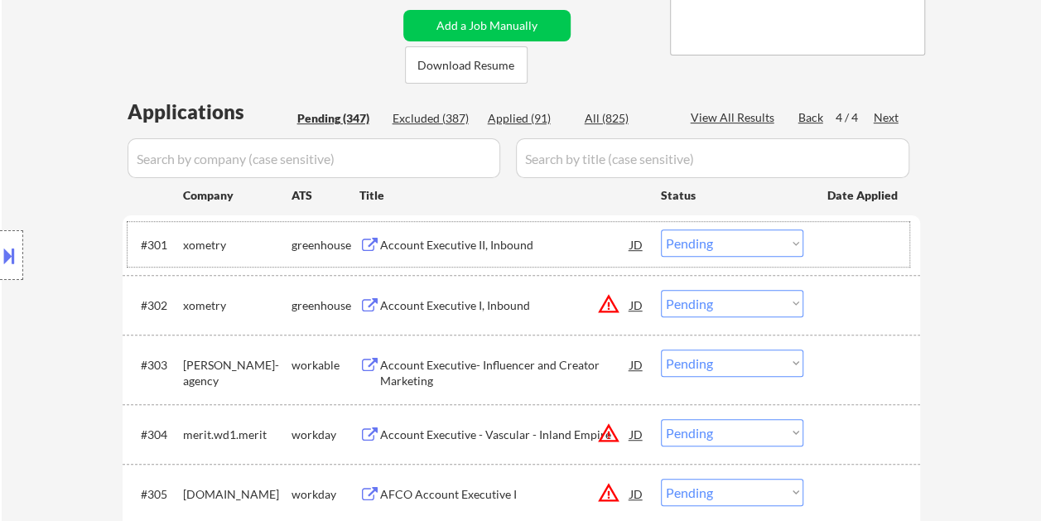
click at [823, 239] on div "#301 xometry greenhouse Account Executive II, Inbound JD warning_amber Choose a…" at bounding box center [519, 244] width 782 height 45
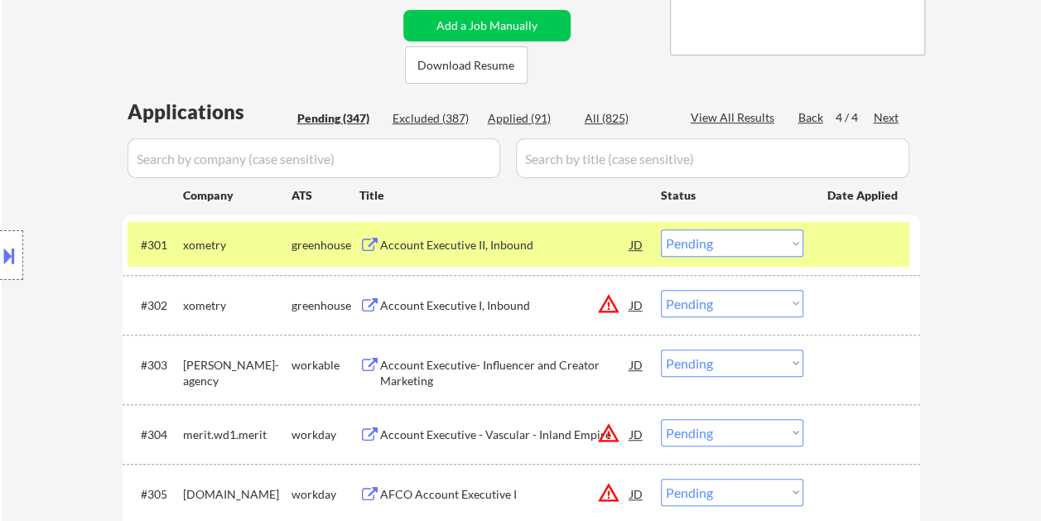
click at [451, 240] on div "Account Executive II, Inbound" at bounding box center [505, 245] width 250 height 17
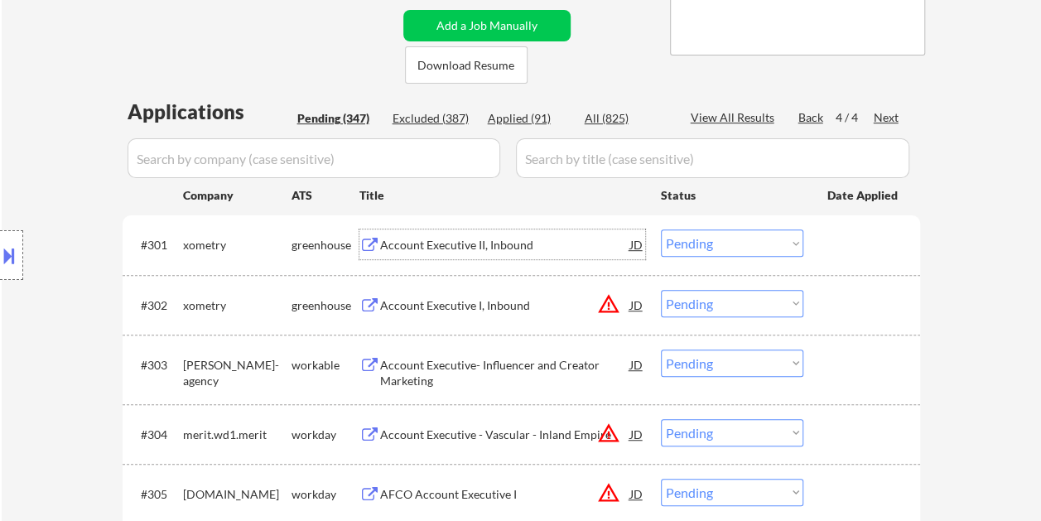
click at [840, 243] on div at bounding box center [863, 244] width 73 height 30
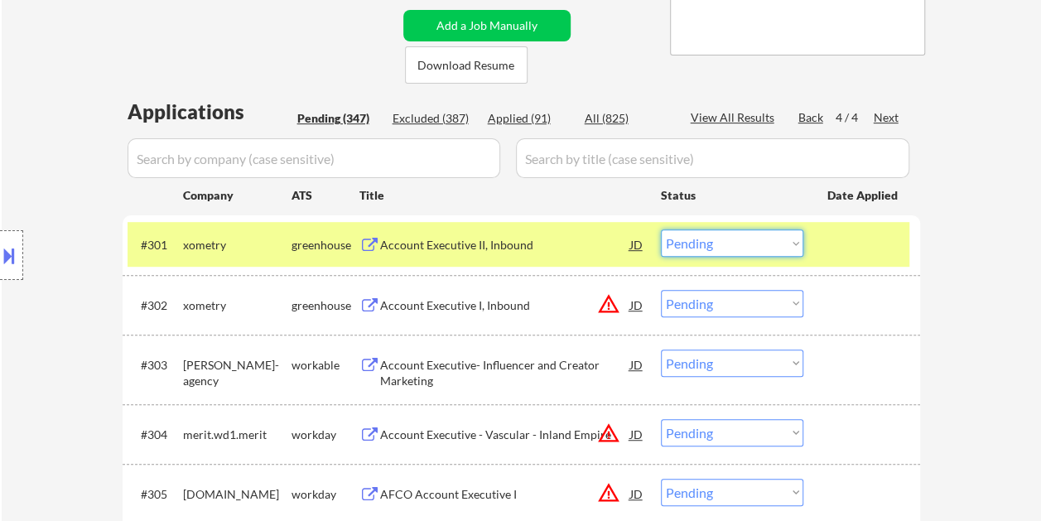
click at [765, 245] on select "Choose an option... Pending Applied Excluded (Questions) Excluded (Expired) Exc…" at bounding box center [732, 242] width 142 height 27
click at [661, 229] on select "Choose an option... Pending Applied Excluded (Questions) Excluded (Expired) Exc…" at bounding box center [732, 242] width 142 height 27
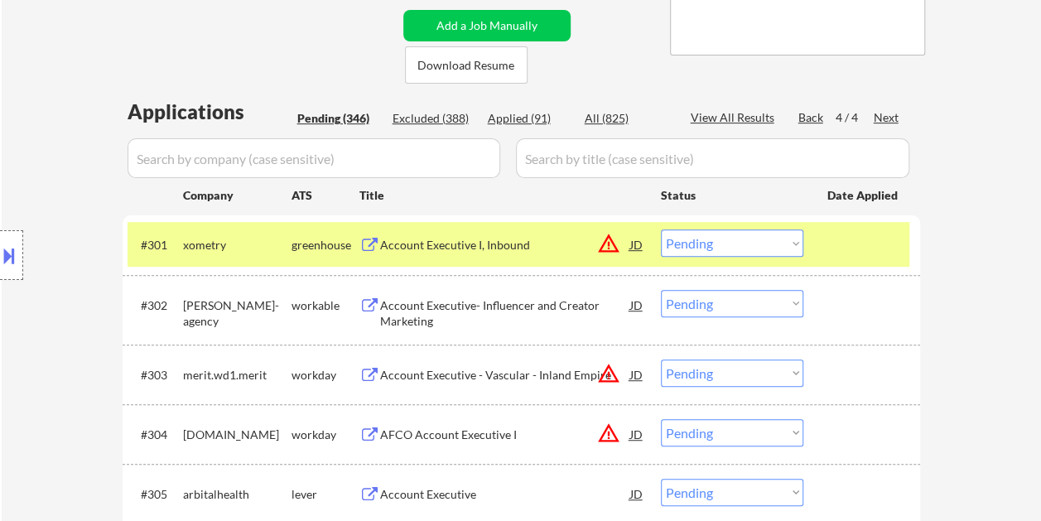
click at [840, 246] on div at bounding box center [863, 244] width 73 height 30
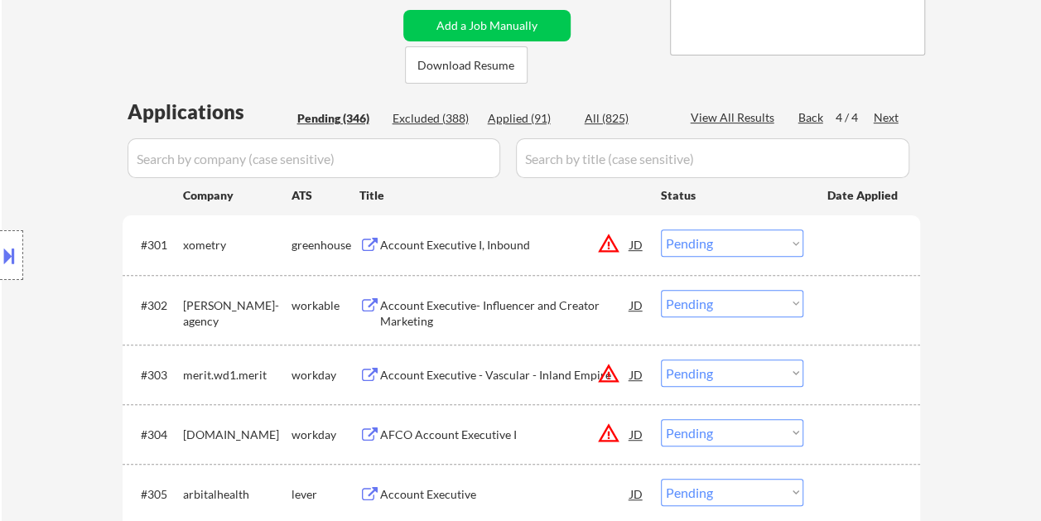
click at [817, 244] on div "#301 xometry greenhouse Account Executive I, Inbound JD warning_amber Choose an…" at bounding box center [519, 244] width 782 height 45
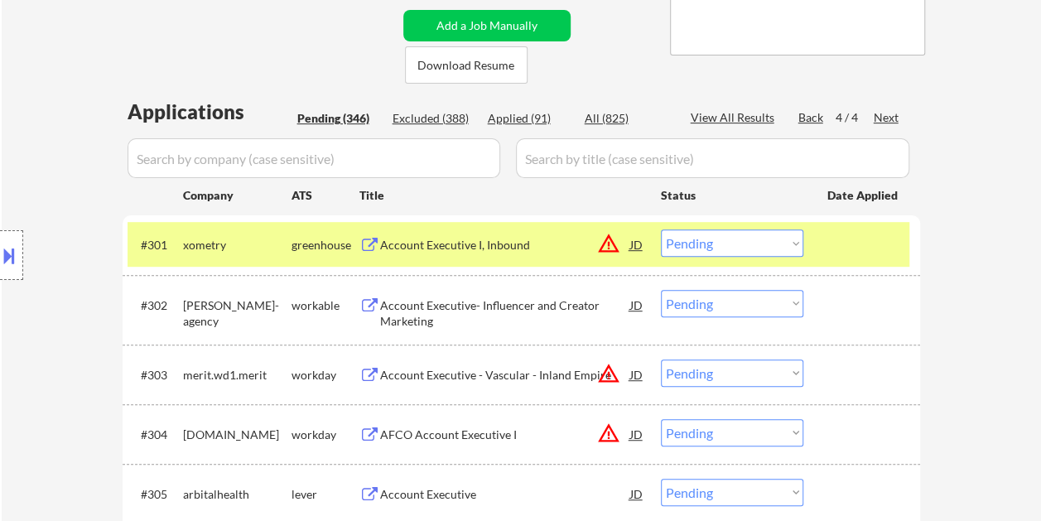
click at [508, 242] on div "Account Executive I, Inbound" at bounding box center [505, 245] width 250 height 17
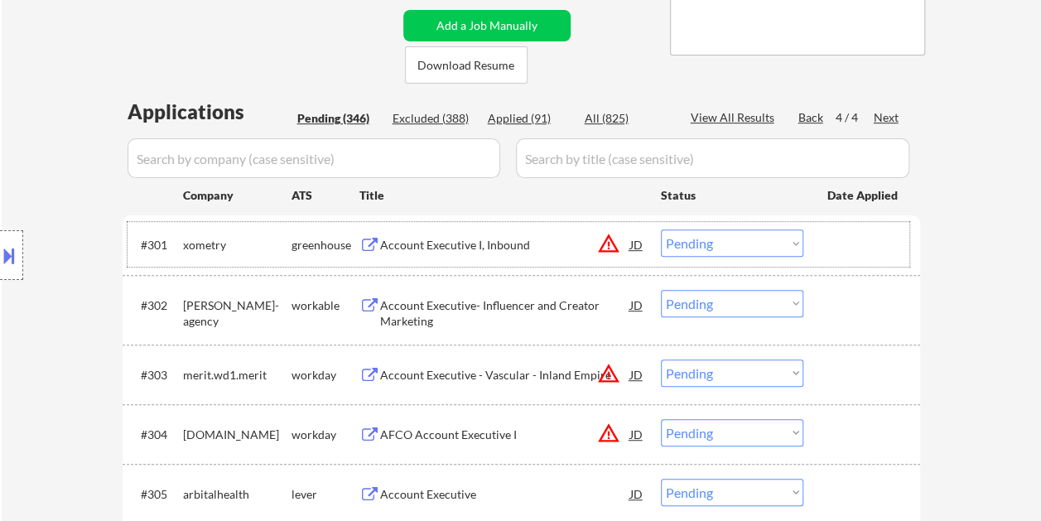
click at [837, 253] on div at bounding box center [863, 244] width 73 height 30
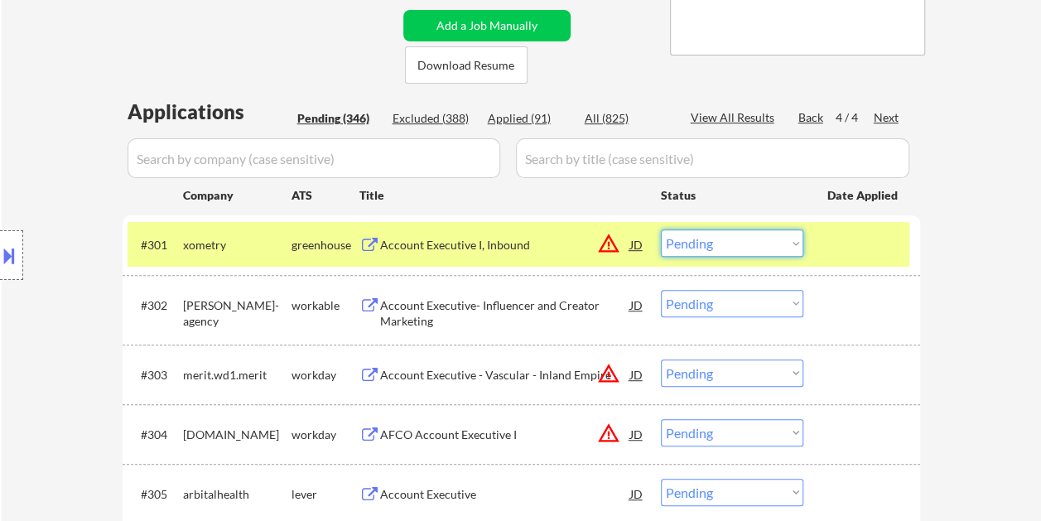
click at [760, 248] on select "Choose an option... Pending Applied Excluded (Questions) Excluded (Expired) Exc…" at bounding box center [732, 242] width 142 height 27
click at [661, 229] on select "Choose an option... Pending Applied Excluded (Questions) Excluded (Expired) Exc…" at bounding box center [732, 242] width 142 height 27
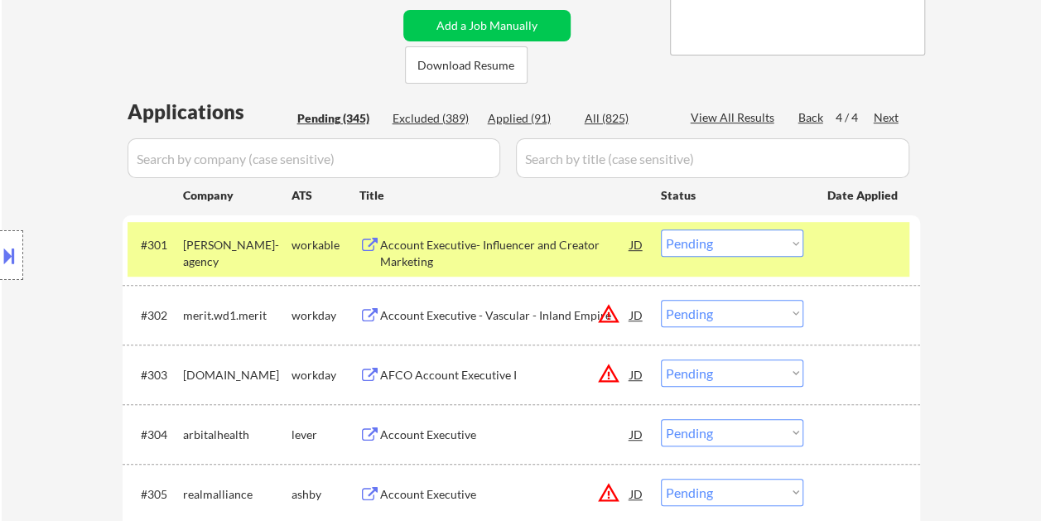
click at [826, 244] on div "#301 [PERSON_NAME]-agency workable Account Executive- Influencer and Creator Ma…" at bounding box center [519, 249] width 782 height 55
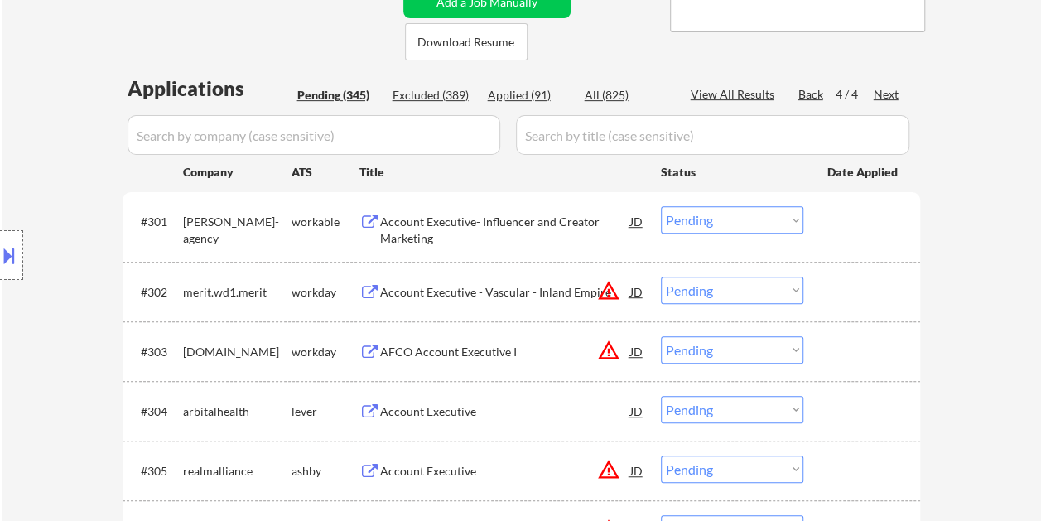
scroll to position [414, 0]
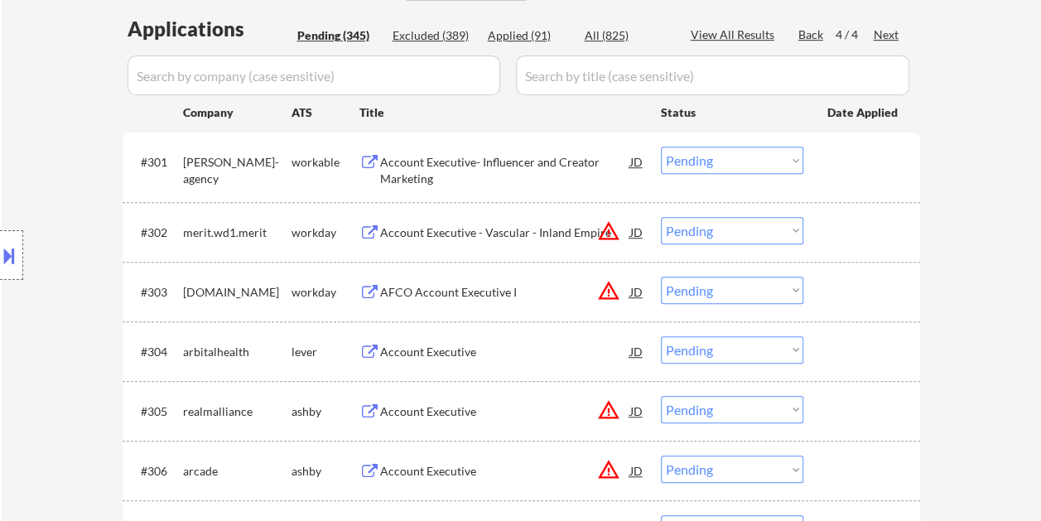
click at [848, 344] on div at bounding box center [863, 351] width 73 height 30
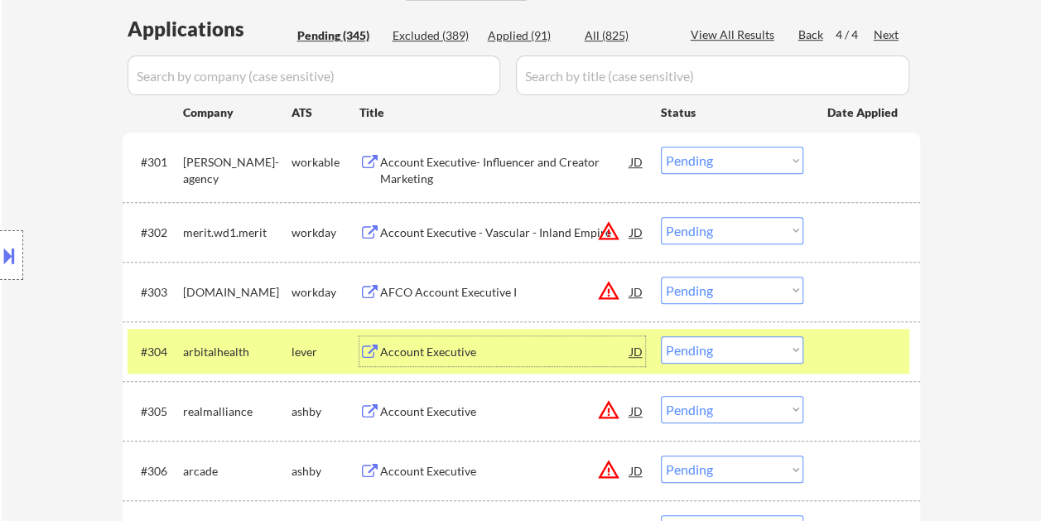
click at [388, 356] on div "Account Executive" at bounding box center [505, 352] width 250 height 17
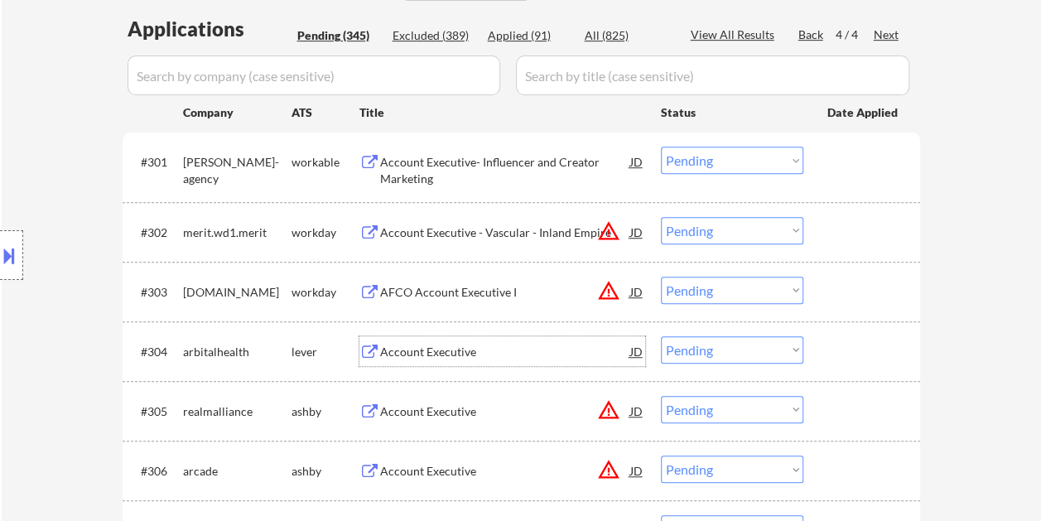
scroll to position [331, 0]
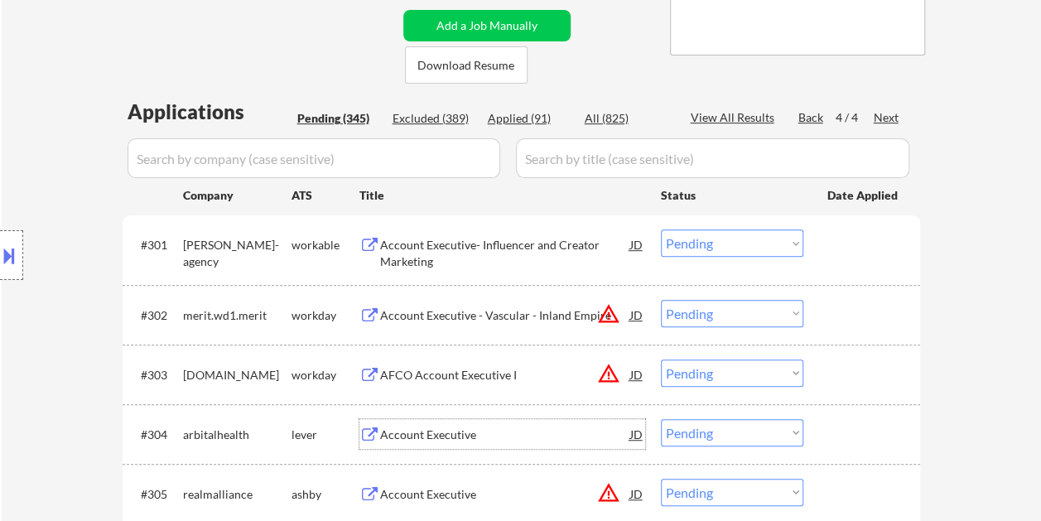
click at [827, 429] on div at bounding box center [863, 434] width 73 height 30
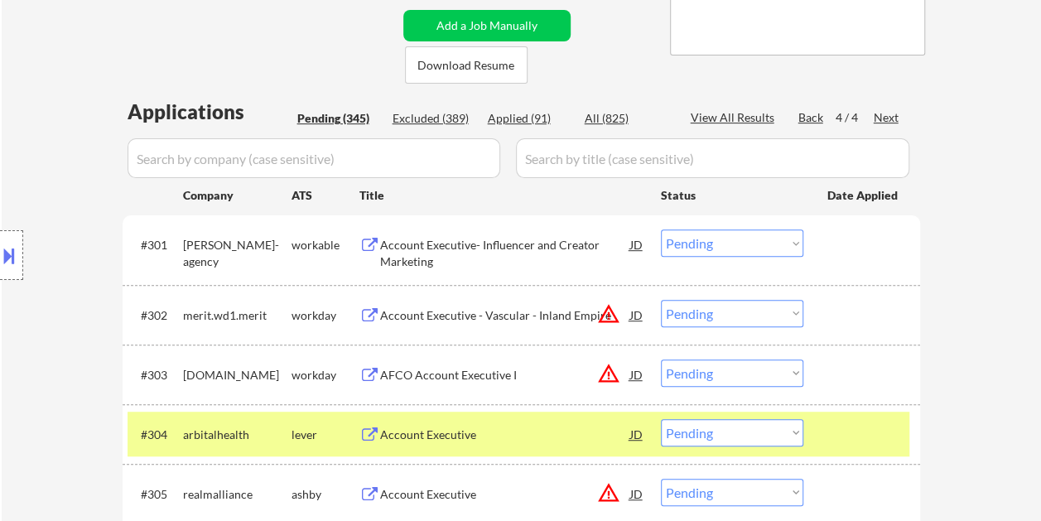
click at [884, 426] on div at bounding box center [863, 434] width 73 height 30
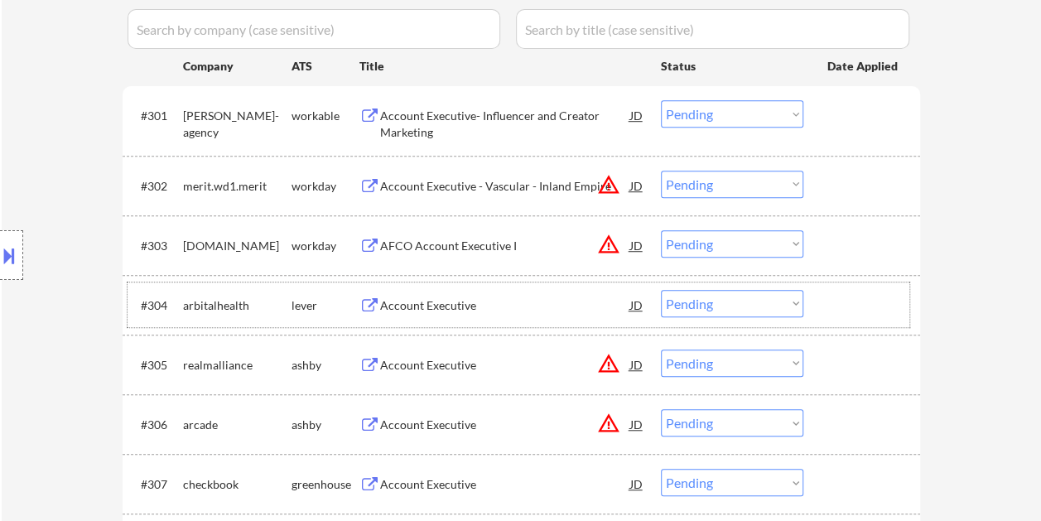
scroll to position [497, 0]
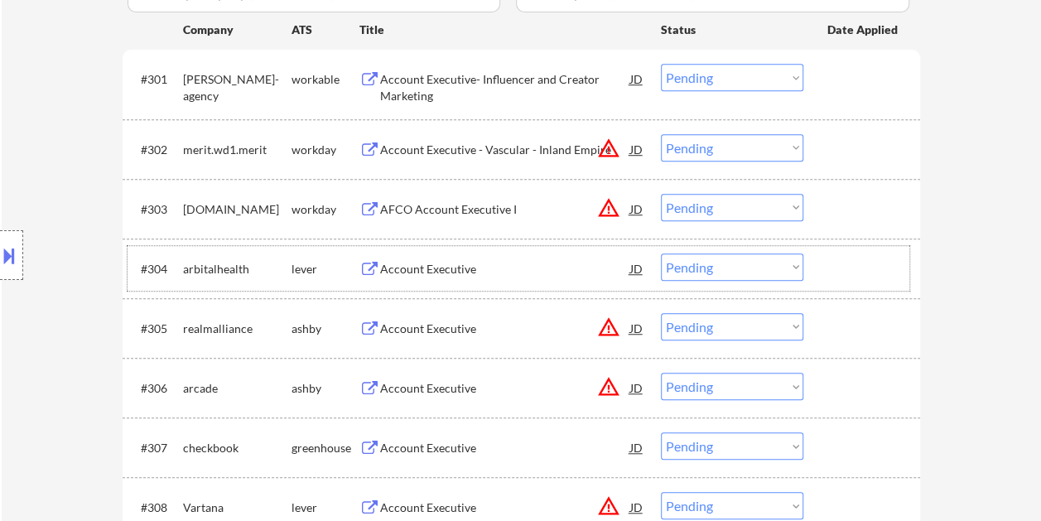
click at [864, 268] on div at bounding box center [863, 268] width 73 height 30
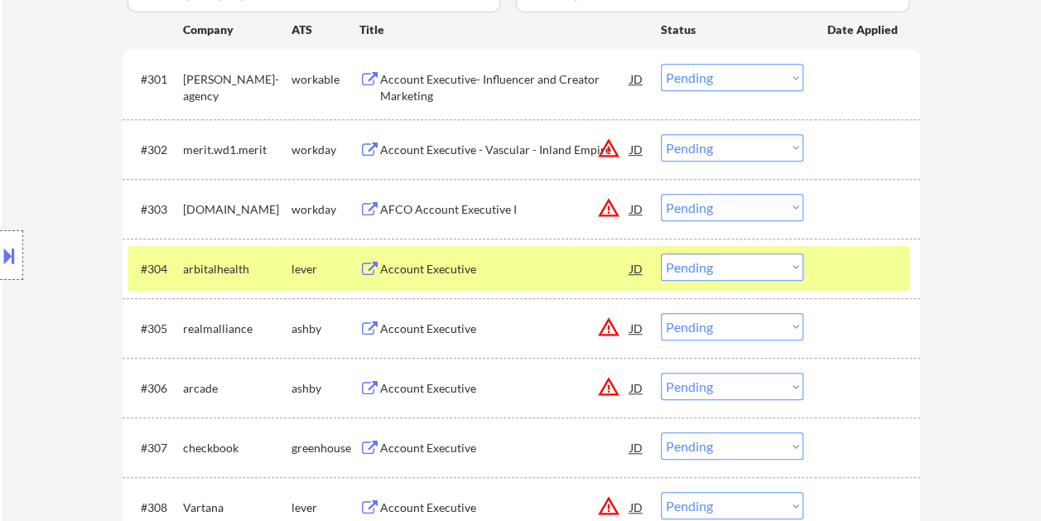
click at [785, 268] on select "Choose an option... Pending Applied Excluded (Questions) Excluded (Expired) Exc…" at bounding box center [732, 266] width 142 height 27
click at [661, 253] on select "Choose an option... Pending Applied Excluded (Questions) Excluded (Expired) Exc…" at bounding box center [732, 266] width 142 height 27
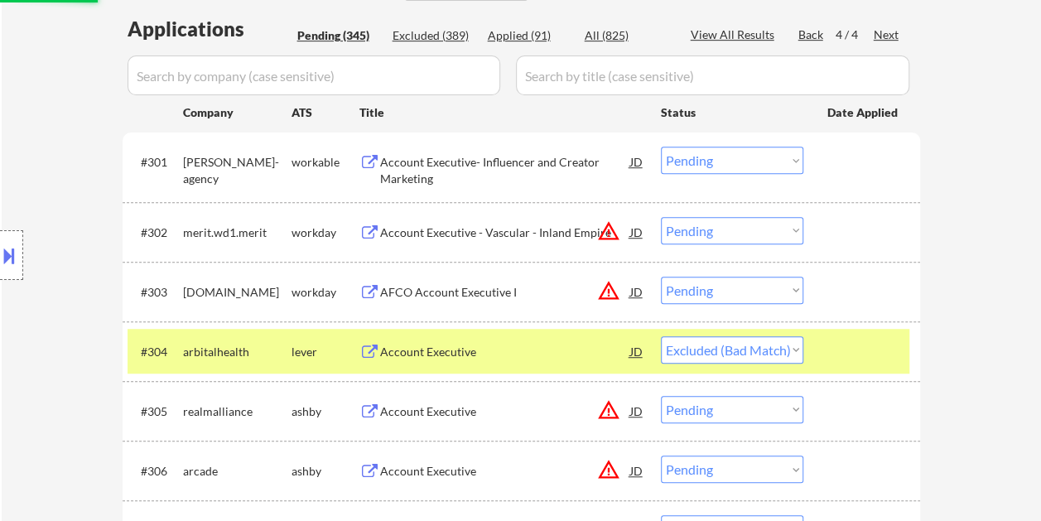
scroll to position [331, 0]
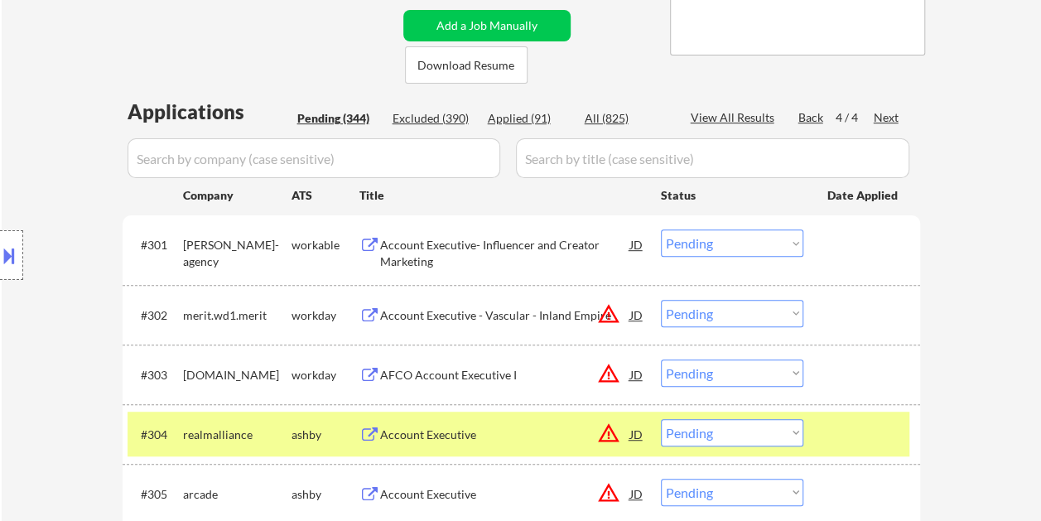
click at [845, 432] on div at bounding box center [863, 434] width 73 height 30
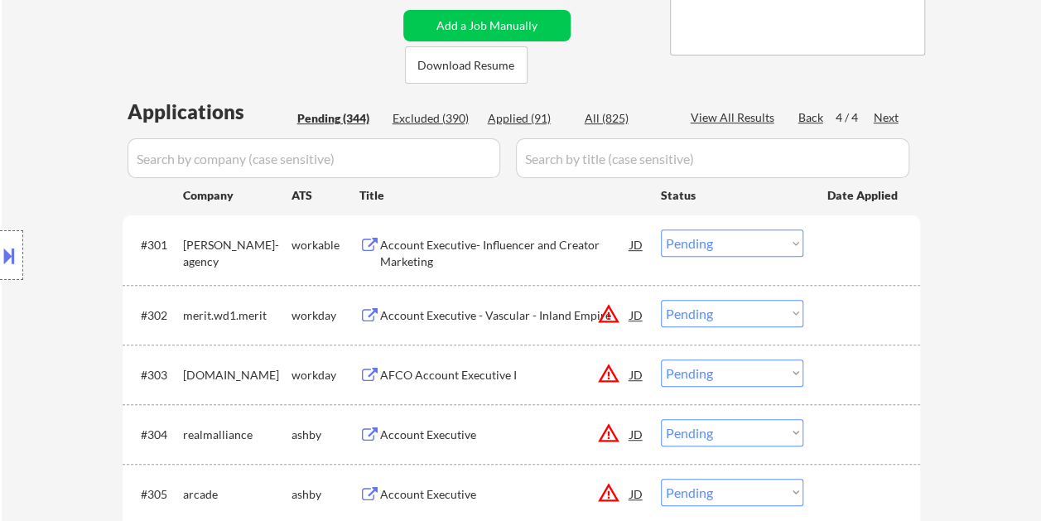
click at [846, 416] on div "#304 realmalliance [PERSON_NAME] Account Executive JD warning_amber Choose an o…" at bounding box center [519, 434] width 782 height 45
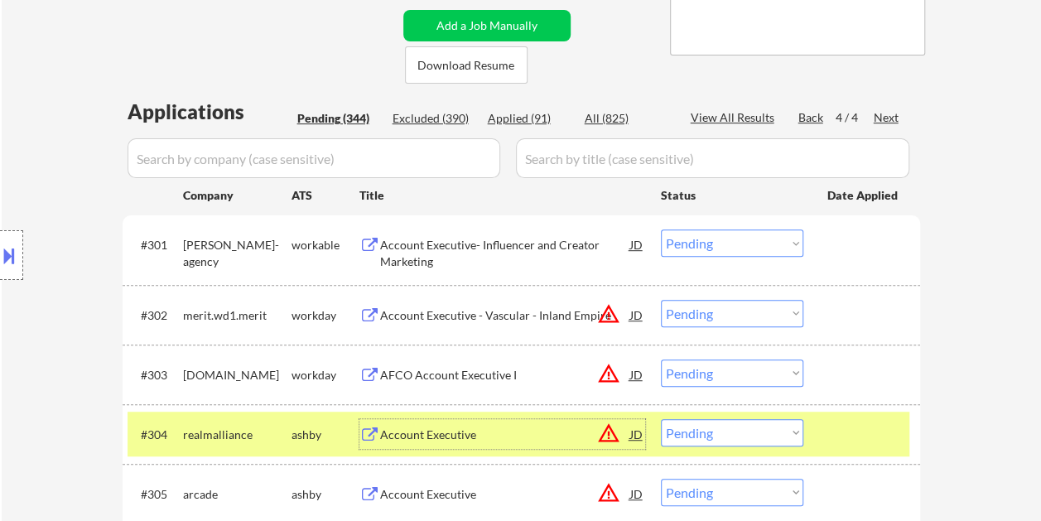
click at [543, 424] on div "Account Executive" at bounding box center [505, 434] width 250 height 30
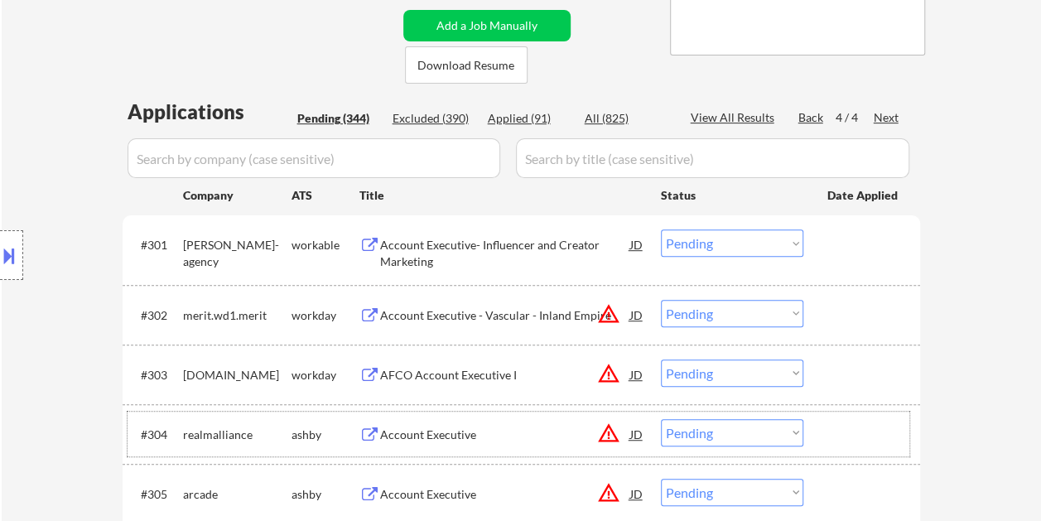
click at [822, 434] on div "#304 realmalliance [PERSON_NAME] Account Executive JD warning_amber Choose an o…" at bounding box center [519, 434] width 782 height 45
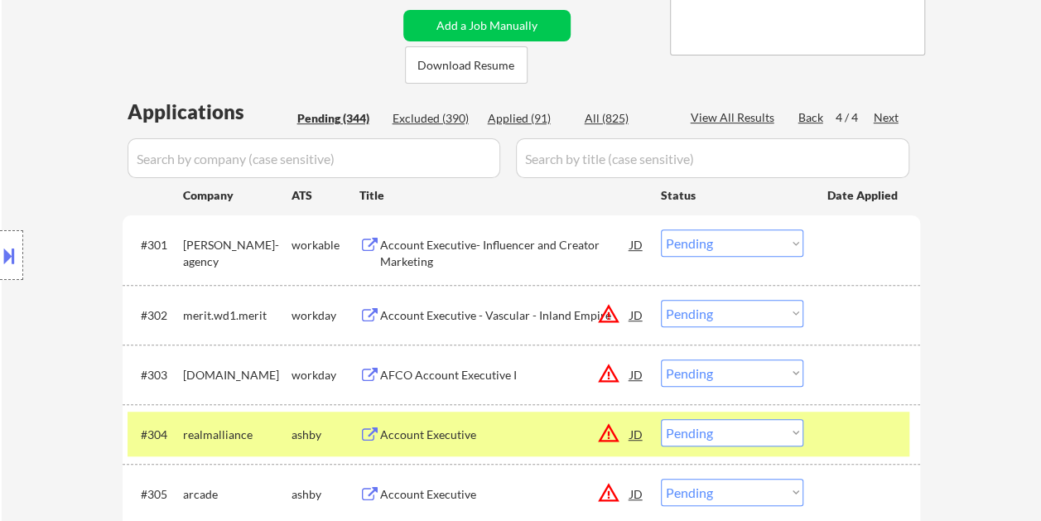
click at [779, 429] on select "Choose an option... Pending Applied Excluded (Questions) Excluded (Expired) Exc…" at bounding box center [732, 432] width 142 height 27
click at [661, 419] on select "Choose an option... Pending Applied Excluded (Questions) Excluded (Expired) Exc…" at bounding box center [732, 432] width 142 height 27
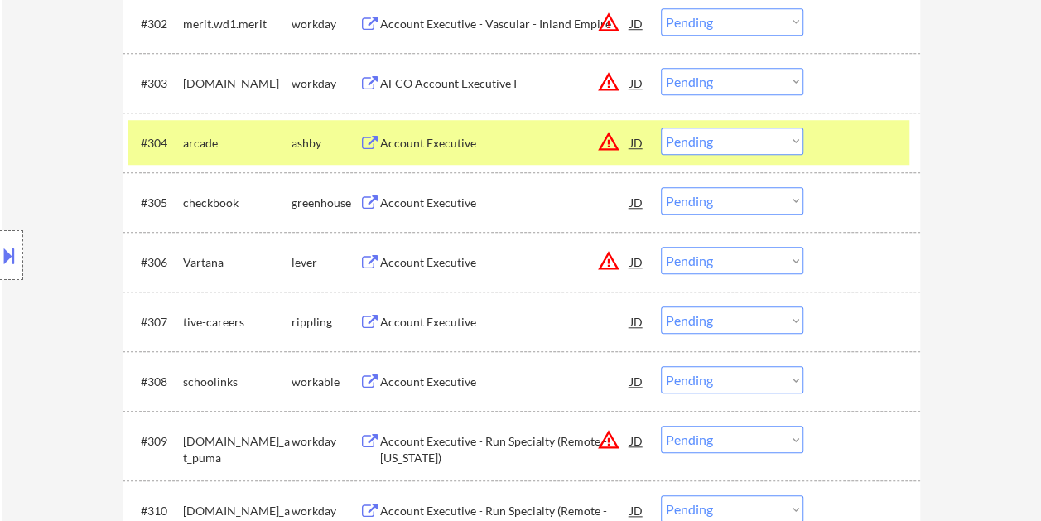
scroll to position [663, 0]
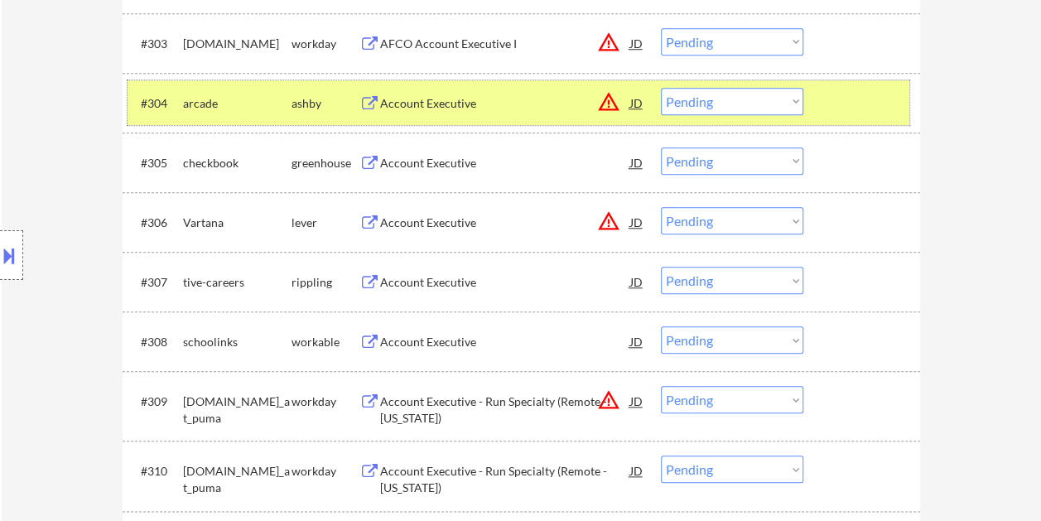
click at [866, 89] on div at bounding box center [863, 103] width 73 height 30
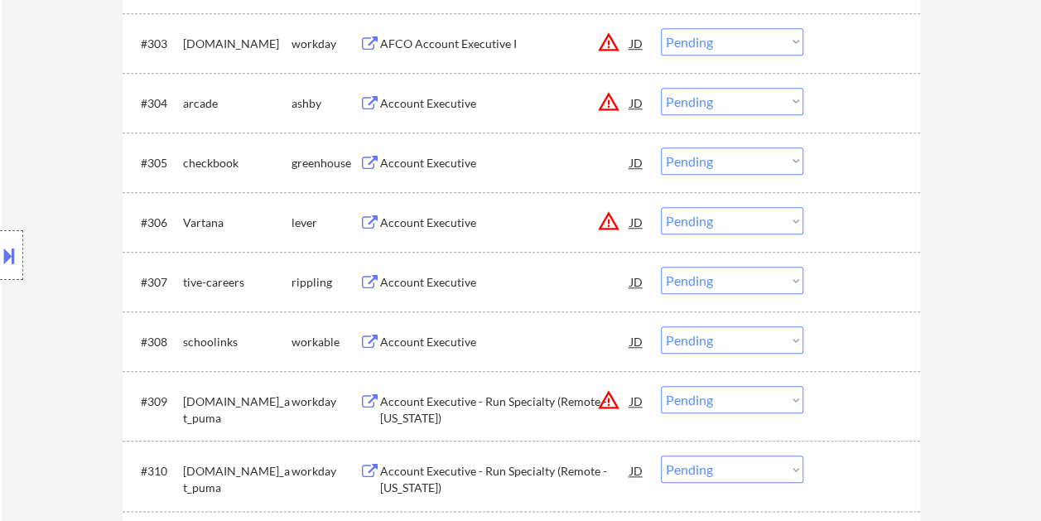
click at [849, 70] on div "#303 [DOMAIN_NAME] workday AFCO Account Executive I JD warning_amber Choose an …" at bounding box center [522, 43] width 798 height 60
click at [842, 97] on div at bounding box center [863, 103] width 73 height 30
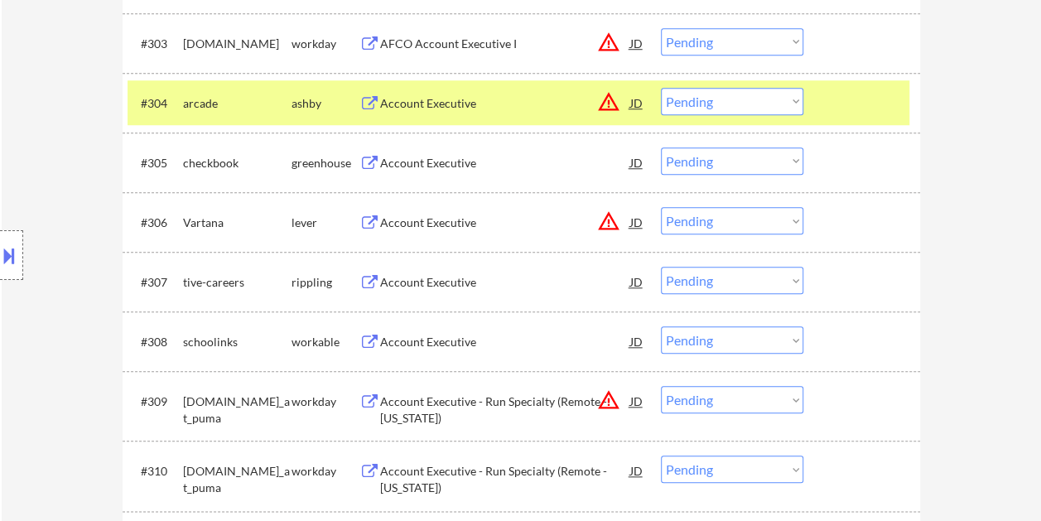
click at [451, 103] on div "Account Executive" at bounding box center [505, 103] width 250 height 17
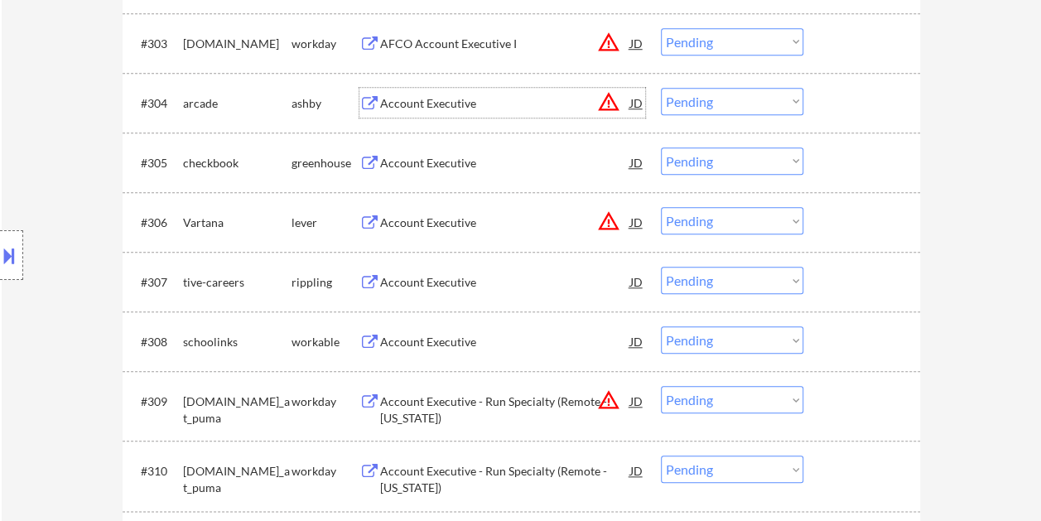
click at [837, 101] on div at bounding box center [863, 103] width 73 height 30
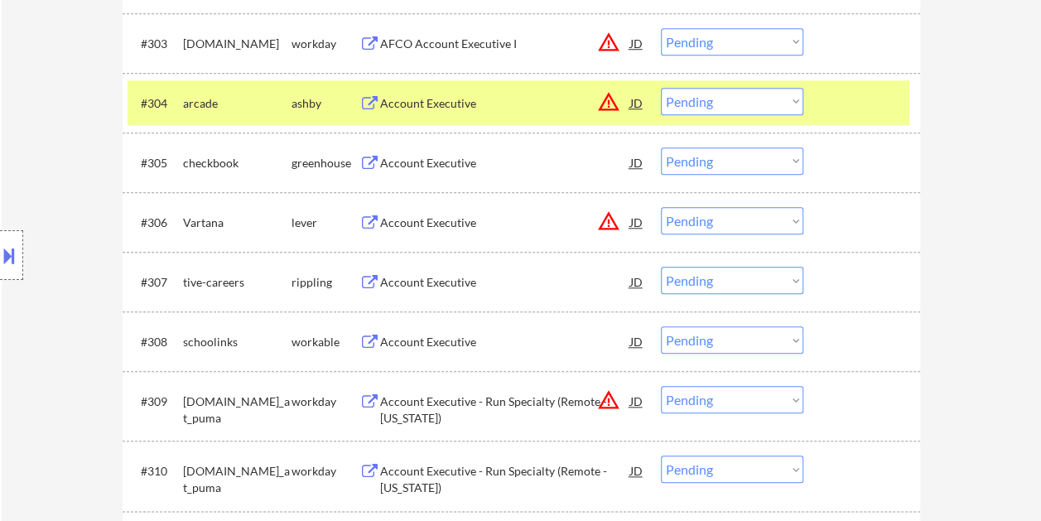
click at [795, 102] on select "Choose an option... Pending Applied Excluded (Questions) Excluded (Expired) Exc…" at bounding box center [732, 101] width 142 height 27
click at [661, 88] on select "Choose an option... Pending Applied Excluded (Questions) Excluded (Expired) Exc…" at bounding box center [732, 101] width 142 height 27
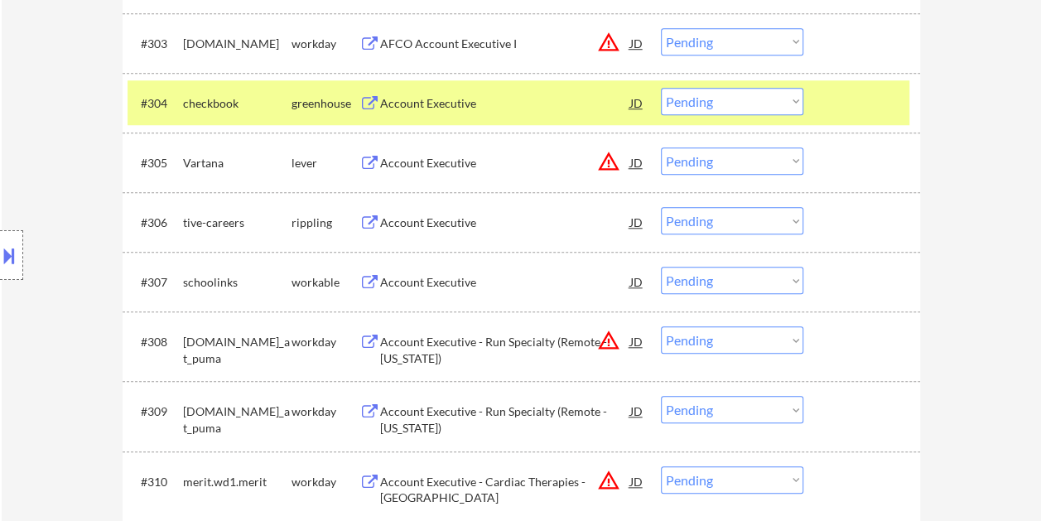
click at [850, 94] on div at bounding box center [863, 103] width 73 height 30
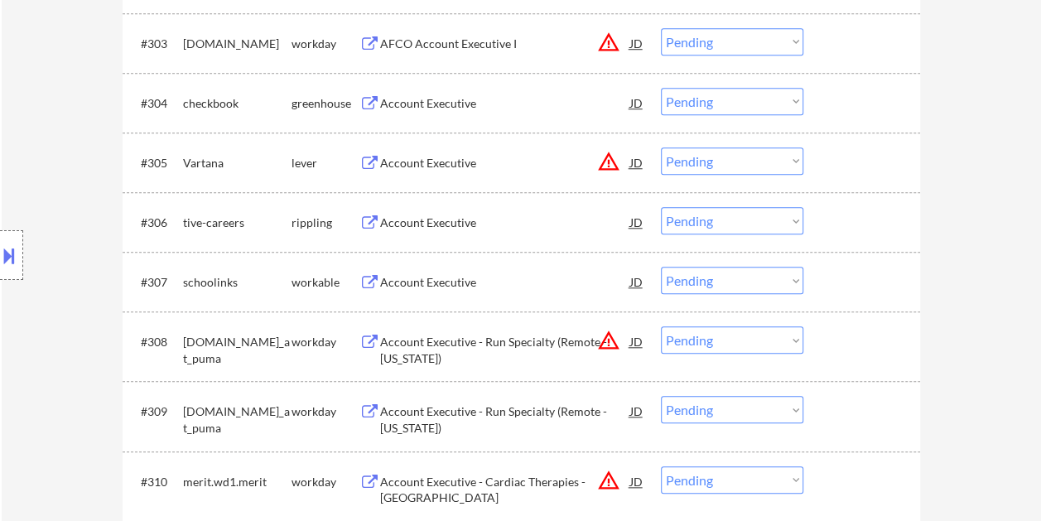
click at [837, 96] on div at bounding box center [863, 103] width 73 height 30
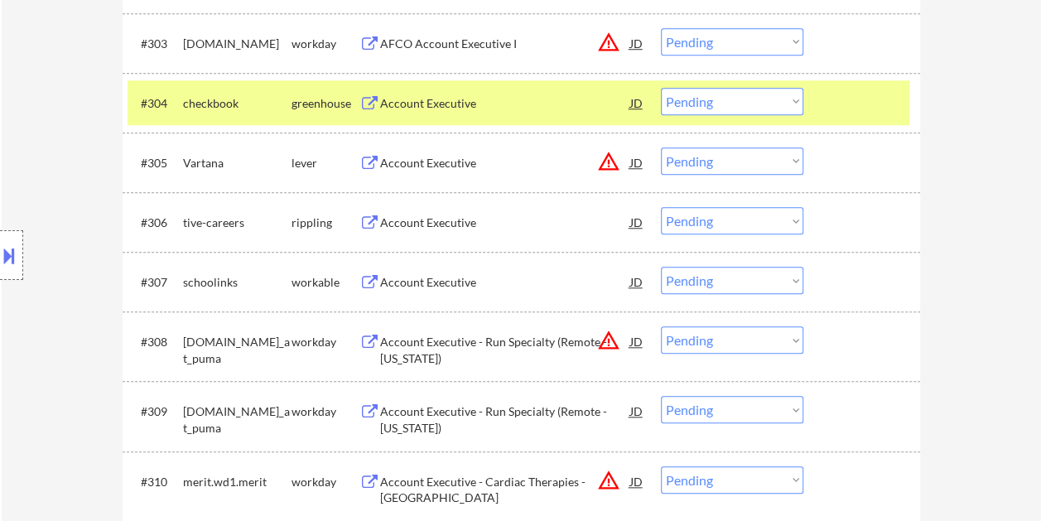
drag, startPoint x: 879, startPoint y: 101, endPoint x: 813, endPoint y: 142, distance: 78.1
click at [878, 101] on div at bounding box center [863, 103] width 73 height 30
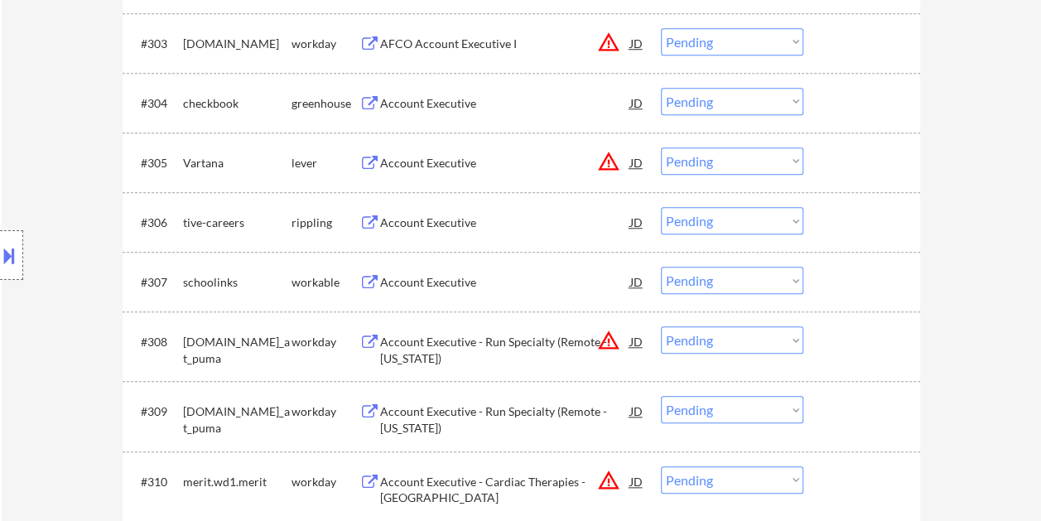
click at [829, 160] on div at bounding box center [863, 162] width 73 height 30
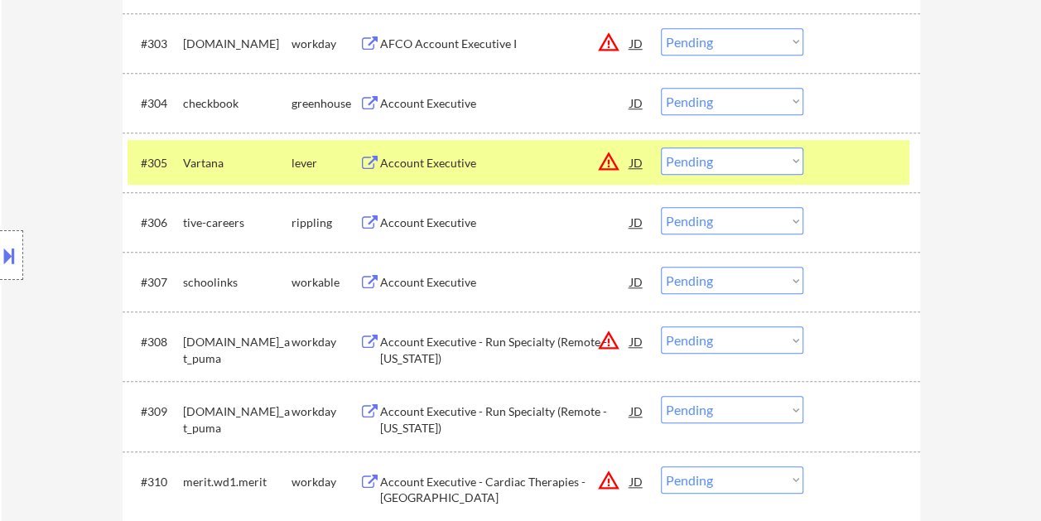
click at [532, 150] on div "Account Executive" at bounding box center [505, 162] width 250 height 30
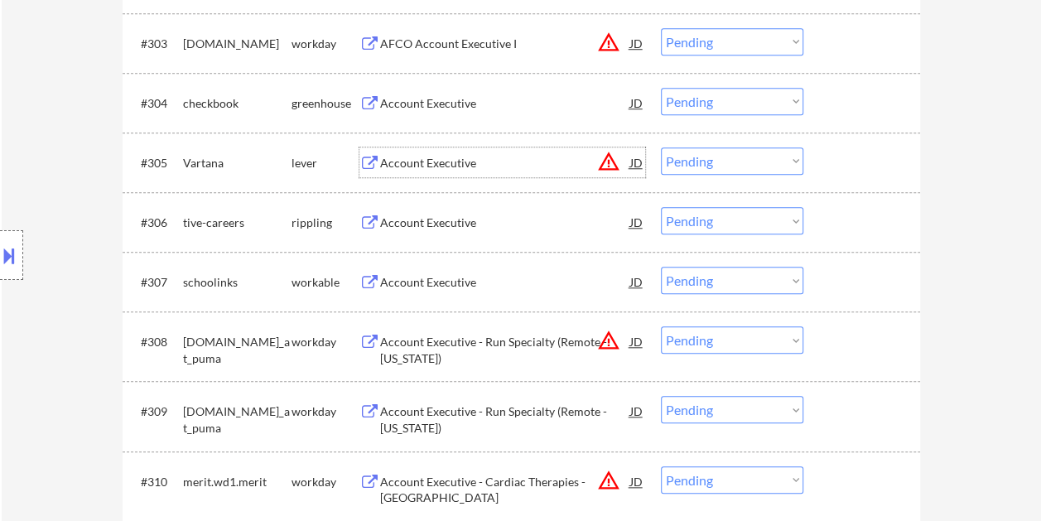
click at [838, 157] on div at bounding box center [863, 162] width 73 height 30
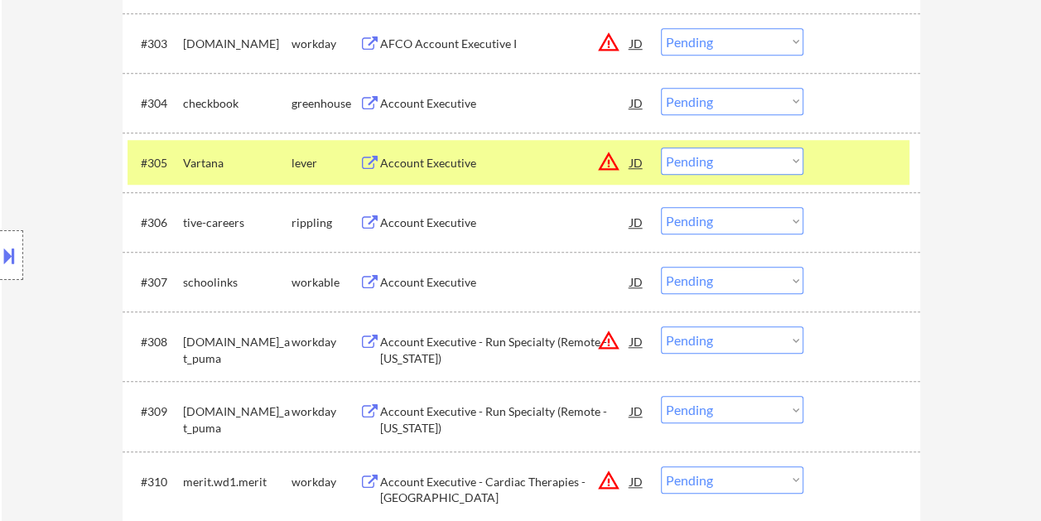
click at [779, 156] on select "Choose an option... Pending Applied Excluded (Questions) Excluded (Expired) Exc…" at bounding box center [732, 160] width 142 height 27
click at [661, 147] on select "Choose an option... Pending Applied Excluded (Questions) Excluded (Expired) Exc…" at bounding box center [732, 160] width 142 height 27
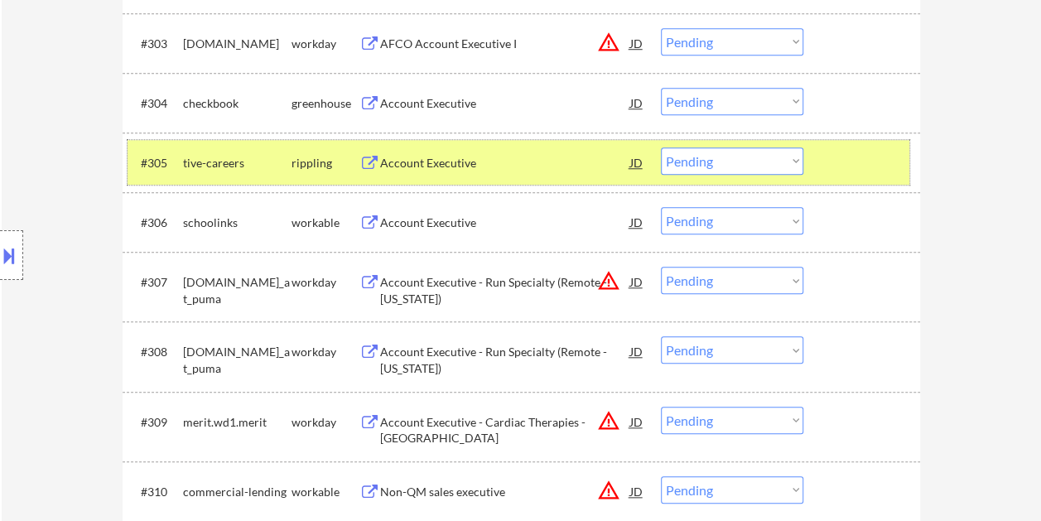
drag, startPoint x: 850, startPoint y: 167, endPoint x: 825, endPoint y: 205, distance: 45.5
click at [849, 167] on div at bounding box center [863, 162] width 73 height 30
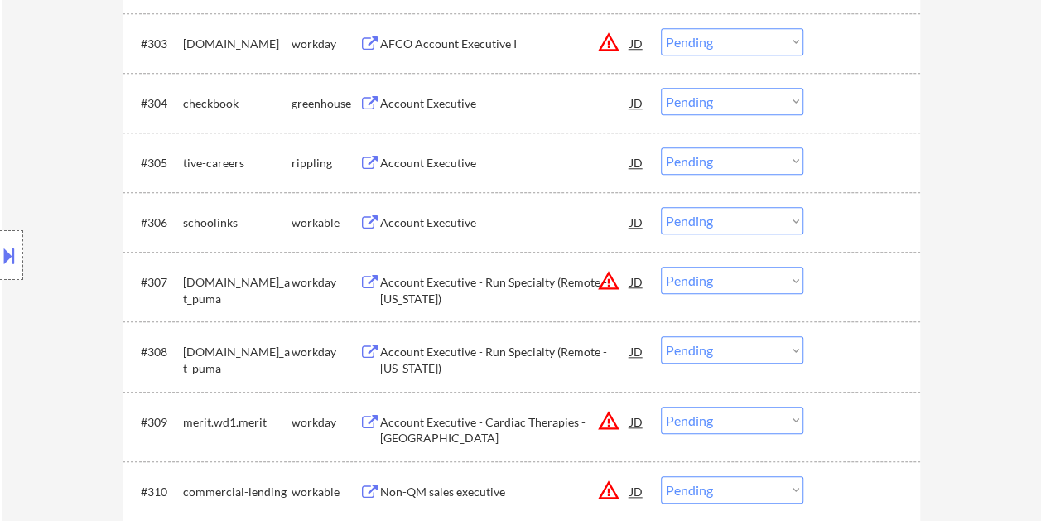
drag, startPoint x: 818, startPoint y: 234, endPoint x: 806, endPoint y: 237, distance: 12.9
click at [819, 234] on div "#306 schoolinks workable Account Executive JD warning_amber Choose an option...…" at bounding box center [519, 222] width 782 height 45
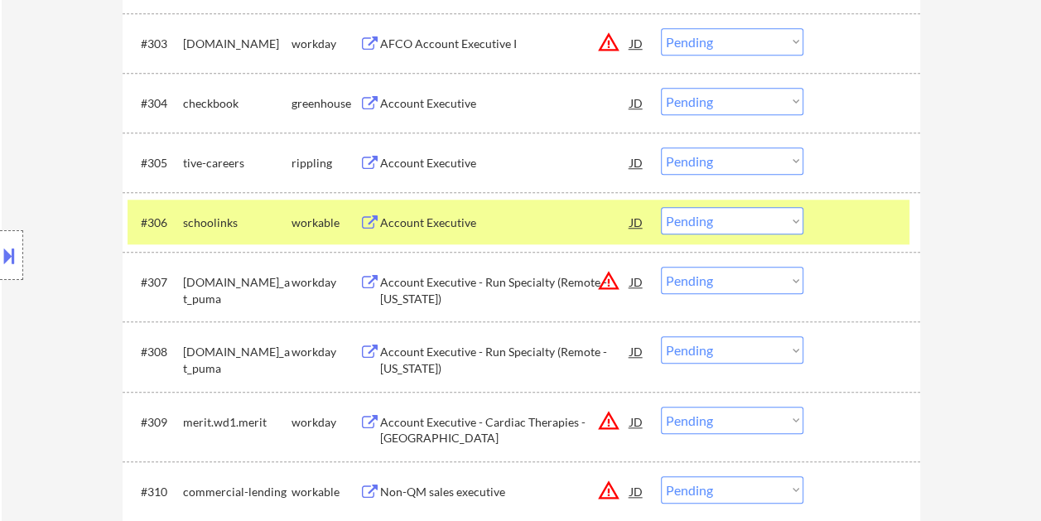
click at [537, 228] on div "Account Executive" at bounding box center [505, 223] width 250 height 17
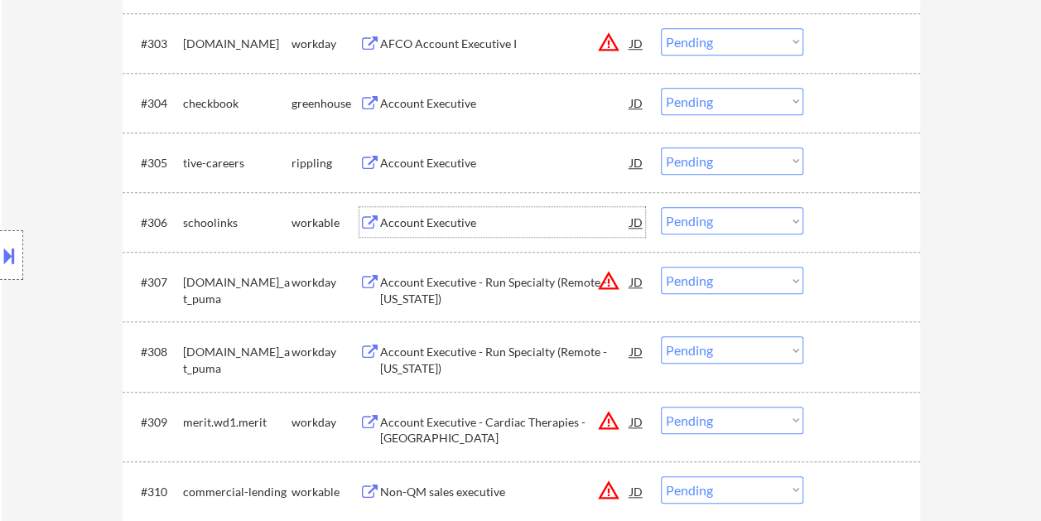
click at [827, 209] on div at bounding box center [863, 222] width 73 height 30
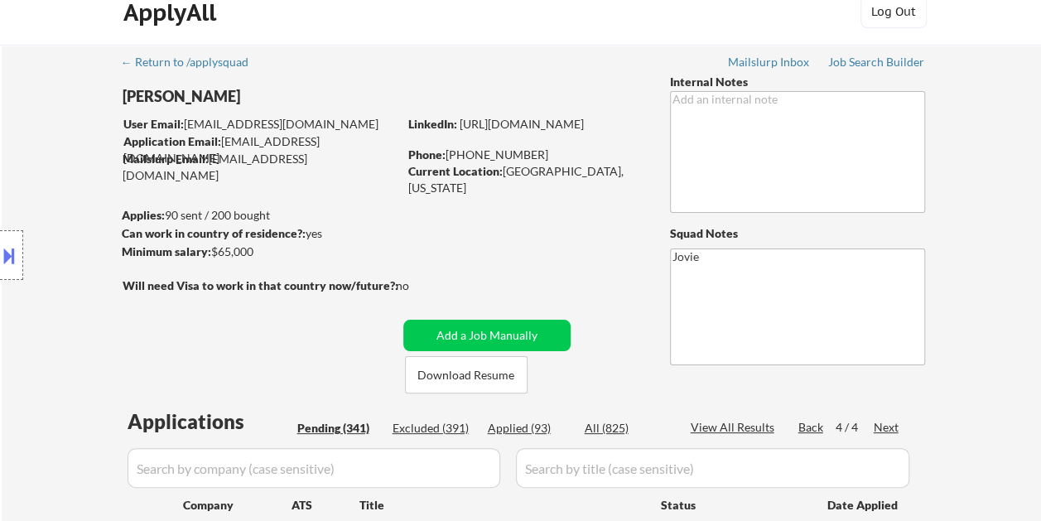
scroll to position [0, 0]
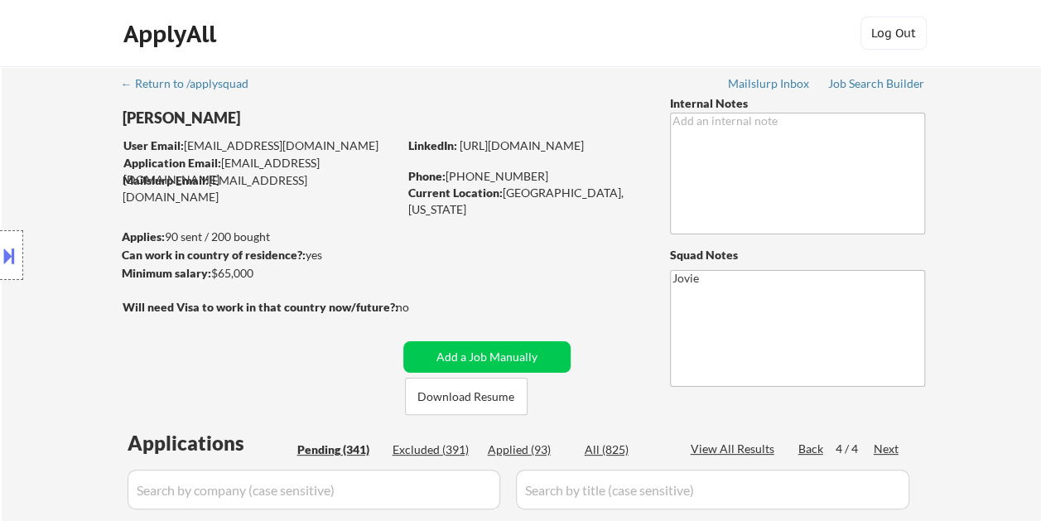
drag, startPoint x: 530, startPoint y: 451, endPoint x: 523, endPoint y: 412, distance: 38.7
click at [530, 451] on div "Applied (93)" at bounding box center [529, 449] width 83 height 17
